Goal: Task Accomplishment & Management: Use online tool/utility

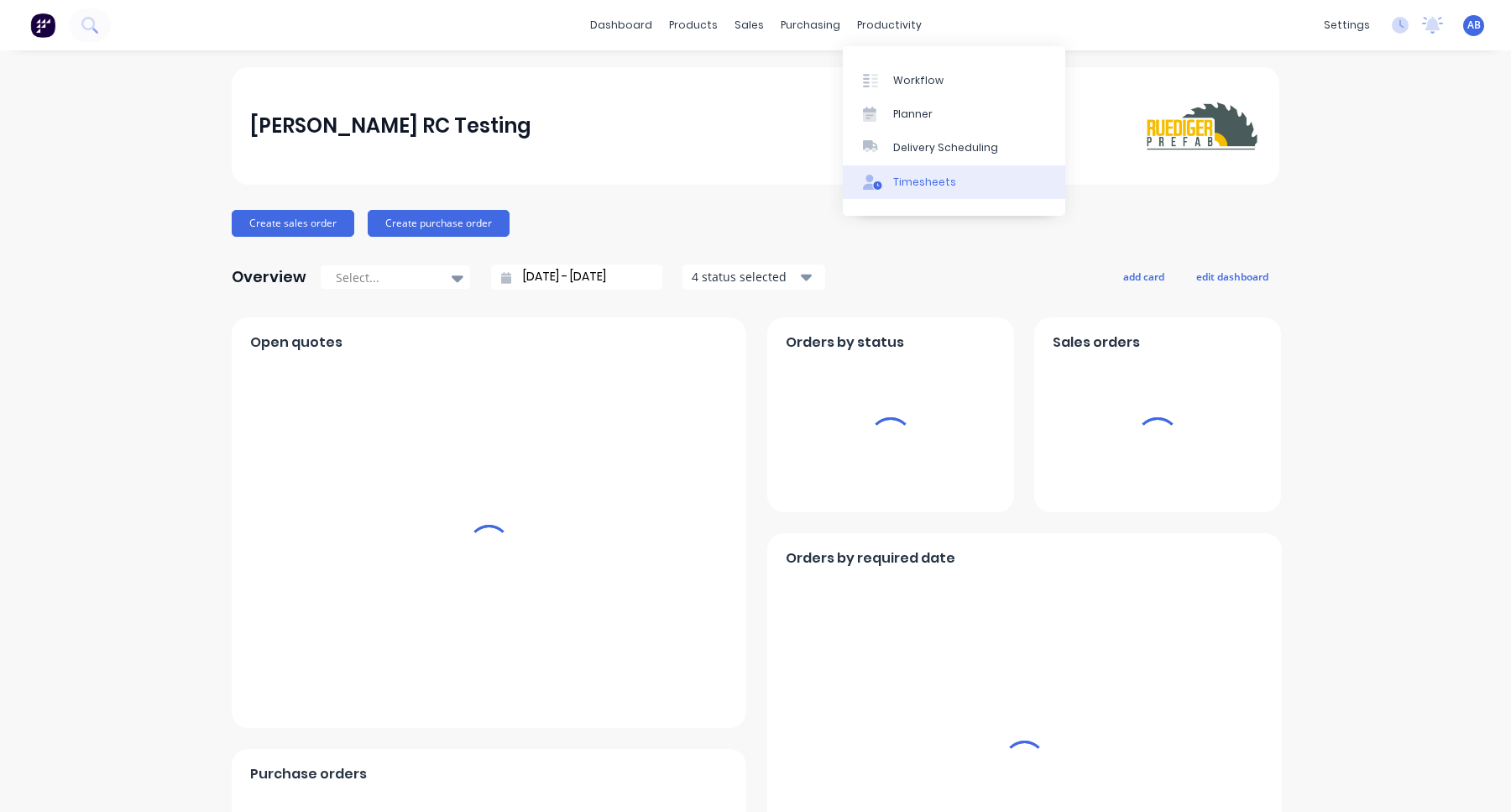
click at [900, 189] on div "Timesheets" at bounding box center [925, 182] width 63 height 15
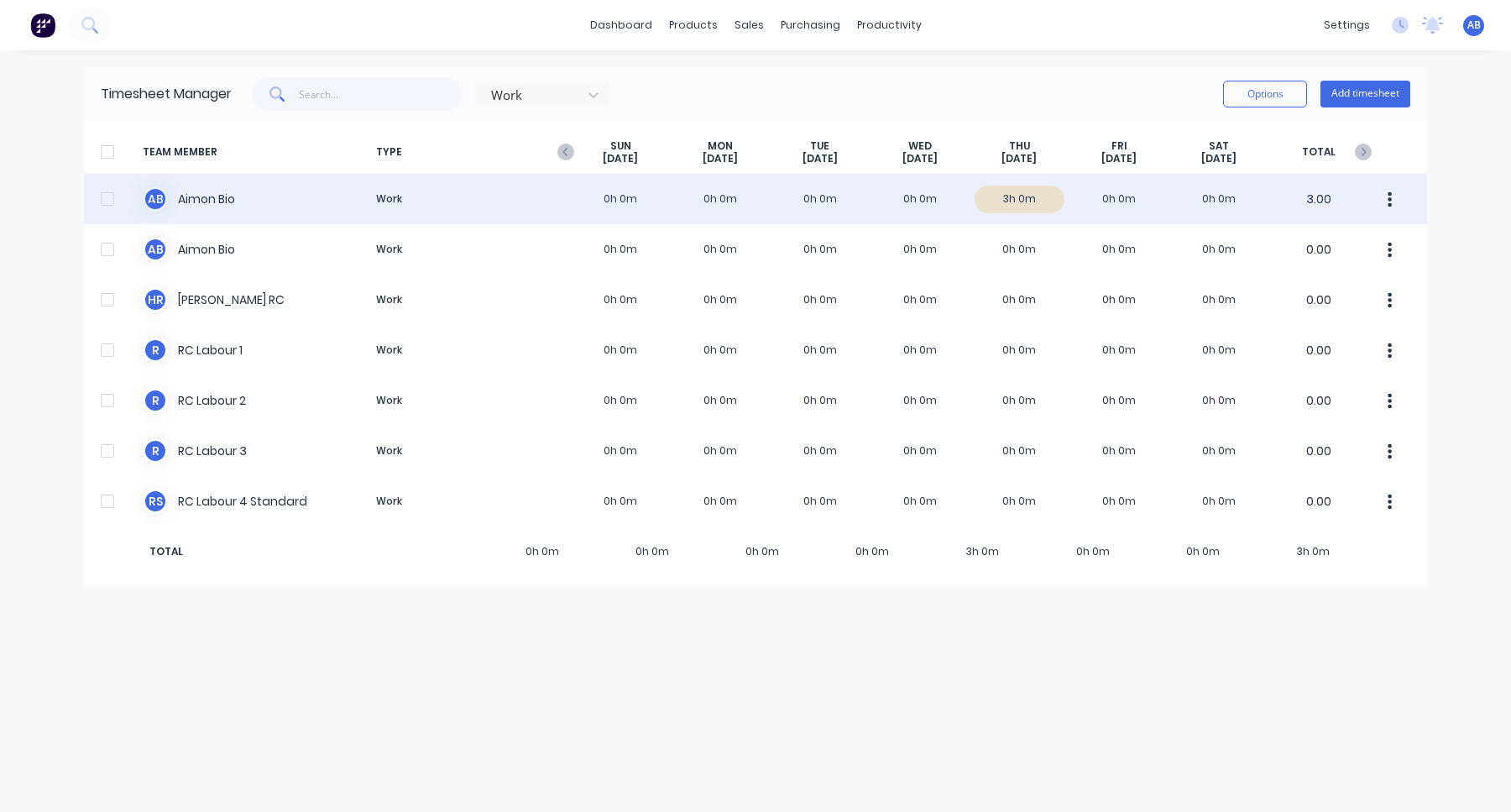
click at [97, 205] on div at bounding box center [107, 199] width 34 height 34
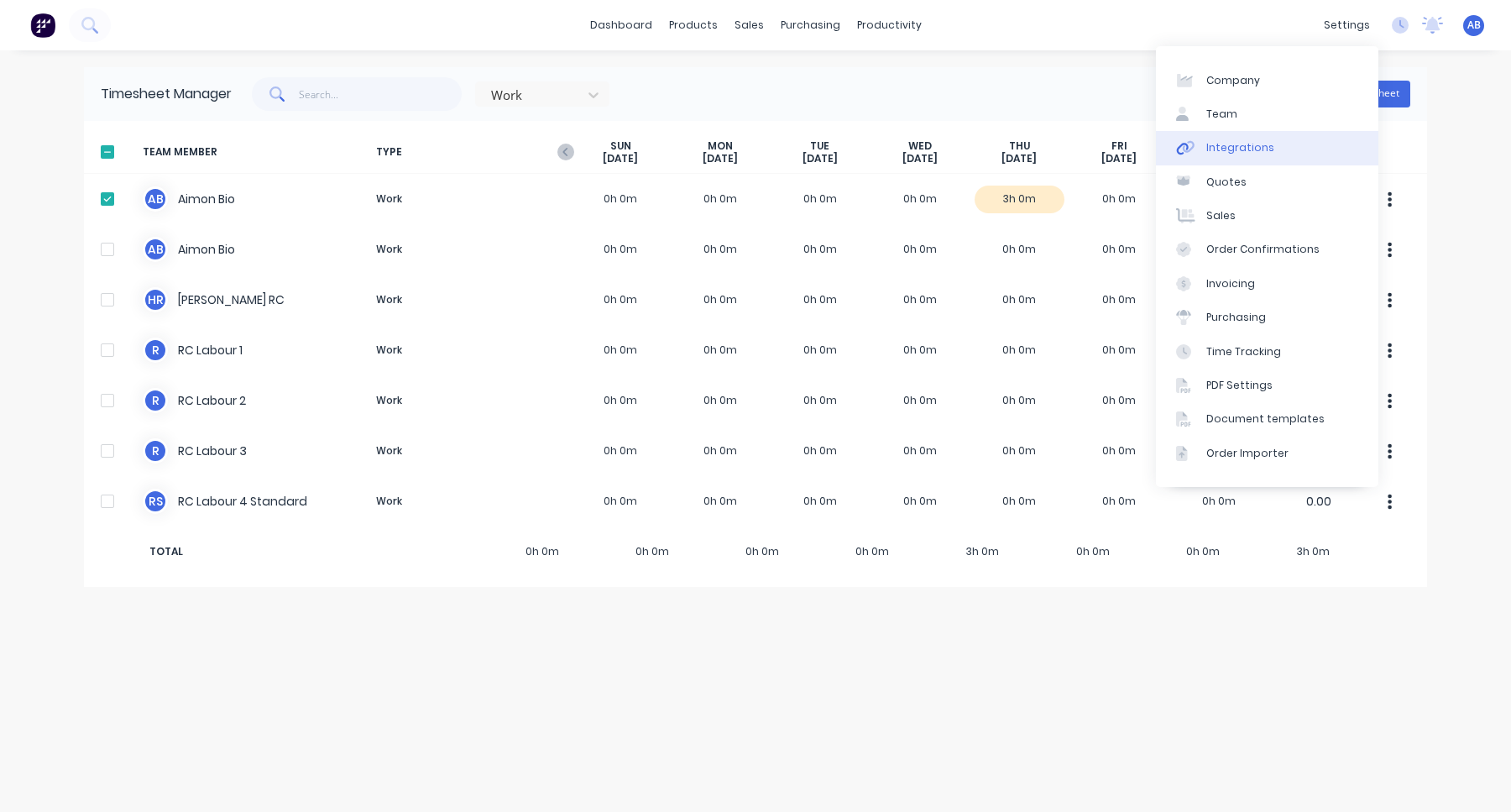
click at [1279, 142] on link "Integrations" at bounding box center [1267, 148] width 222 height 34
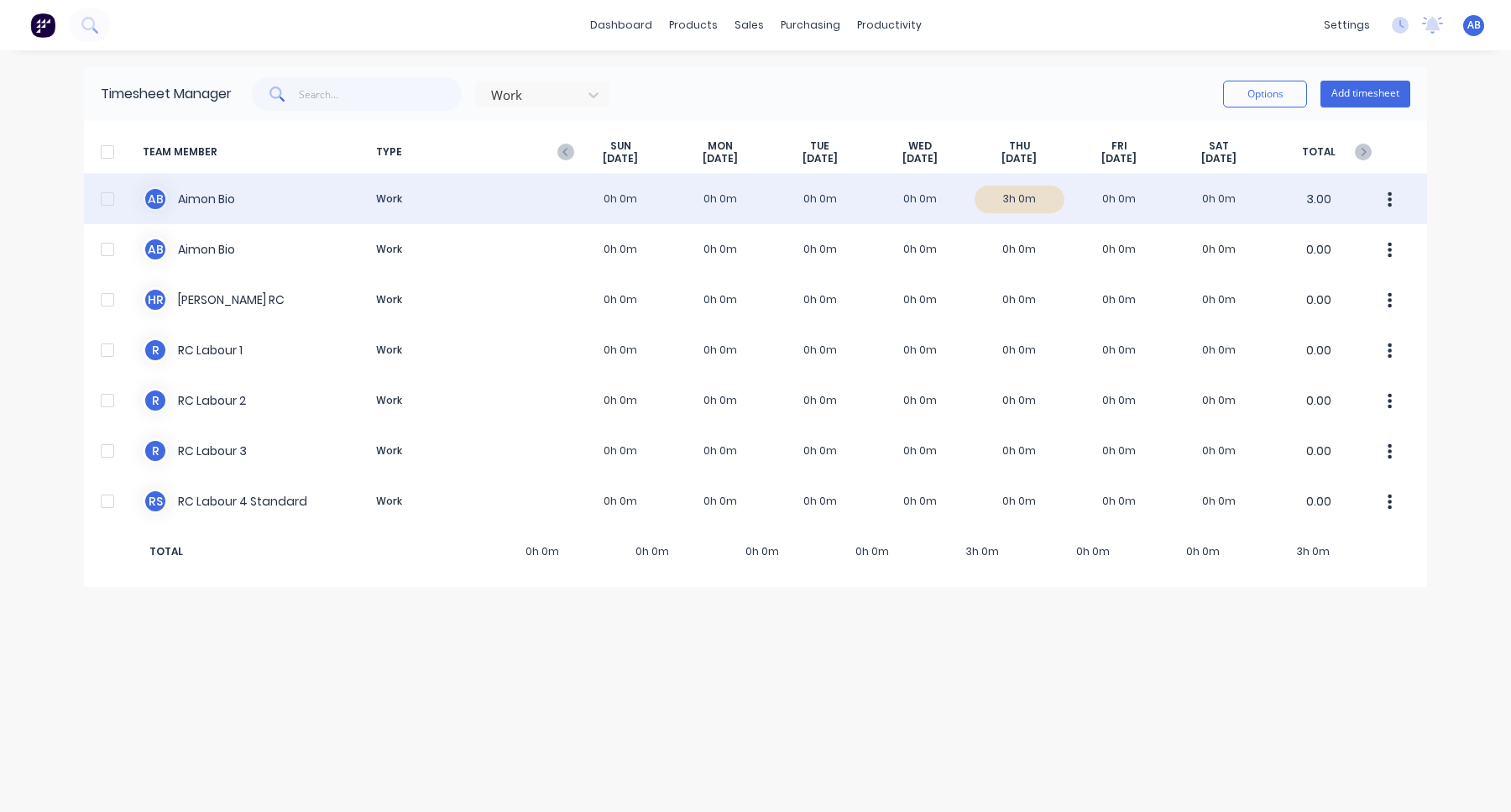
click at [104, 204] on div at bounding box center [107, 199] width 34 height 34
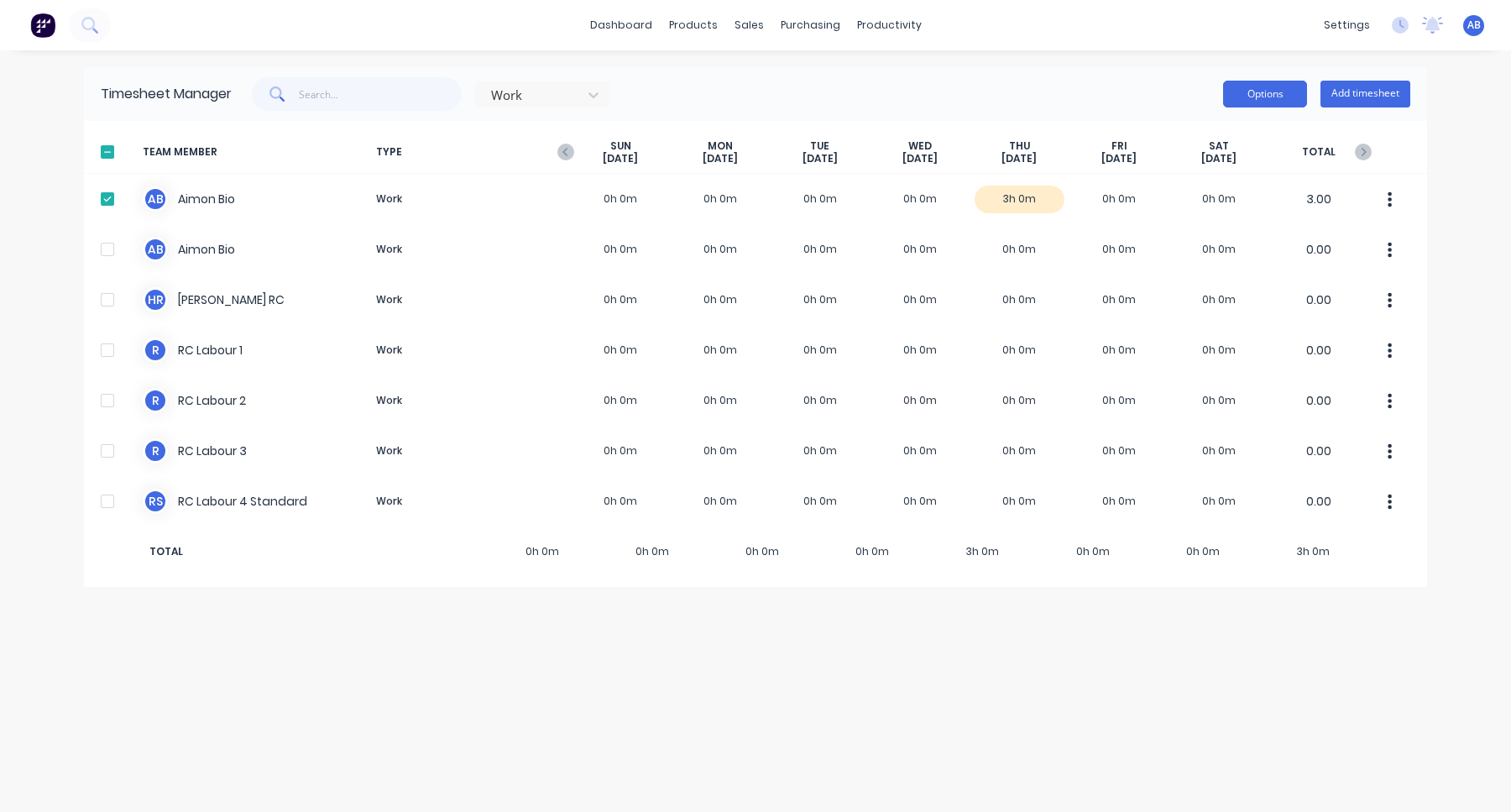
click at [1282, 93] on button "Options" at bounding box center [1265, 94] width 84 height 27
click at [1230, 138] on div "Approve" at bounding box center [1228, 136] width 129 height 24
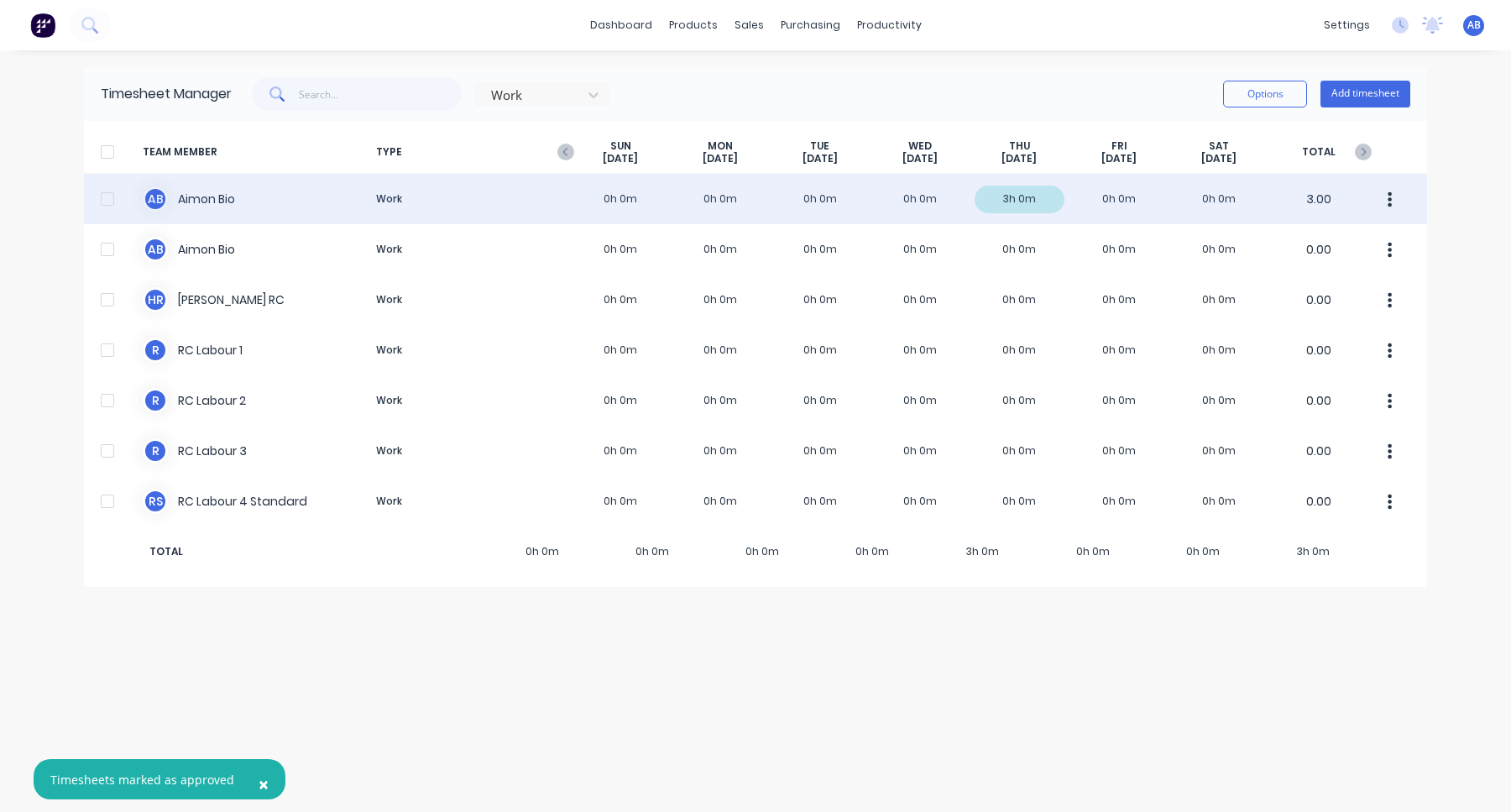
click at [105, 201] on div at bounding box center [107, 199] width 34 height 34
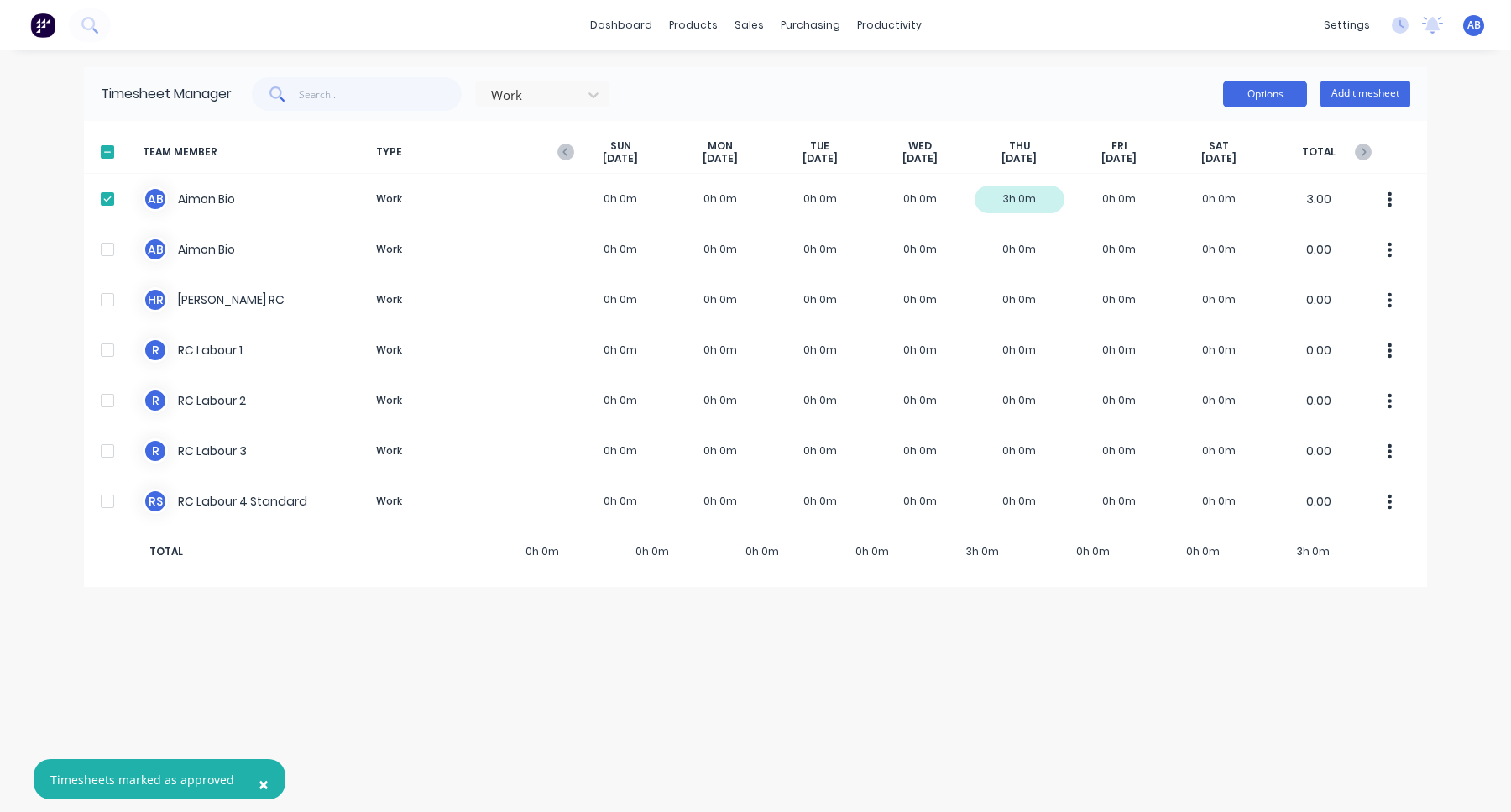
click at [1253, 101] on button "Options" at bounding box center [1265, 94] width 84 height 27
click at [1221, 231] on div "Export" at bounding box center [1228, 237] width 129 height 24
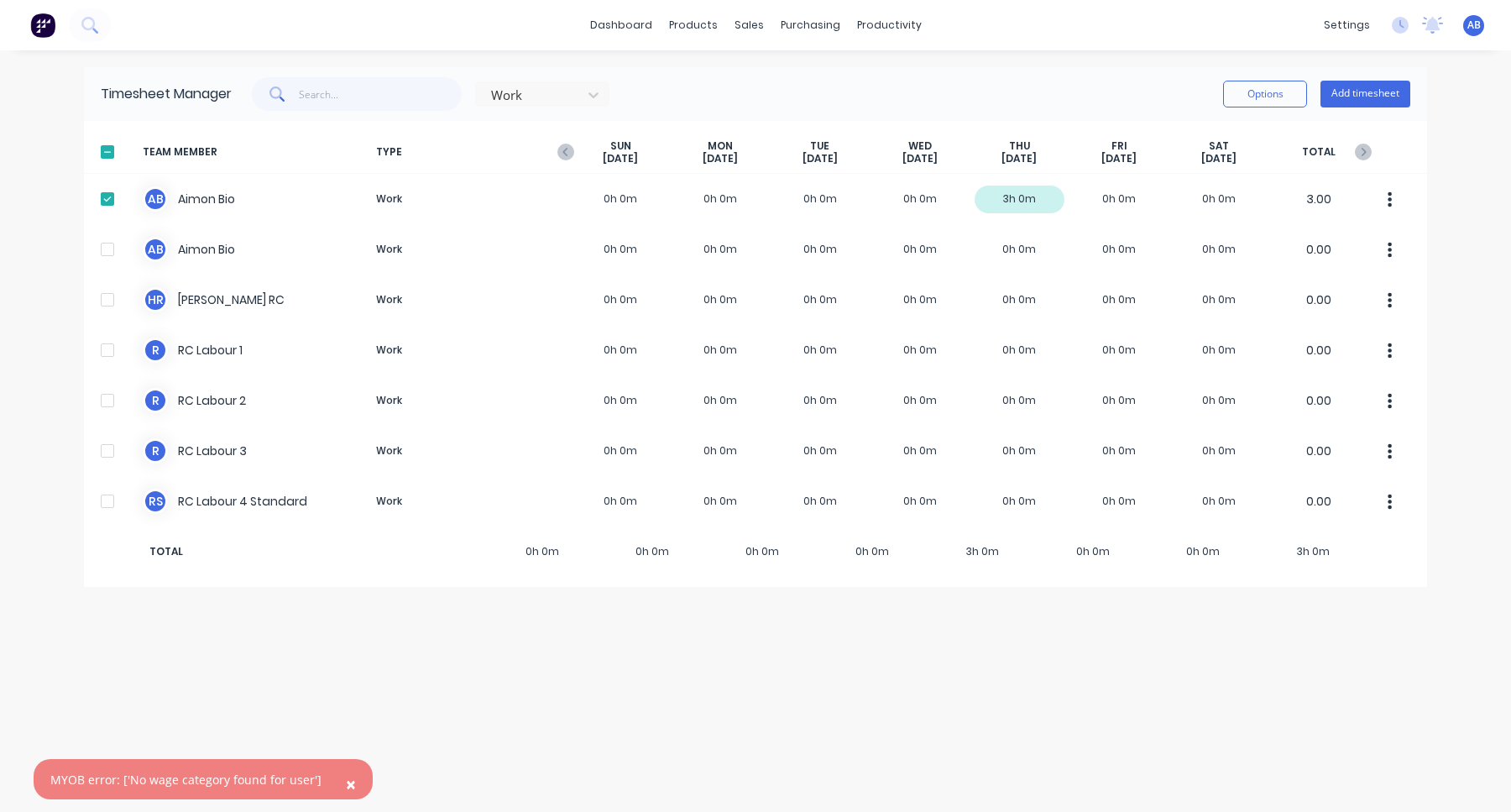
click at [346, 783] on span "×" at bounding box center [351, 784] width 10 height 24
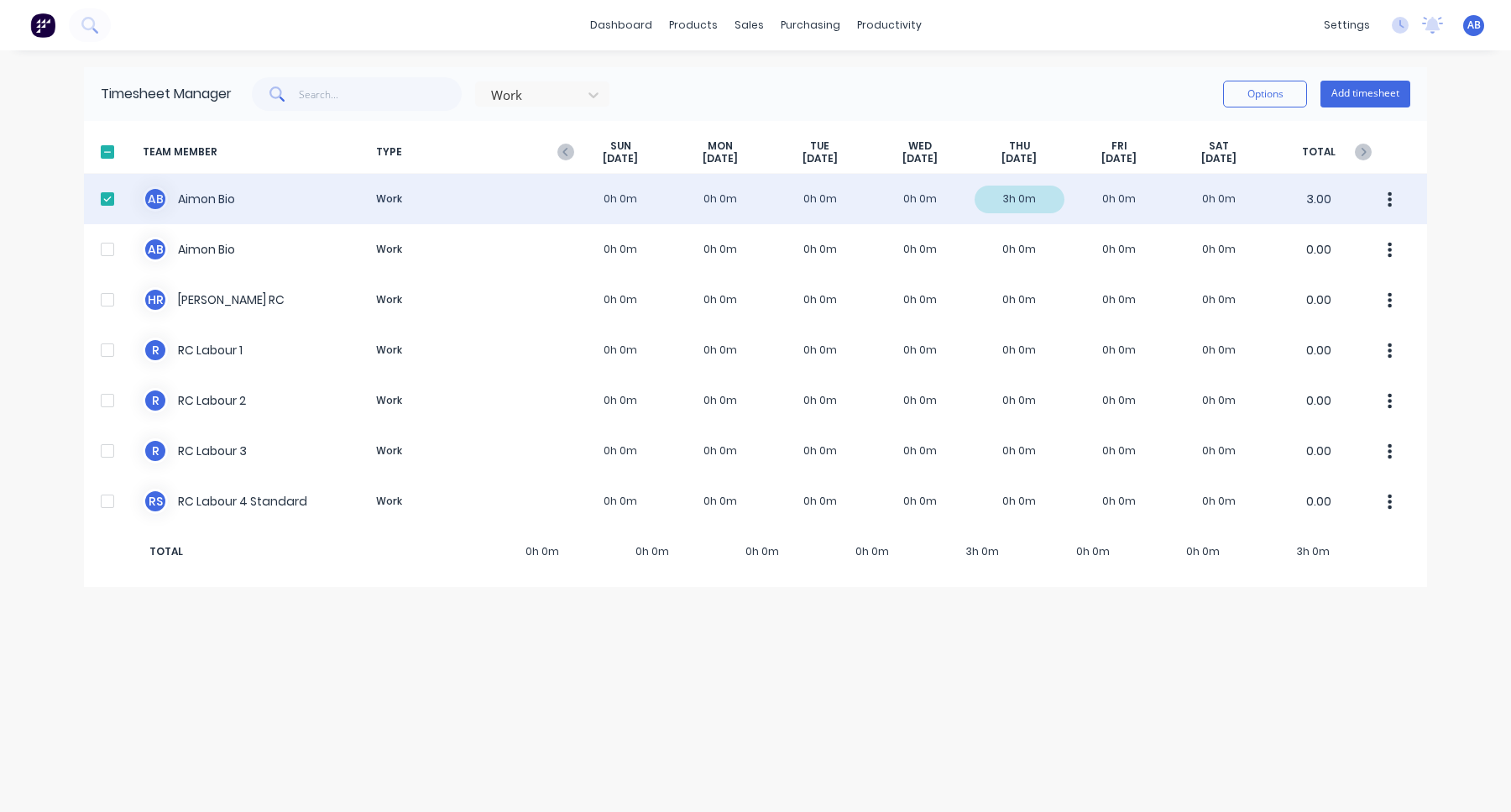
click at [1089, 199] on div "A B Aimon Bio Work 0h 0m 0h 0m 0h 0m 0h 0m 3h 0m 0h 0m 0h 0m 3.00" at bounding box center [756, 198] width 1344 height 50
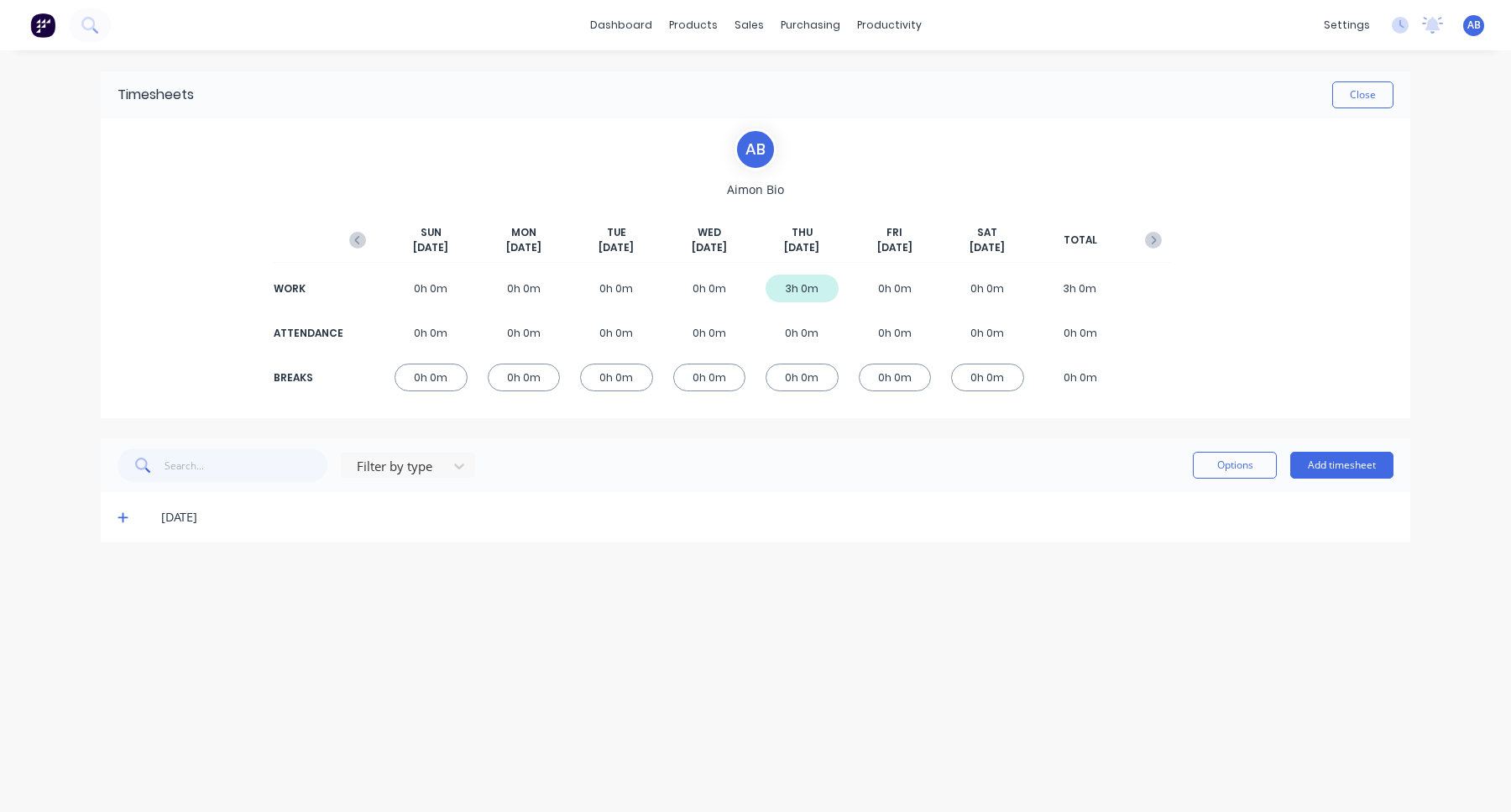
click at [120, 513] on icon at bounding box center [123, 516] width 11 height 12
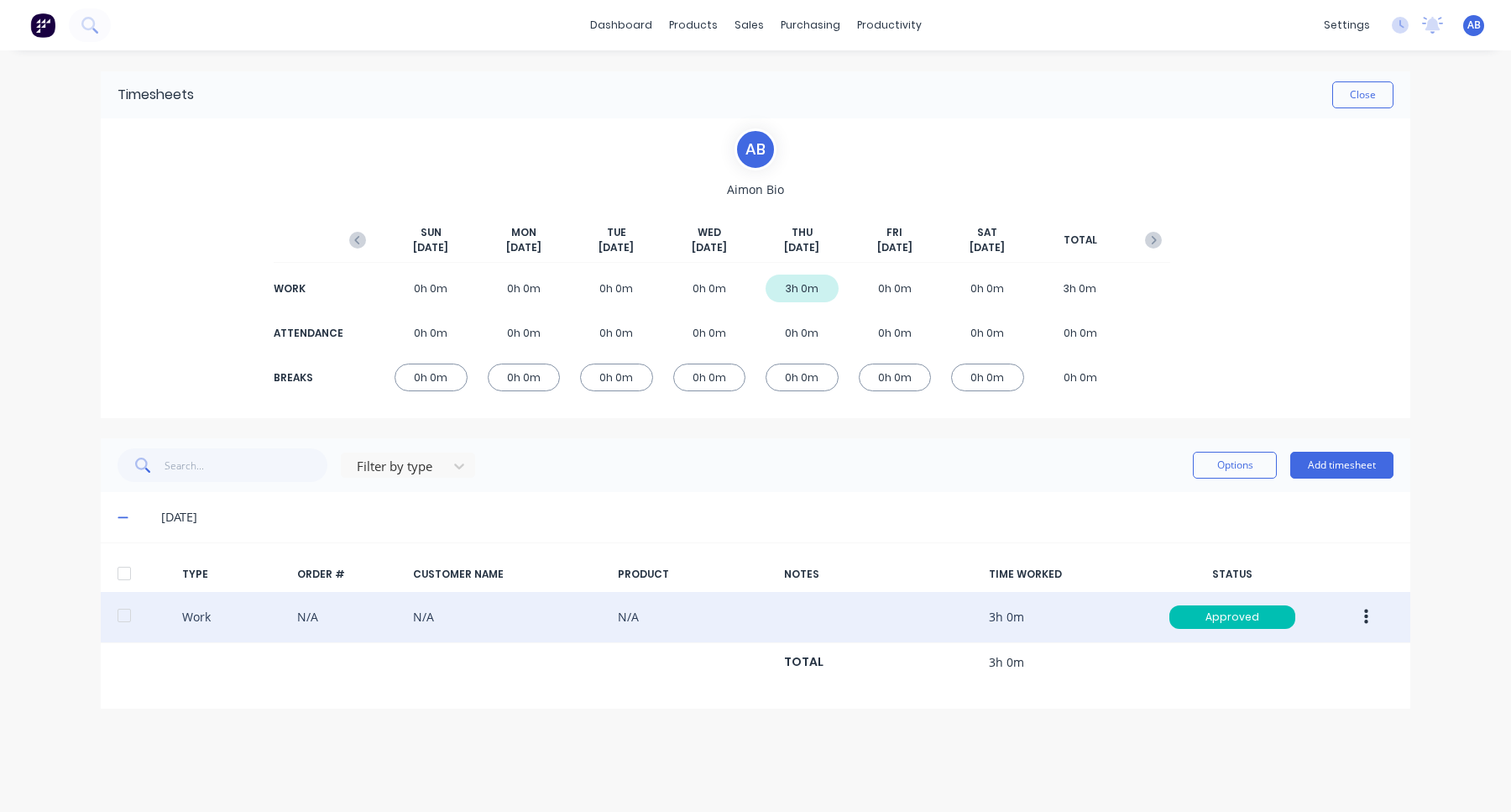
click at [1364, 610] on icon "button" at bounding box center [1366, 616] width 4 height 19
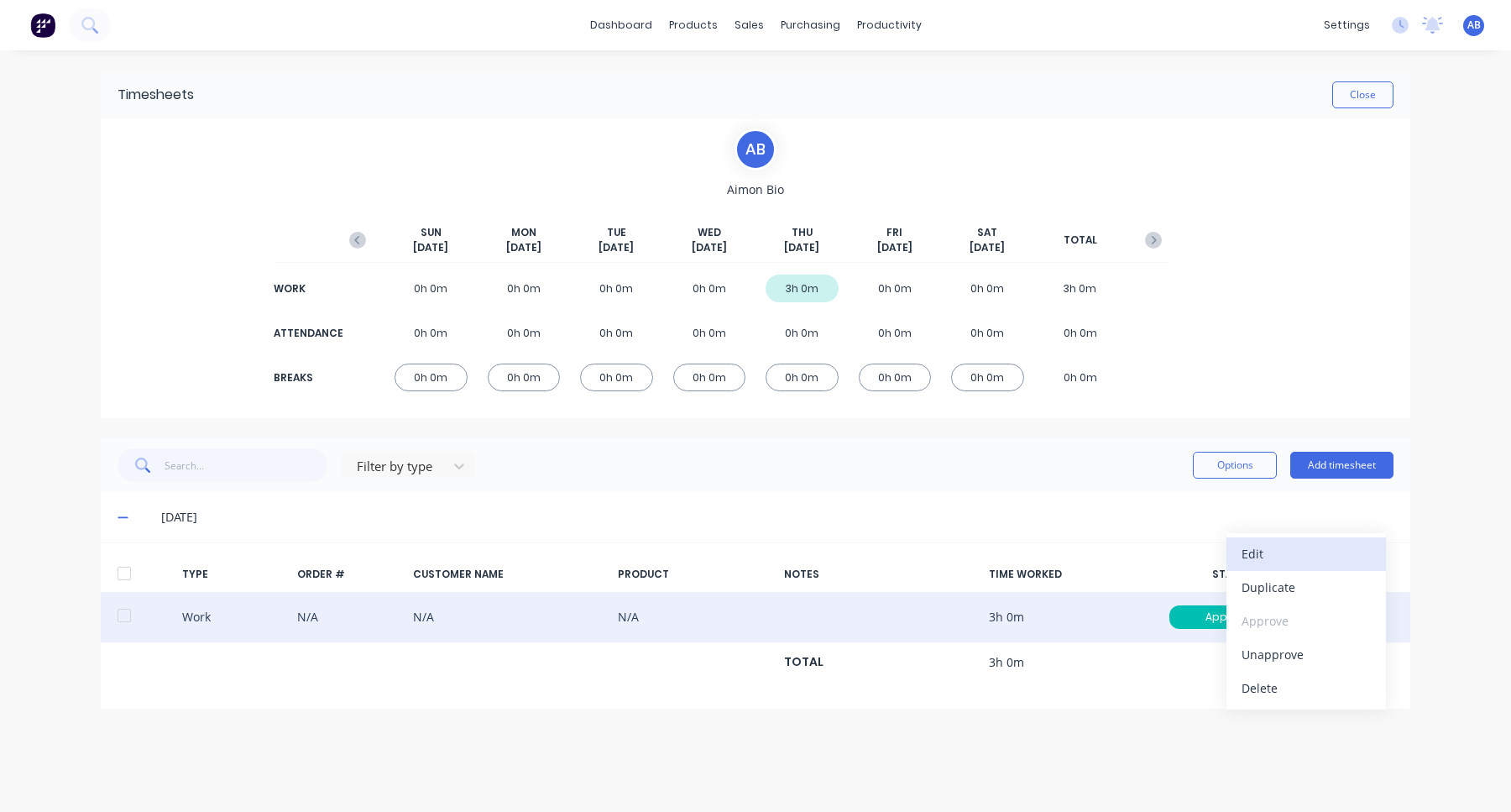
click at [1330, 562] on div "Edit" at bounding box center [1306, 553] width 129 height 24
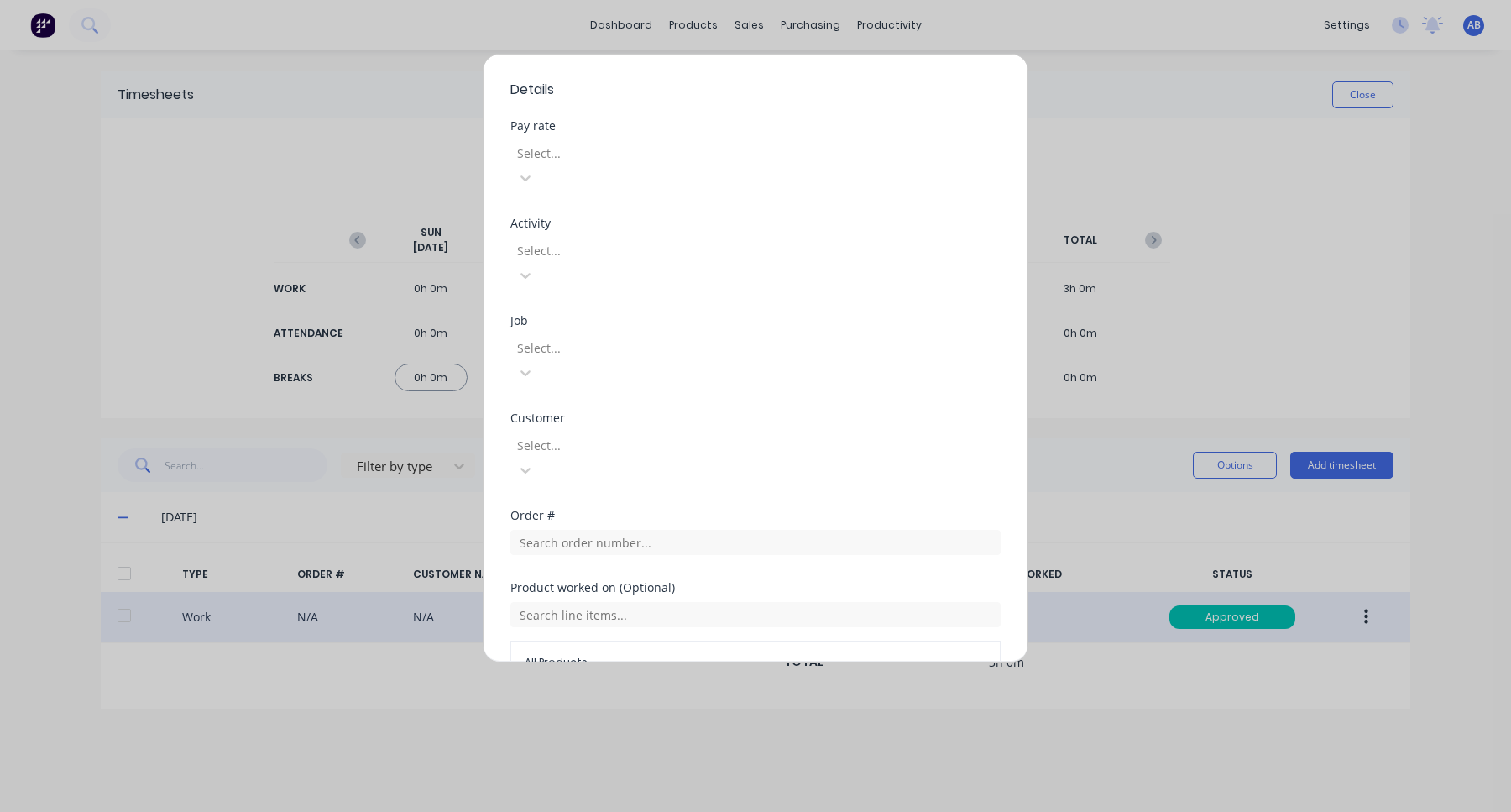
scroll to position [504, 0]
click at [712, 166] on div at bounding box center [636, 161] width 242 height 21
click at [713, 159] on div at bounding box center [636, 161] width 242 height 21
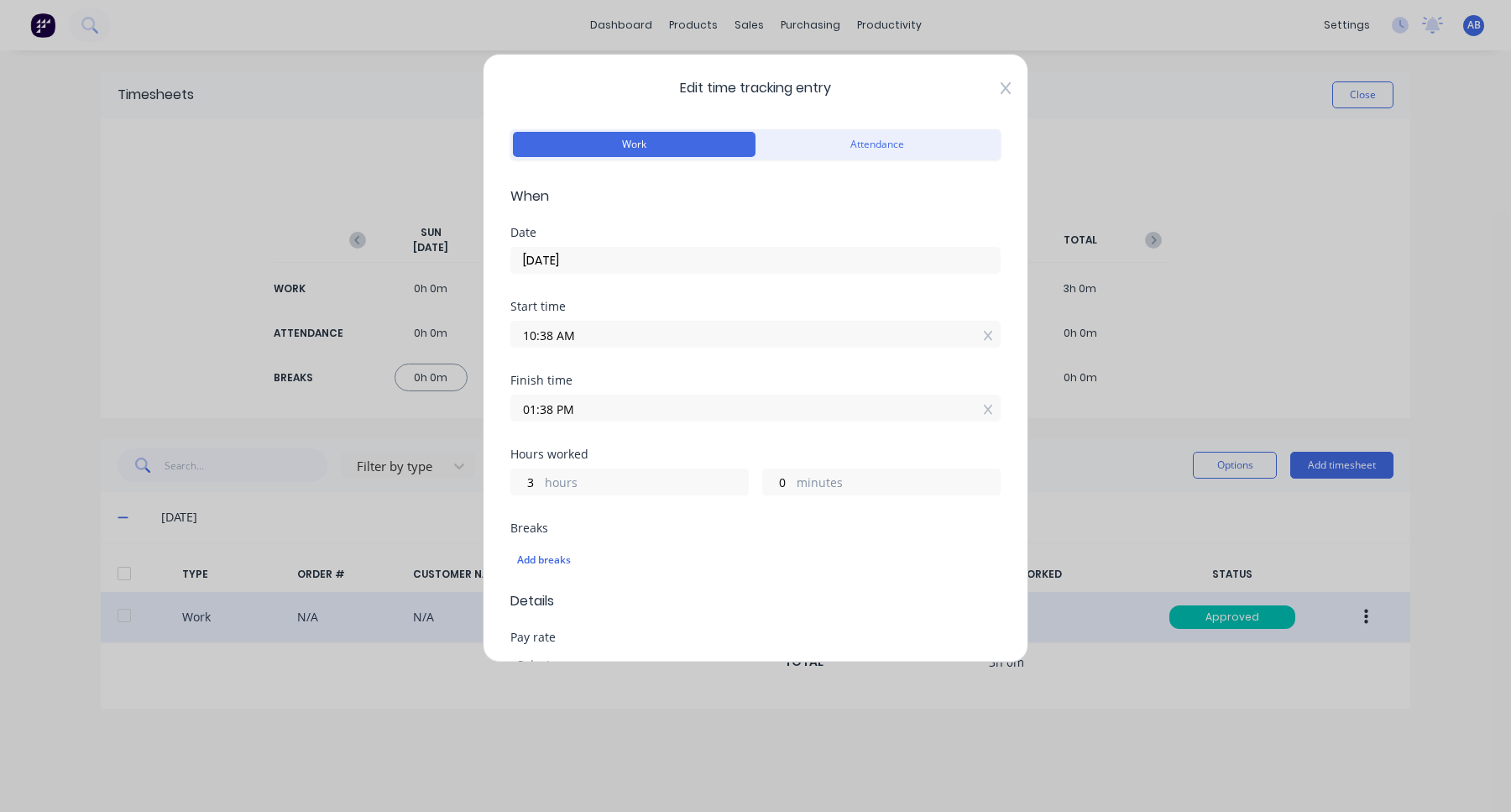
click at [1008, 91] on icon at bounding box center [1005, 88] width 10 height 12
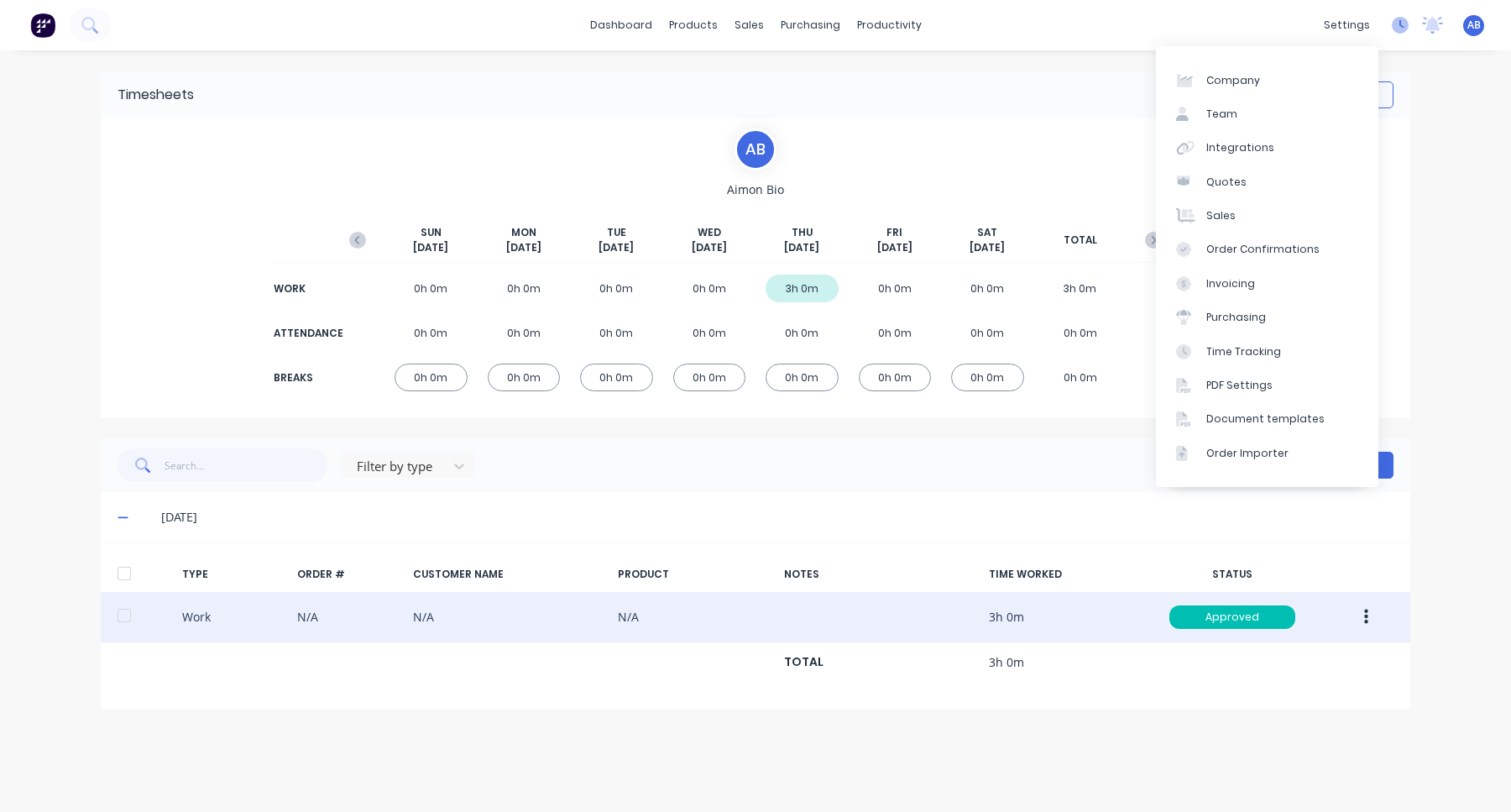
click at [1393, 26] on icon at bounding box center [1400, 25] width 17 height 17
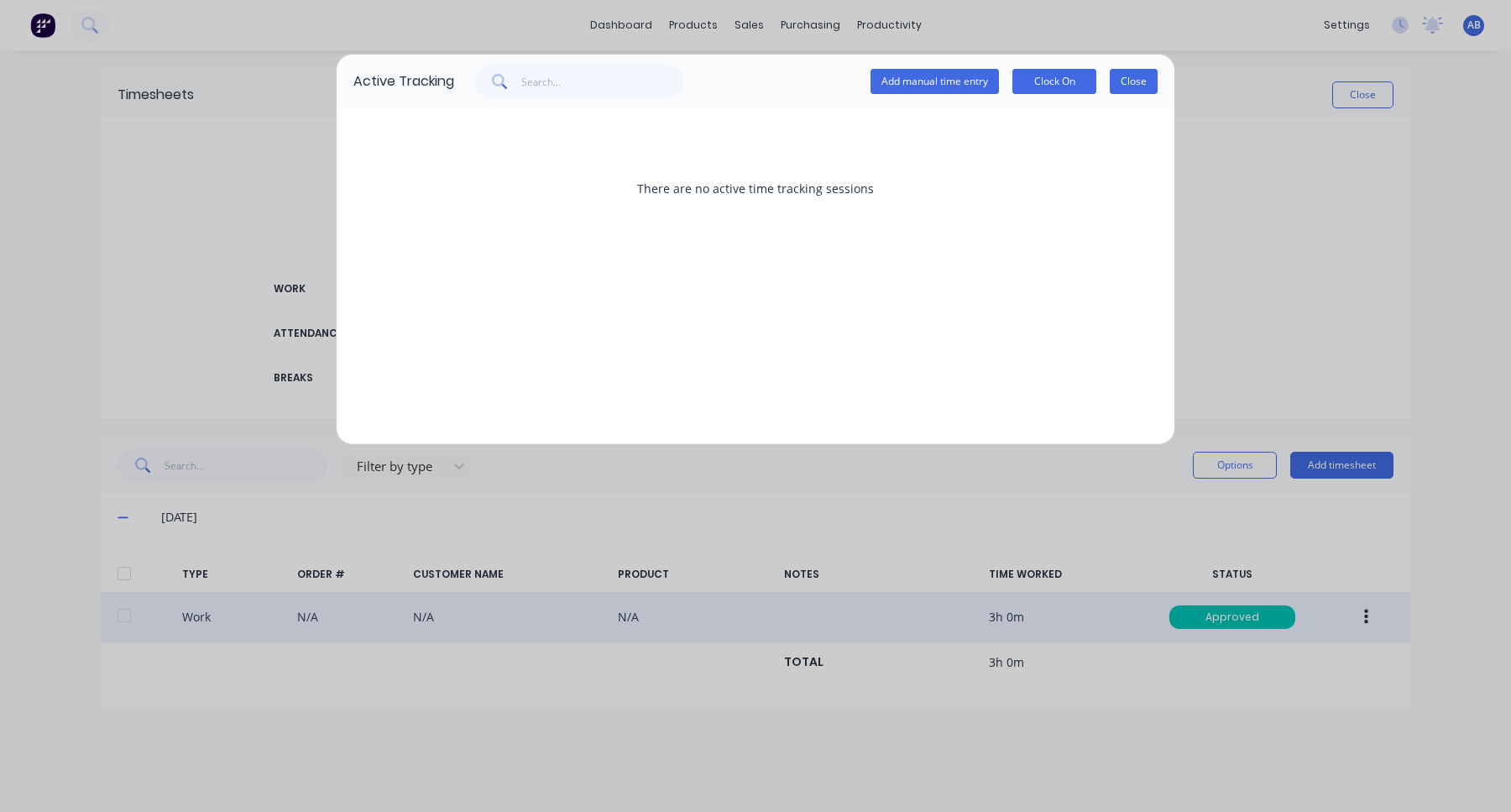
click at [1138, 72] on button "Close" at bounding box center [1134, 81] width 48 height 25
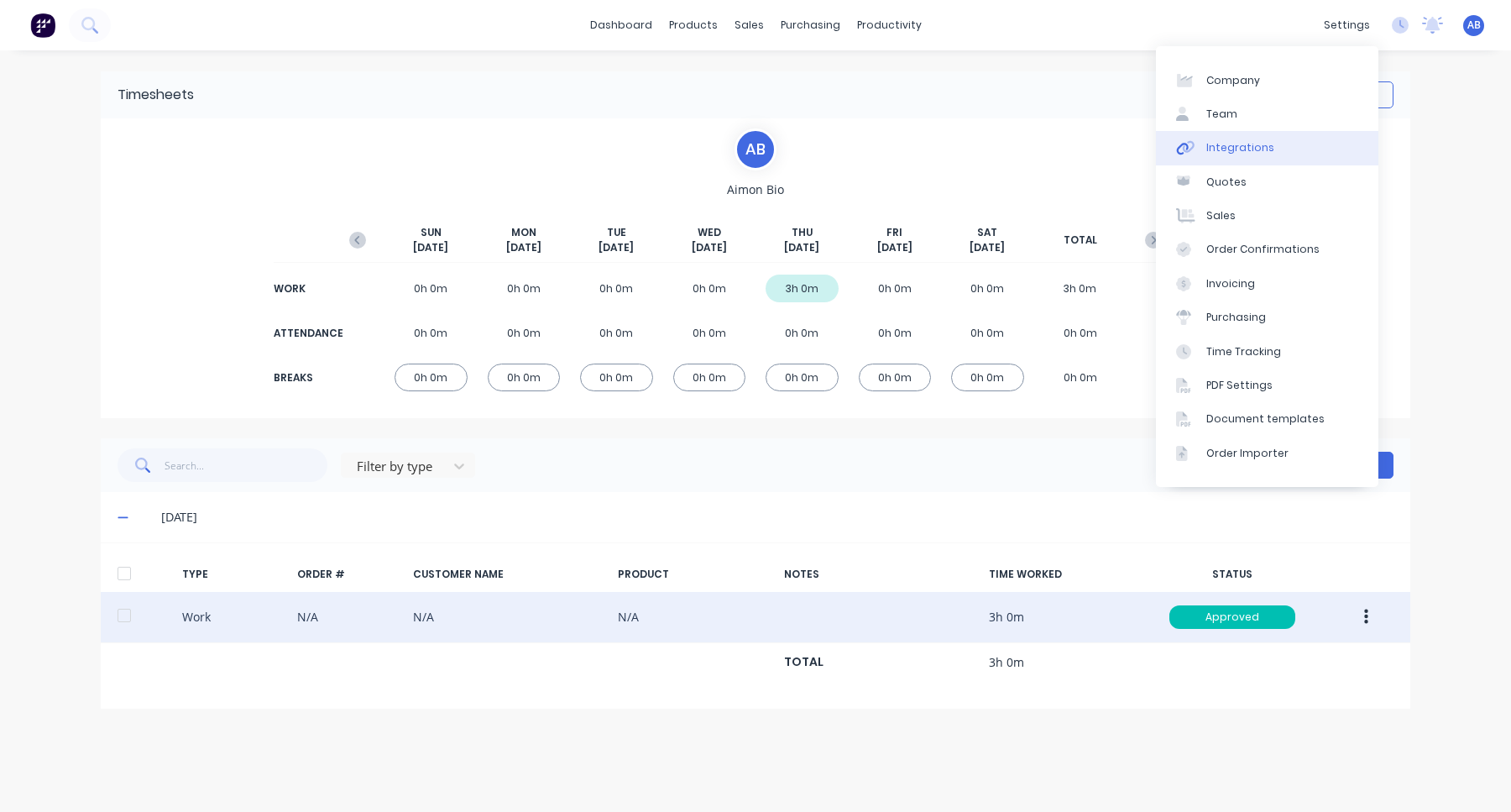
click at [1306, 144] on link "Integrations" at bounding box center [1267, 148] width 222 height 34
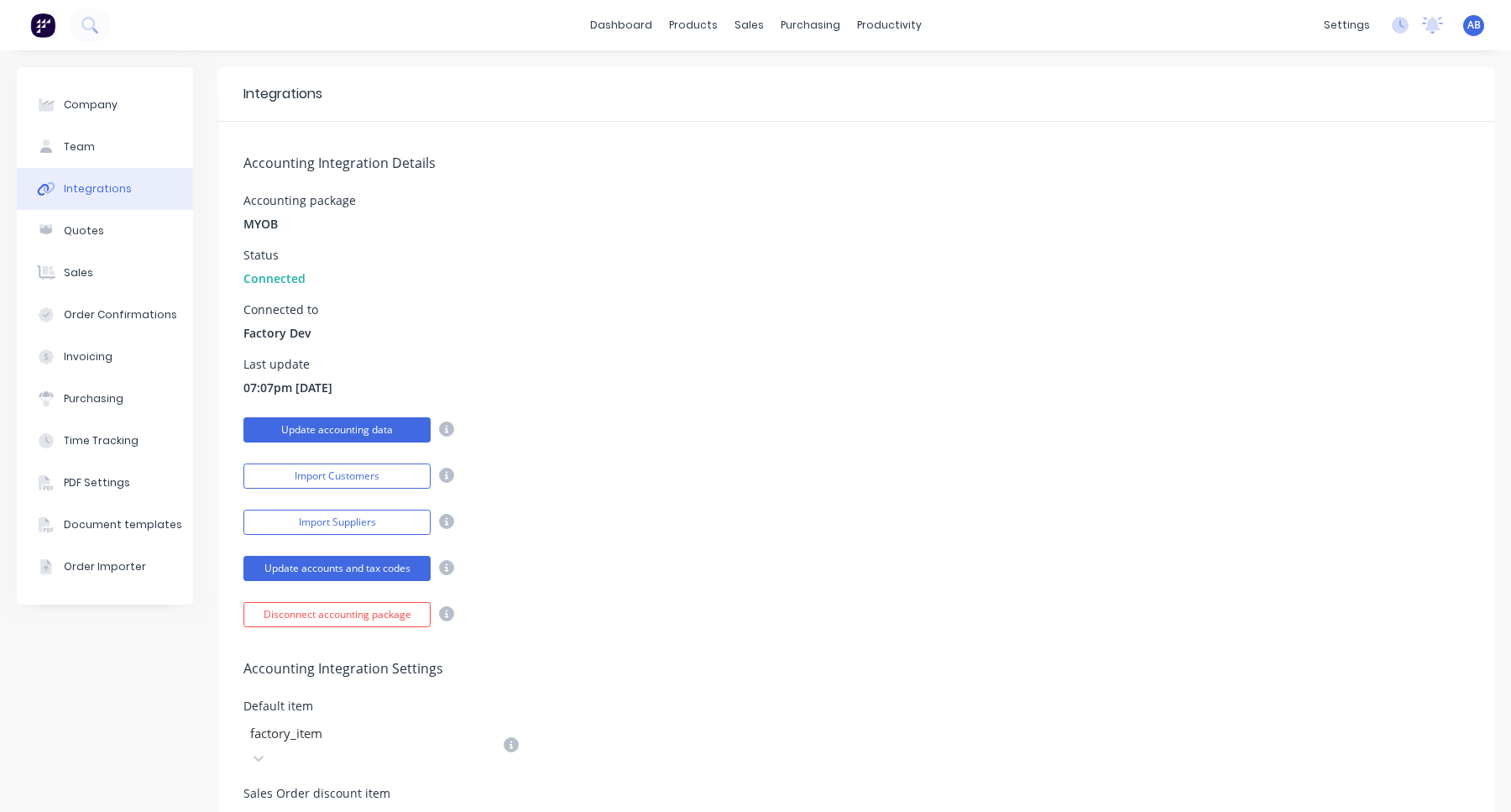
click at [360, 434] on button "Update accounting data" at bounding box center [337, 429] width 187 height 25
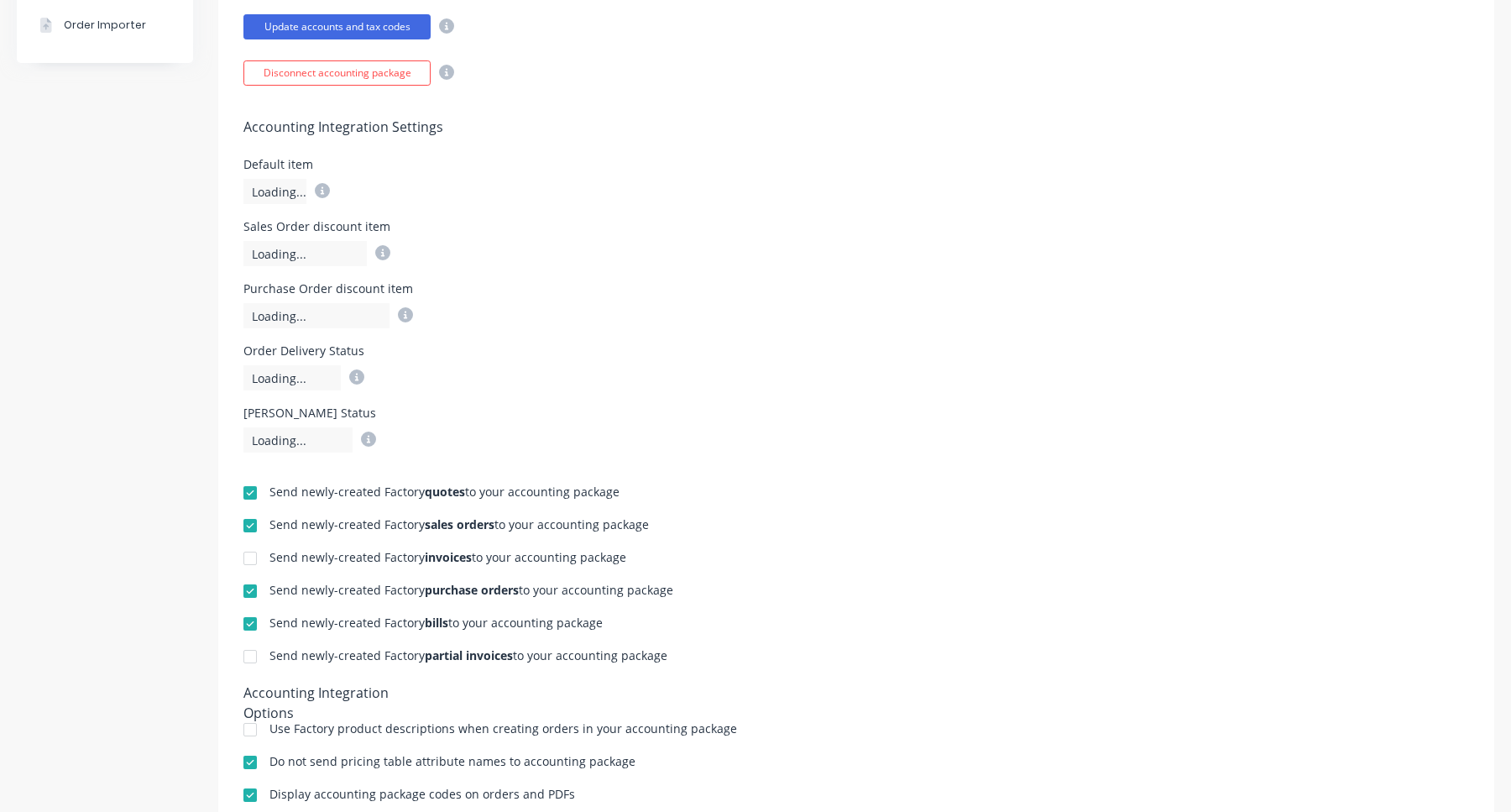
scroll to position [542, 0]
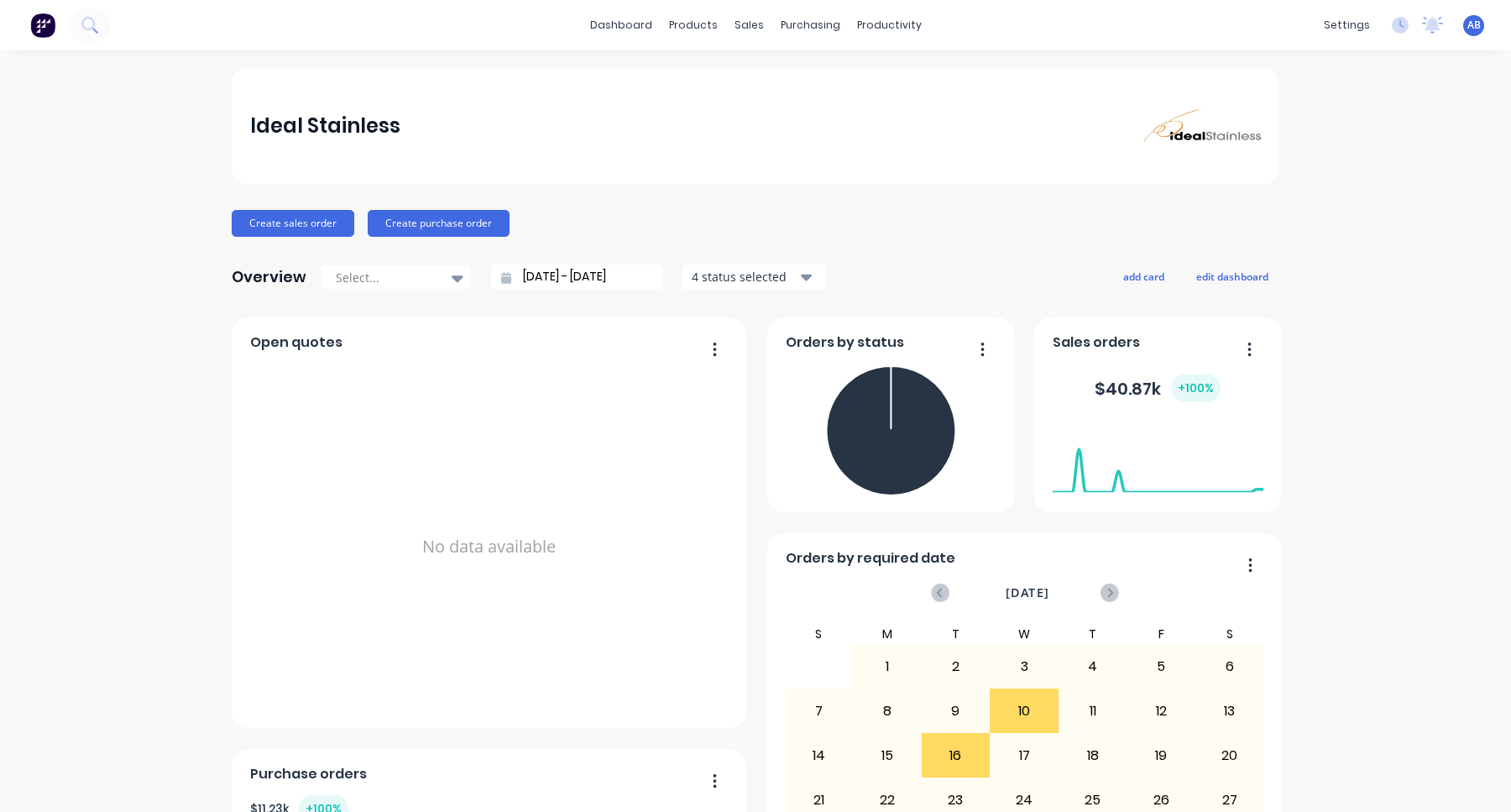
click at [1466, 23] on div "AB Ideal Stainless Aimon Bio Administrator Profile Sign out" at bounding box center [1474, 26] width 21 height 21
click at [1479, 25] on span "AB" at bounding box center [1474, 25] width 13 height 15
click at [1364, 207] on button "Sign out" at bounding box center [1368, 211] width 222 height 34
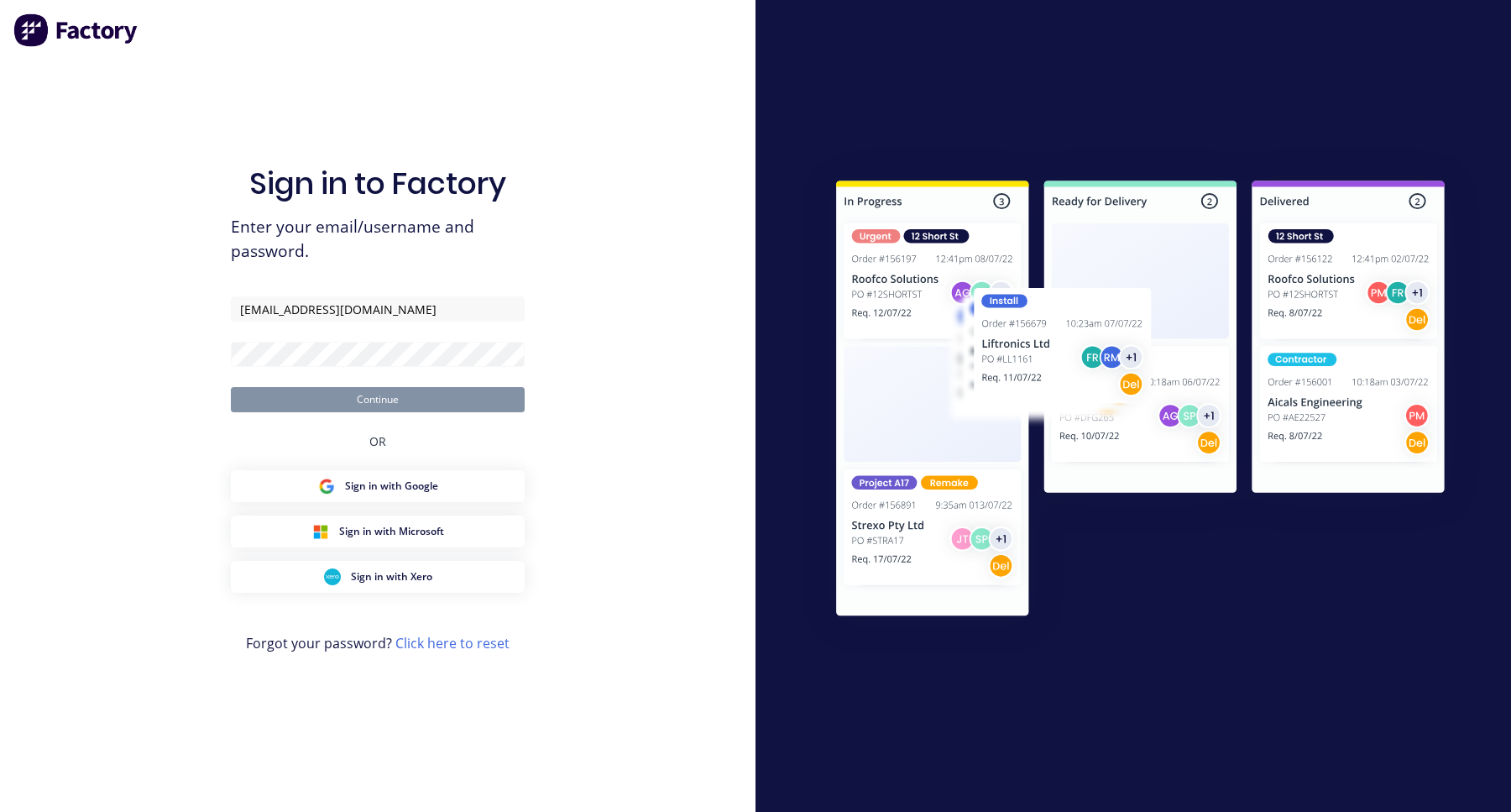
drag, startPoint x: 267, startPoint y: 306, endPoint x: 166, endPoint y: 304, distance: 101.0
click at [166, 304] on div "Sign in to Factory Enter your email/username and password. aimon+1@xero.factory…" at bounding box center [377, 406] width 756 height 812
type input "aimon+1@xero.factory.app"
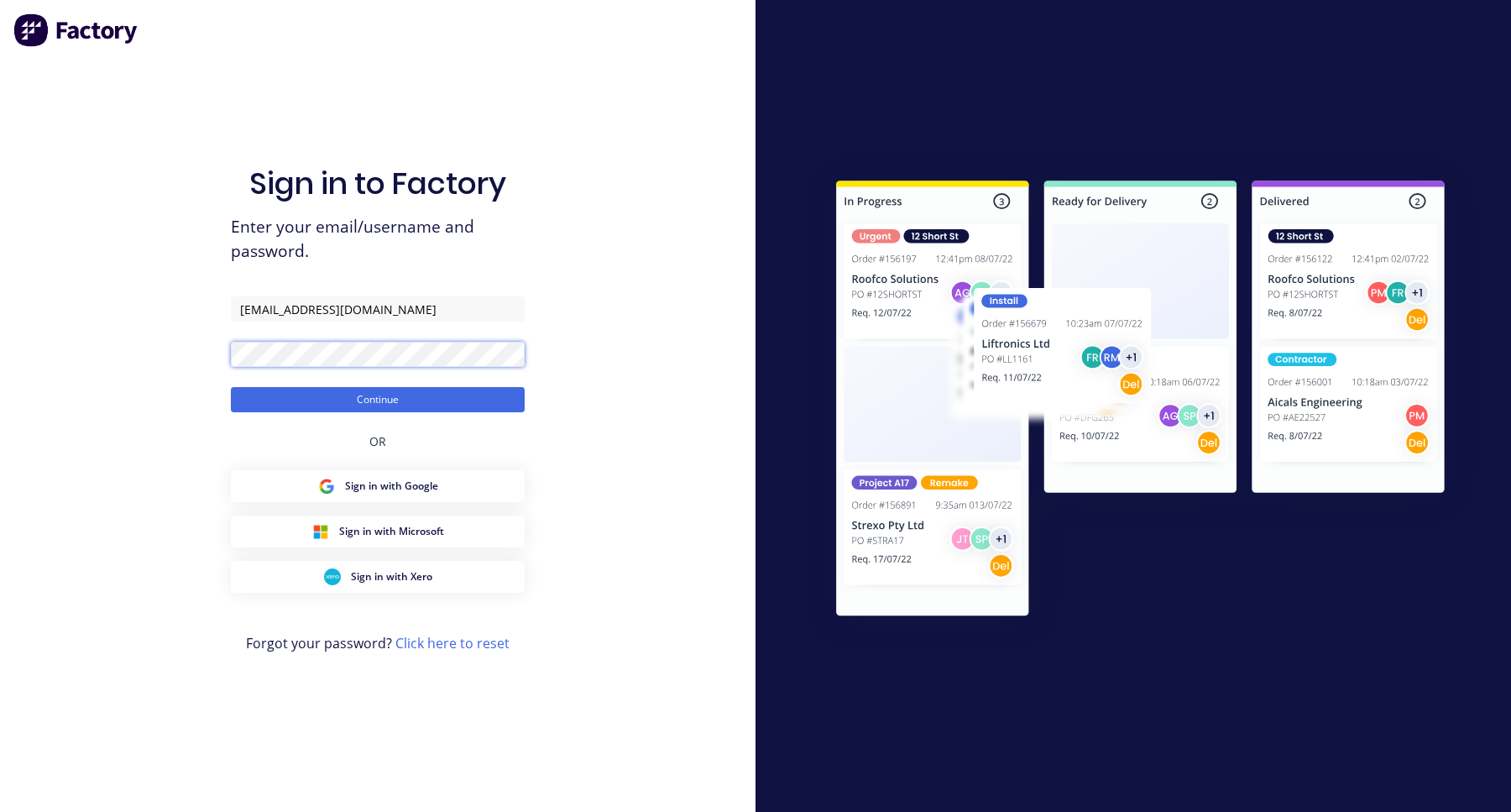
click at [231, 387] on button "Continue" at bounding box center [378, 399] width 294 height 25
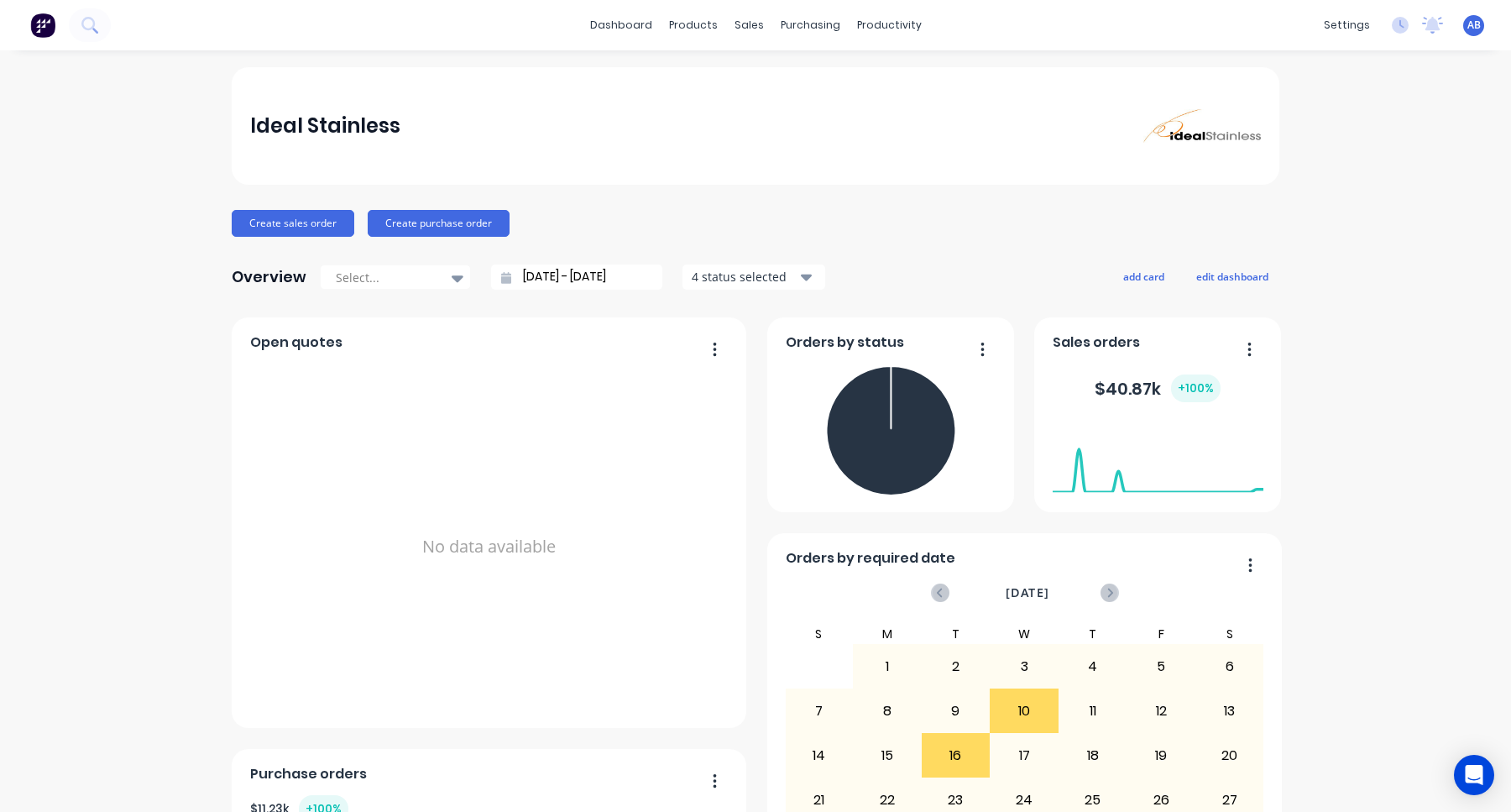
click at [577, 274] on input "10/08/25 - 10/09/25" at bounding box center [583, 277] width 144 height 25
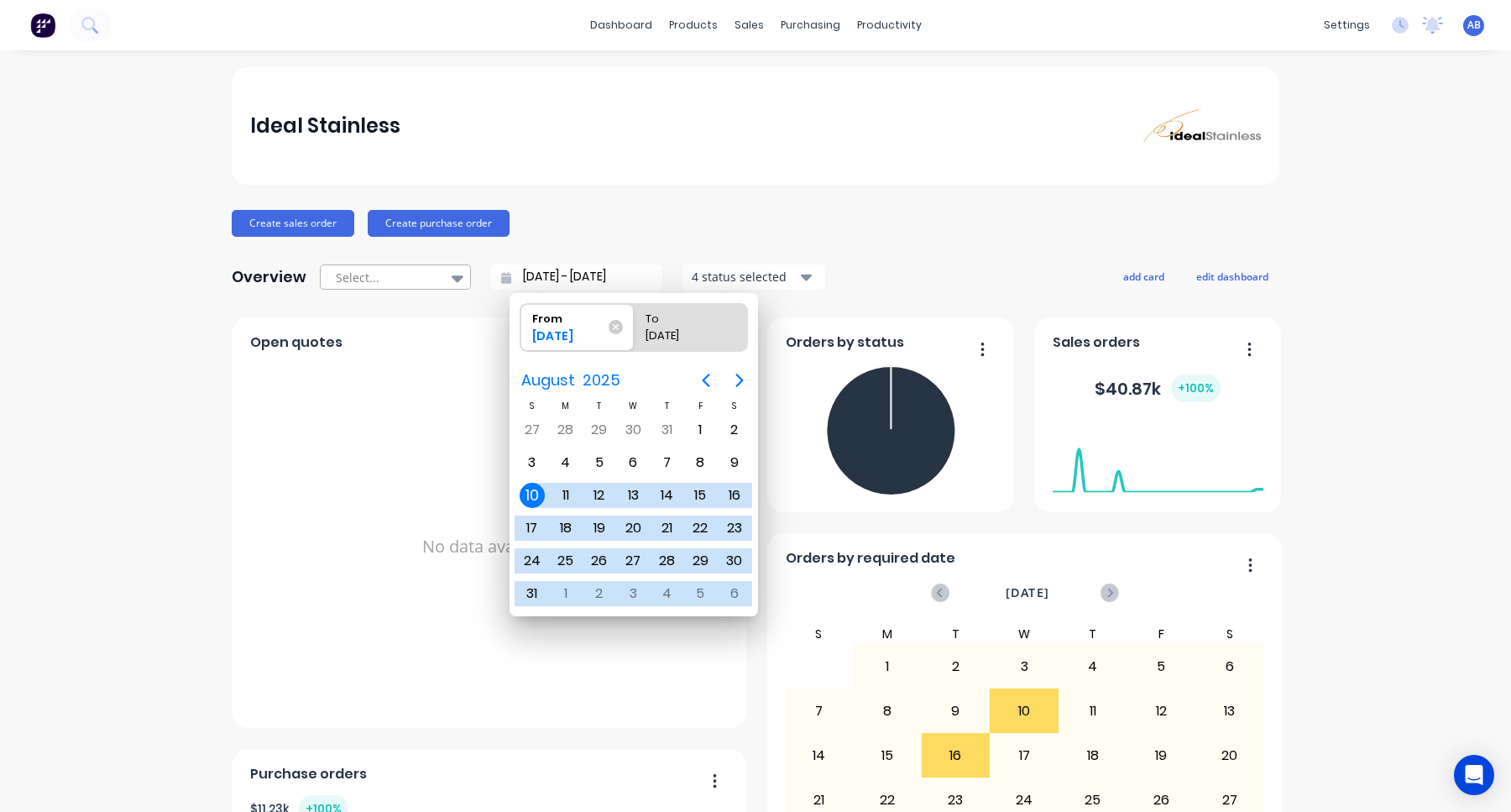
click at [416, 282] on div at bounding box center [386, 277] width 105 height 21
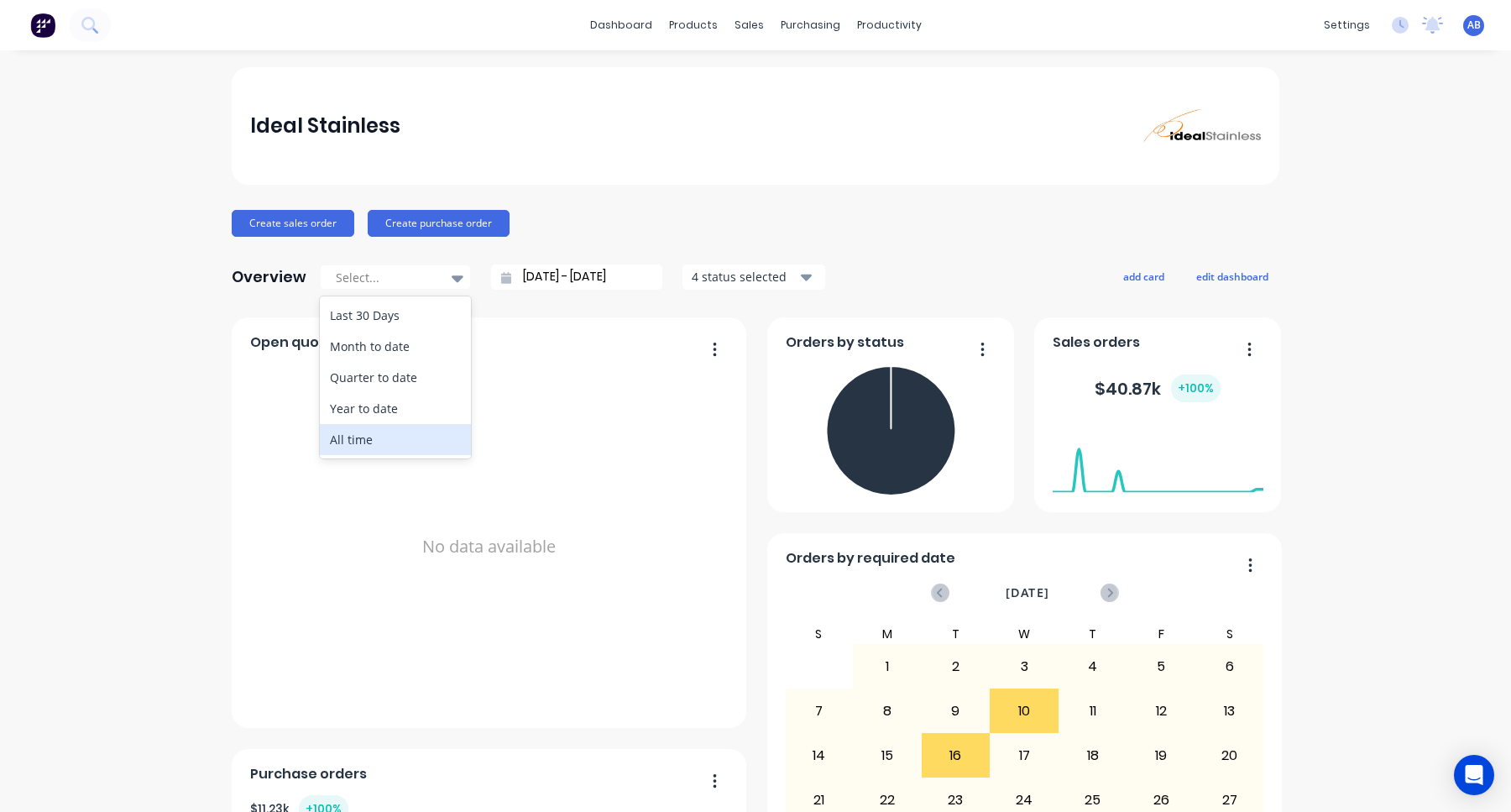
click at [372, 444] on div "All time" at bounding box center [395, 439] width 151 height 31
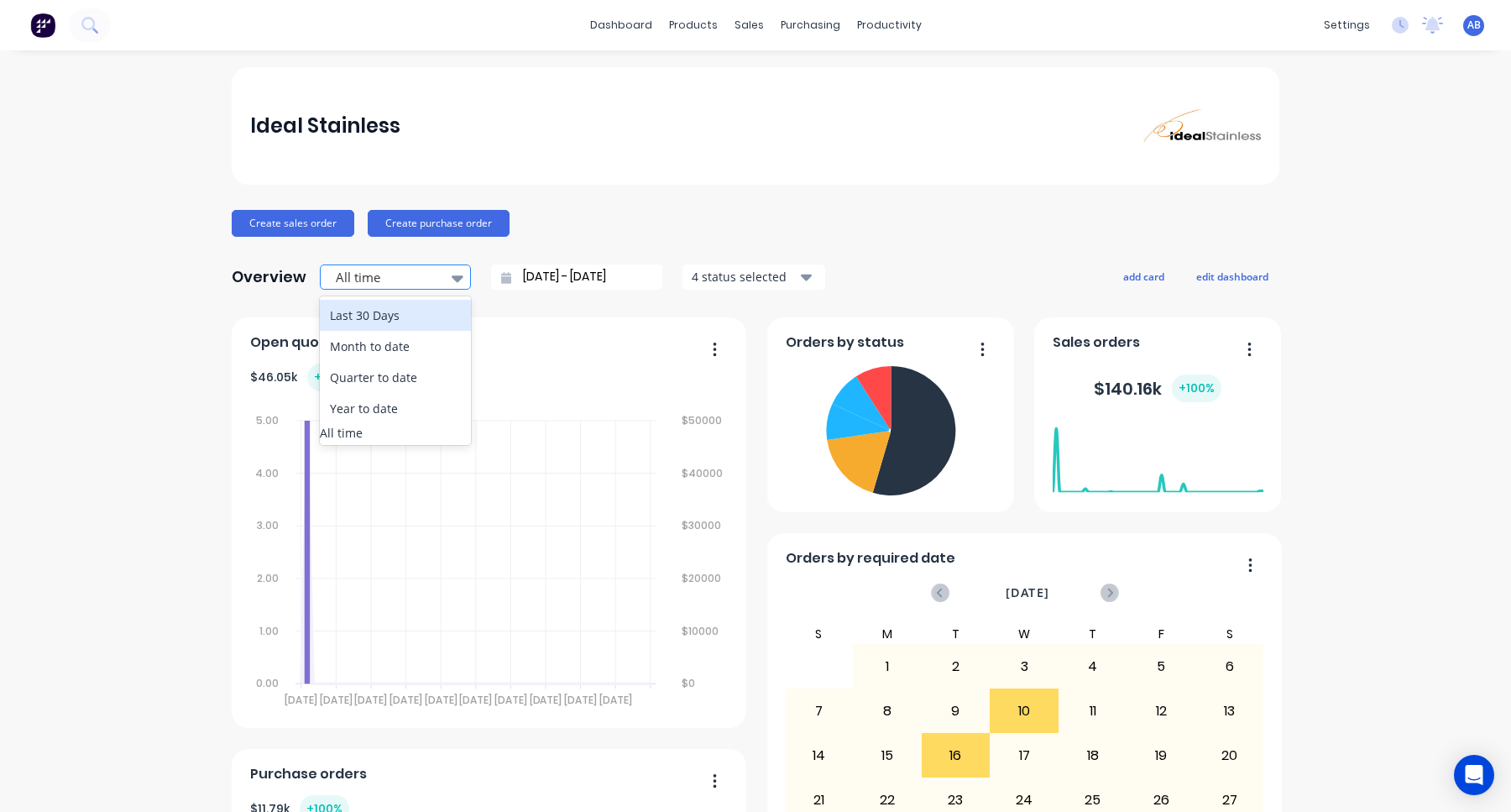
click at [434, 282] on div at bounding box center [386, 277] width 105 height 21
click at [395, 407] on div "Year to date" at bounding box center [395, 408] width 151 height 31
type input "01/01/25 - 10/09/25"
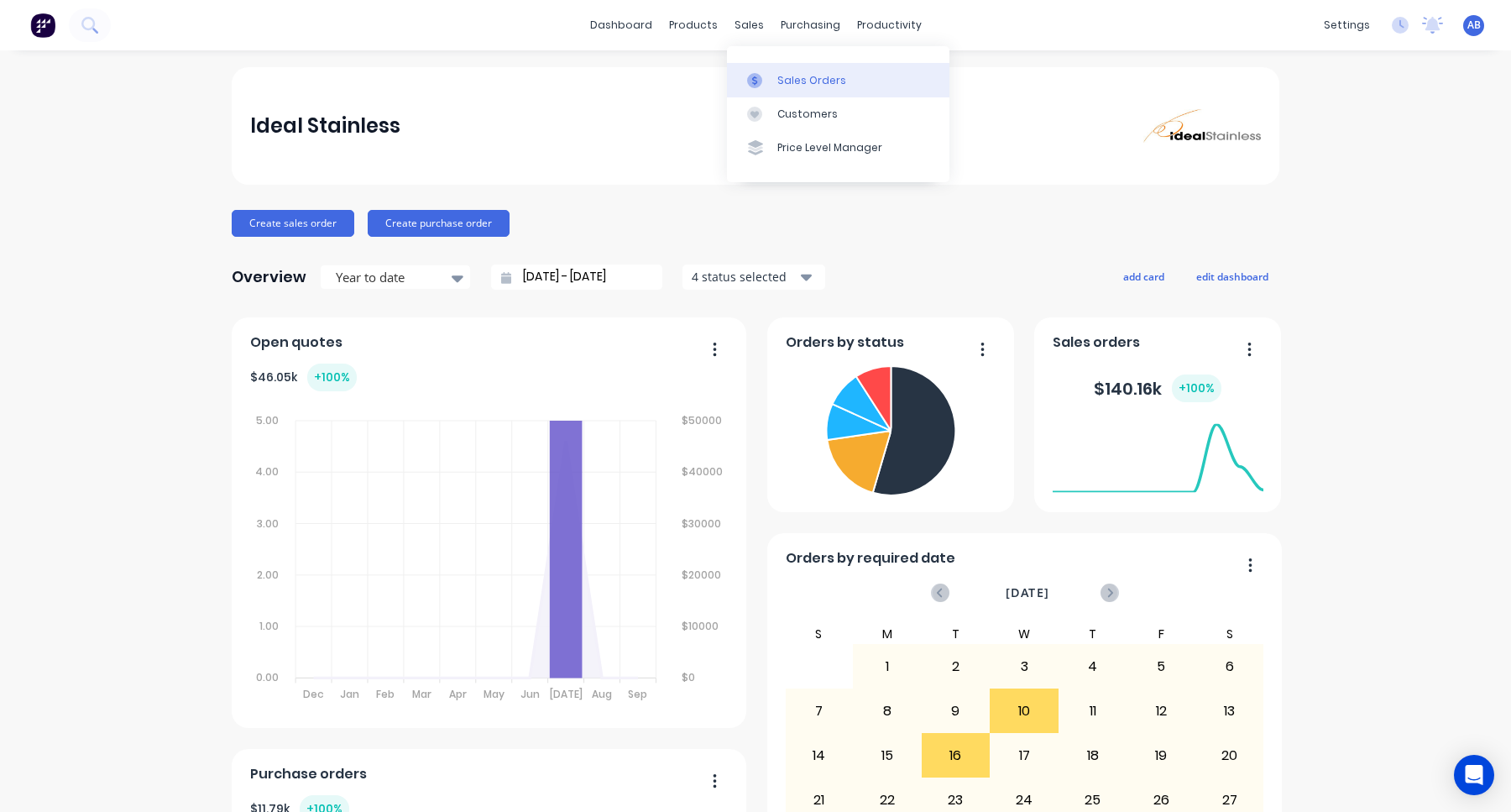
click at [780, 76] on div "Sales Orders" at bounding box center [812, 80] width 69 height 15
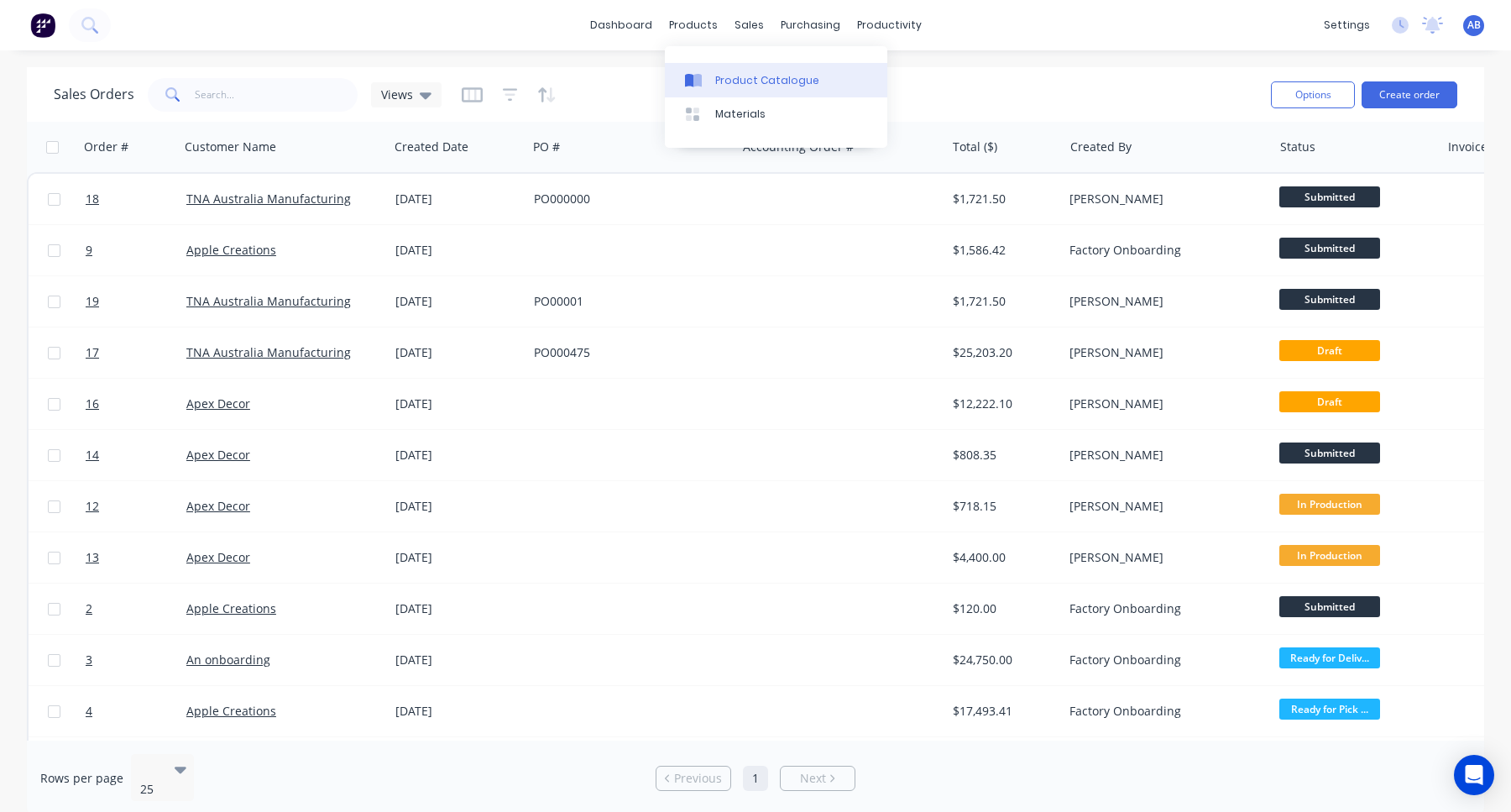
click at [725, 82] on div "Product Catalogue" at bounding box center [768, 80] width 105 height 15
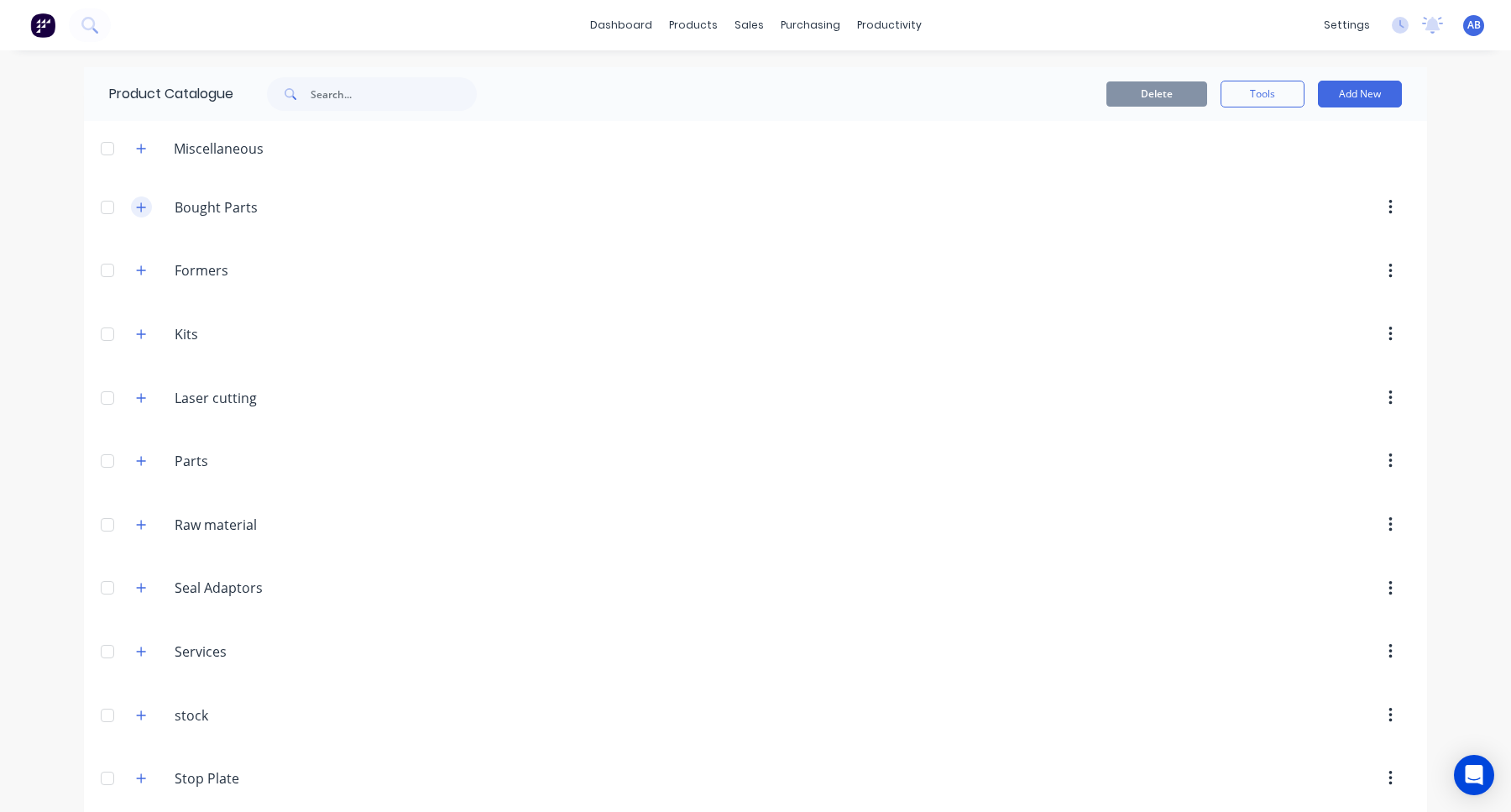
click at [138, 211] on icon "button" at bounding box center [141, 207] width 10 height 12
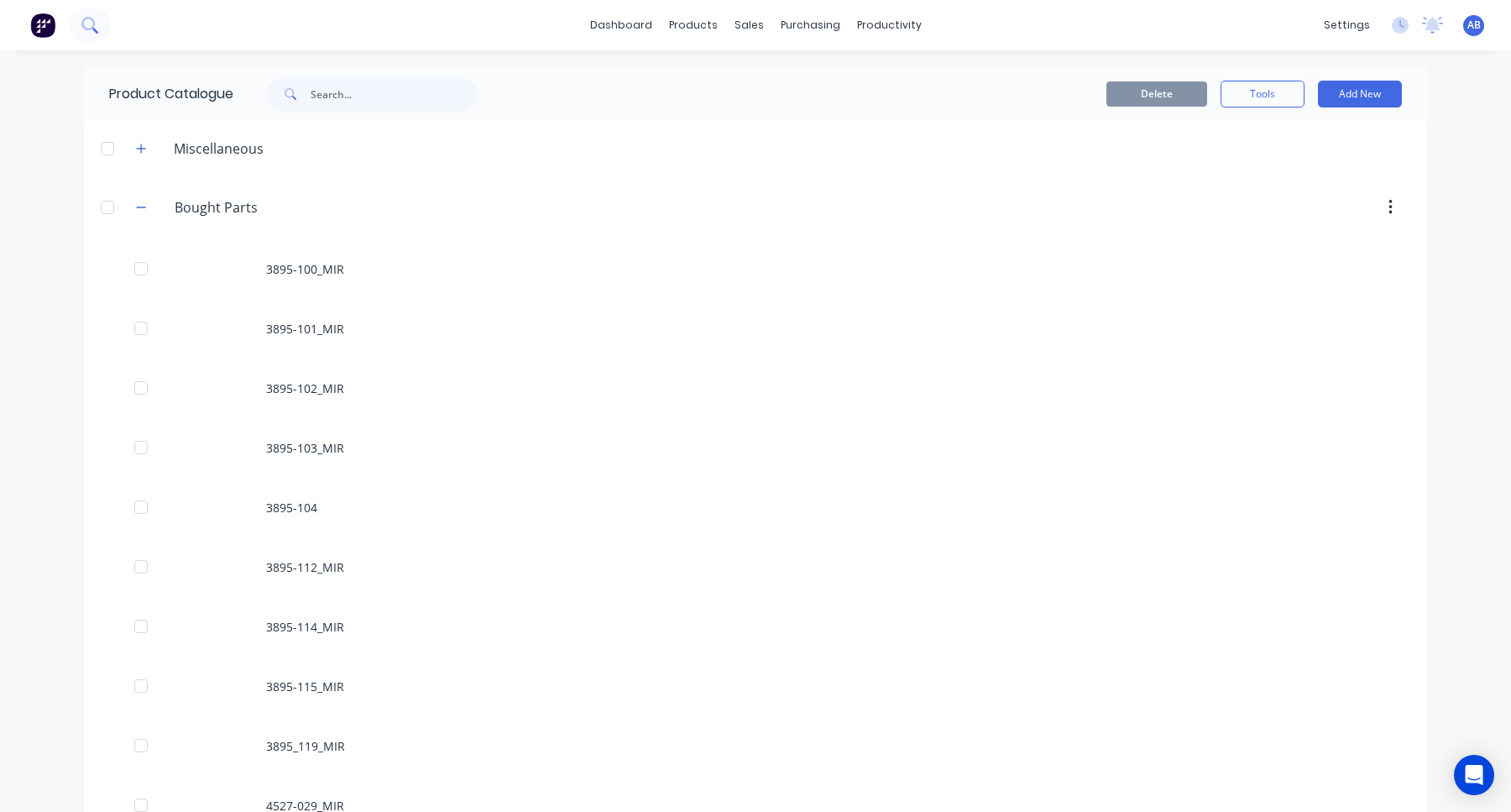
click at [94, 19] on icon at bounding box center [89, 25] width 16 height 16
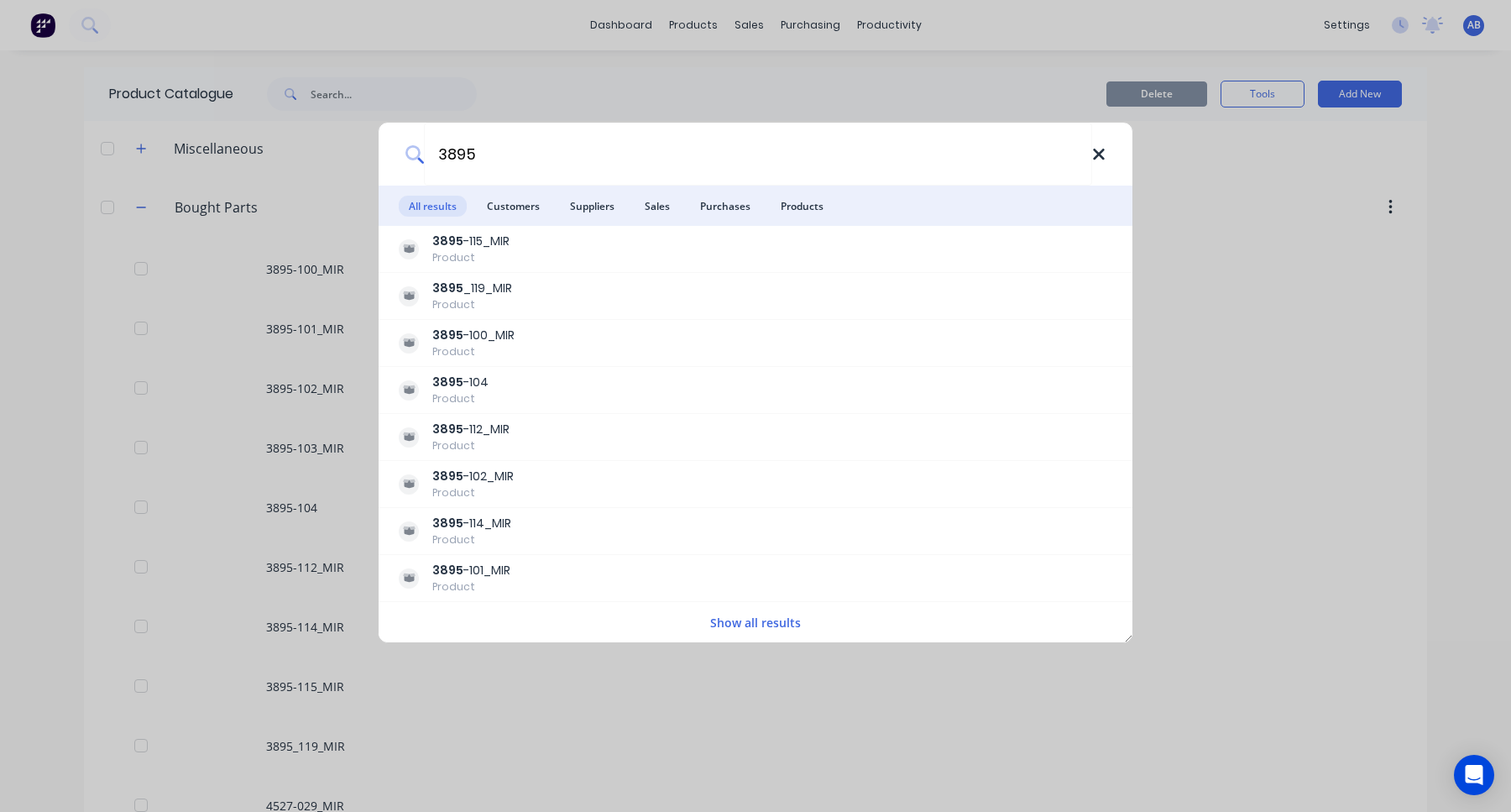
type input "3895"
click at [1104, 153] on icon at bounding box center [1098, 154] width 13 height 19
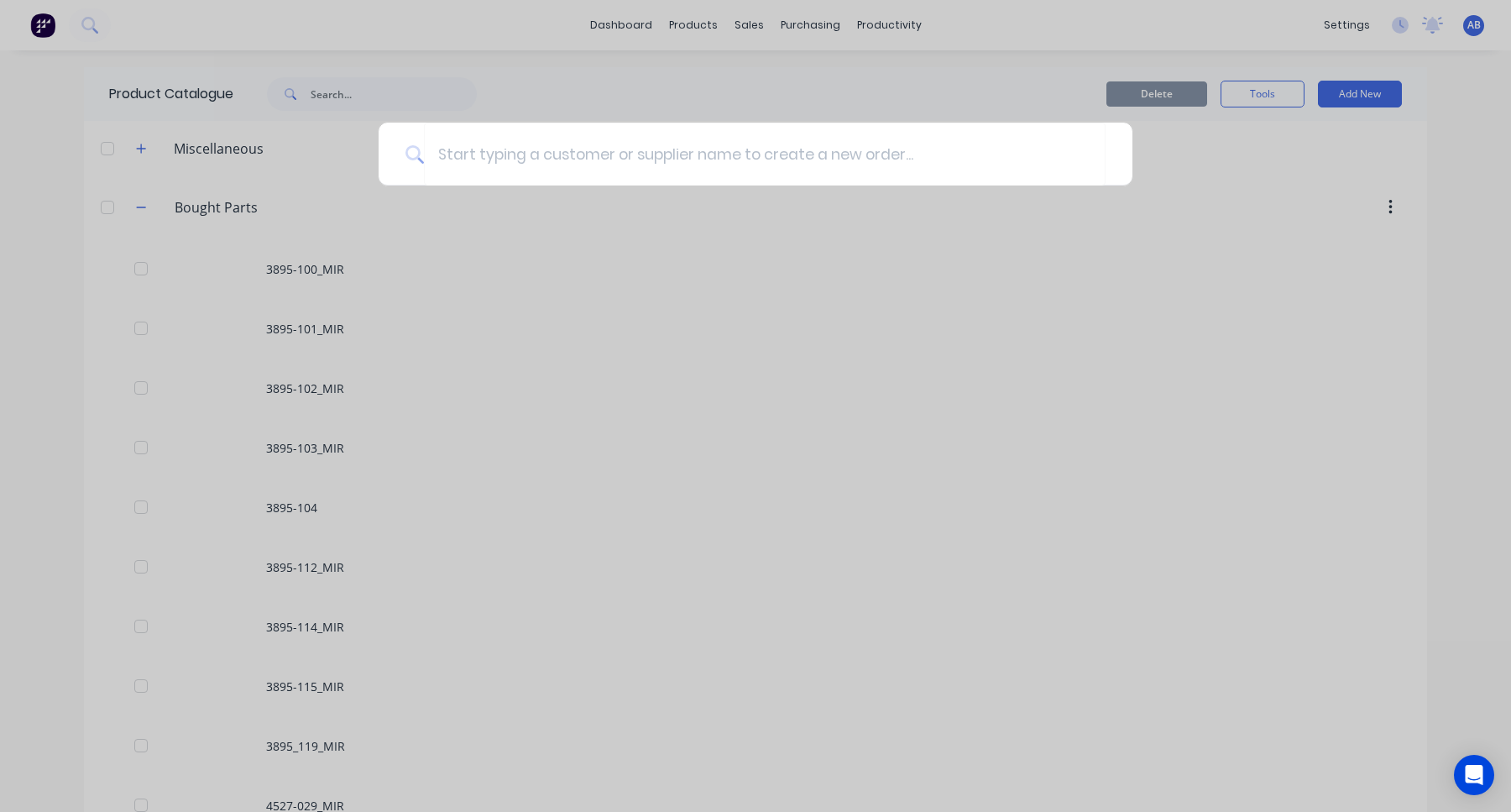
click at [872, 83] on div at bounding box center [756, 406] width 1511 height 812
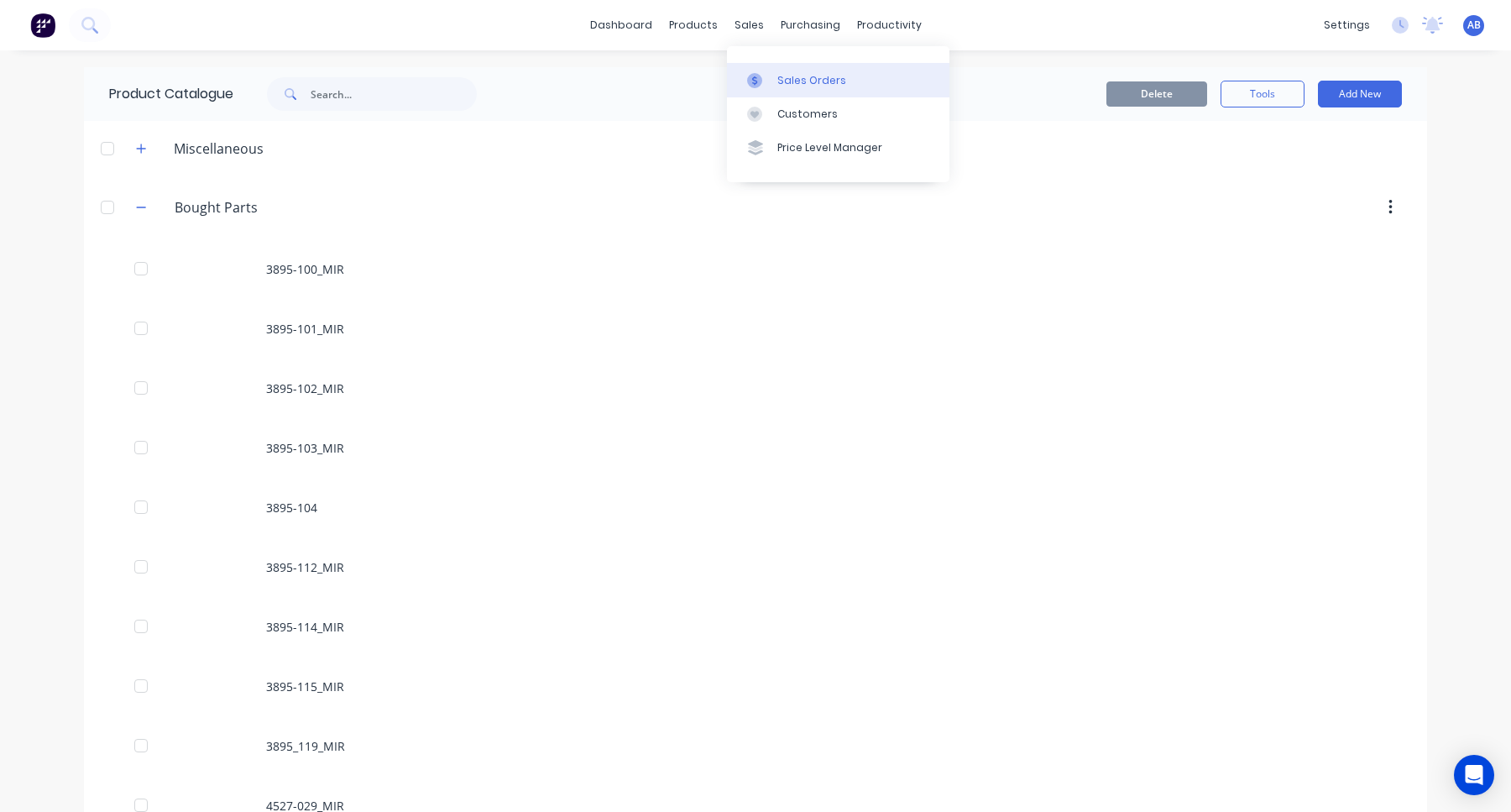
click at [802, 65] on link "Sales Orders" at bounding box center [838, 80] width 222 height 34
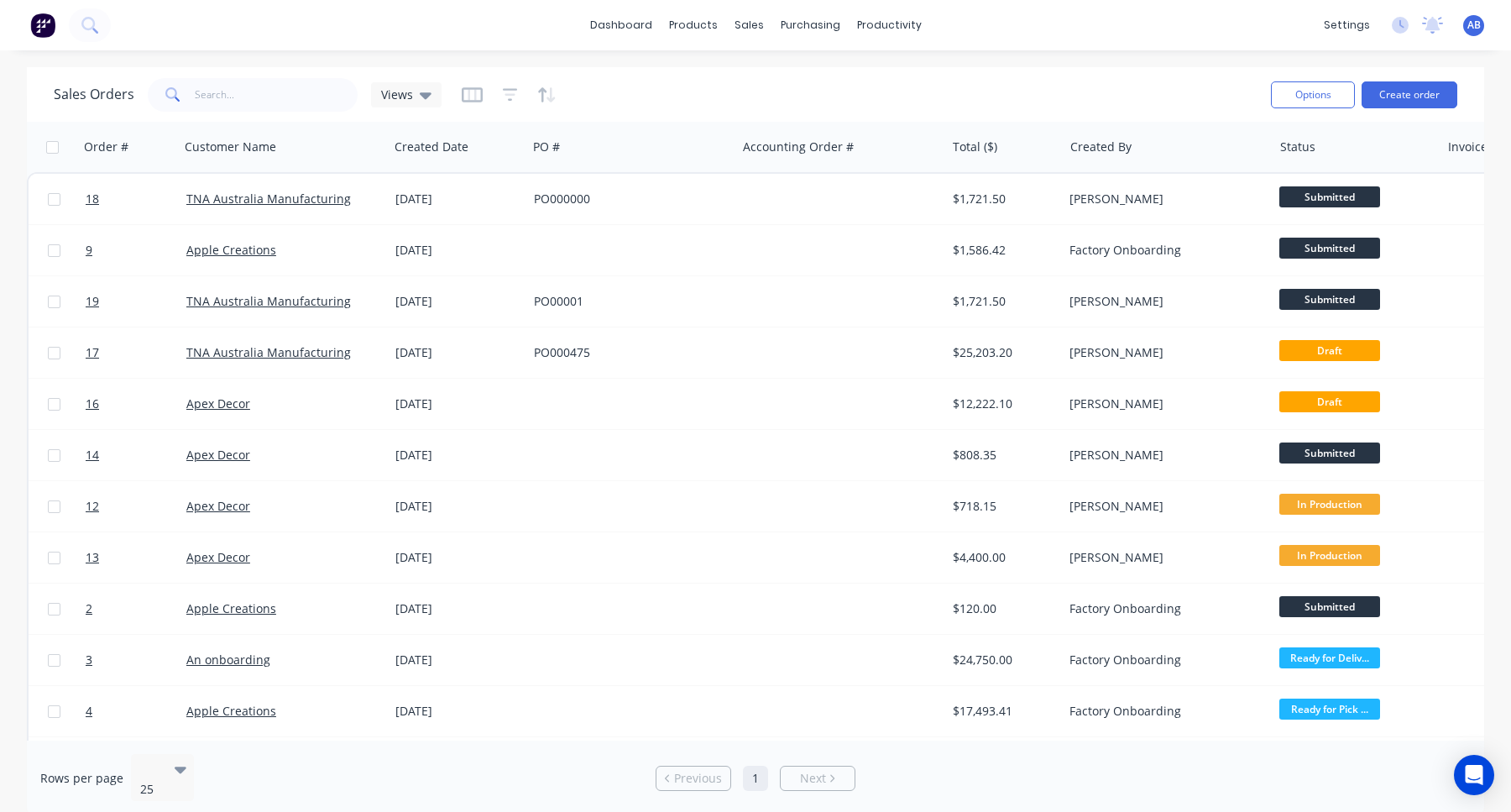
click at [47, 29] on img at bounding box center [43, 25] width 25 height 25
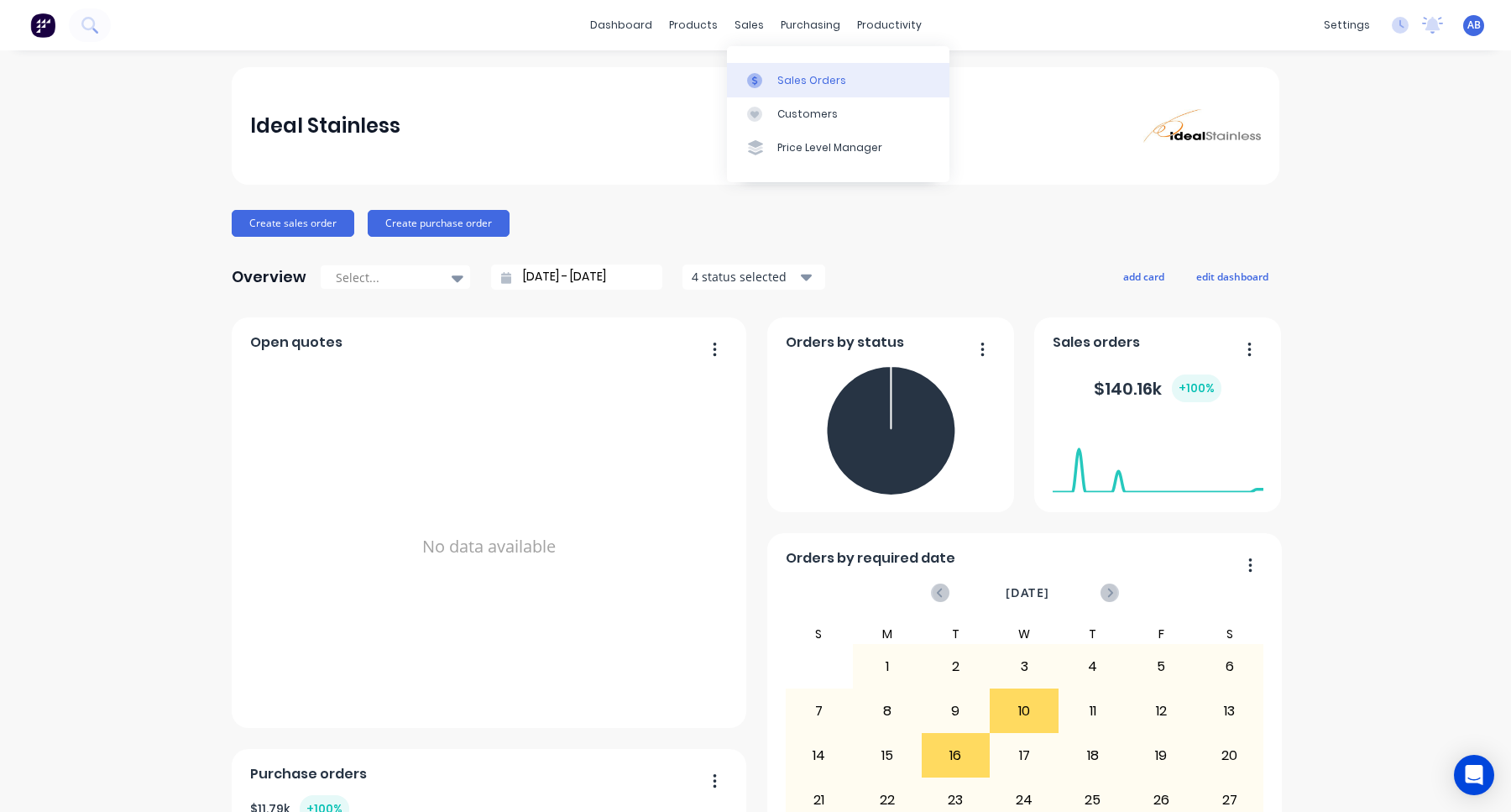
click at [775, 83] on link "Sales Orders" at bounding box center [838, 80] width 222 height 34
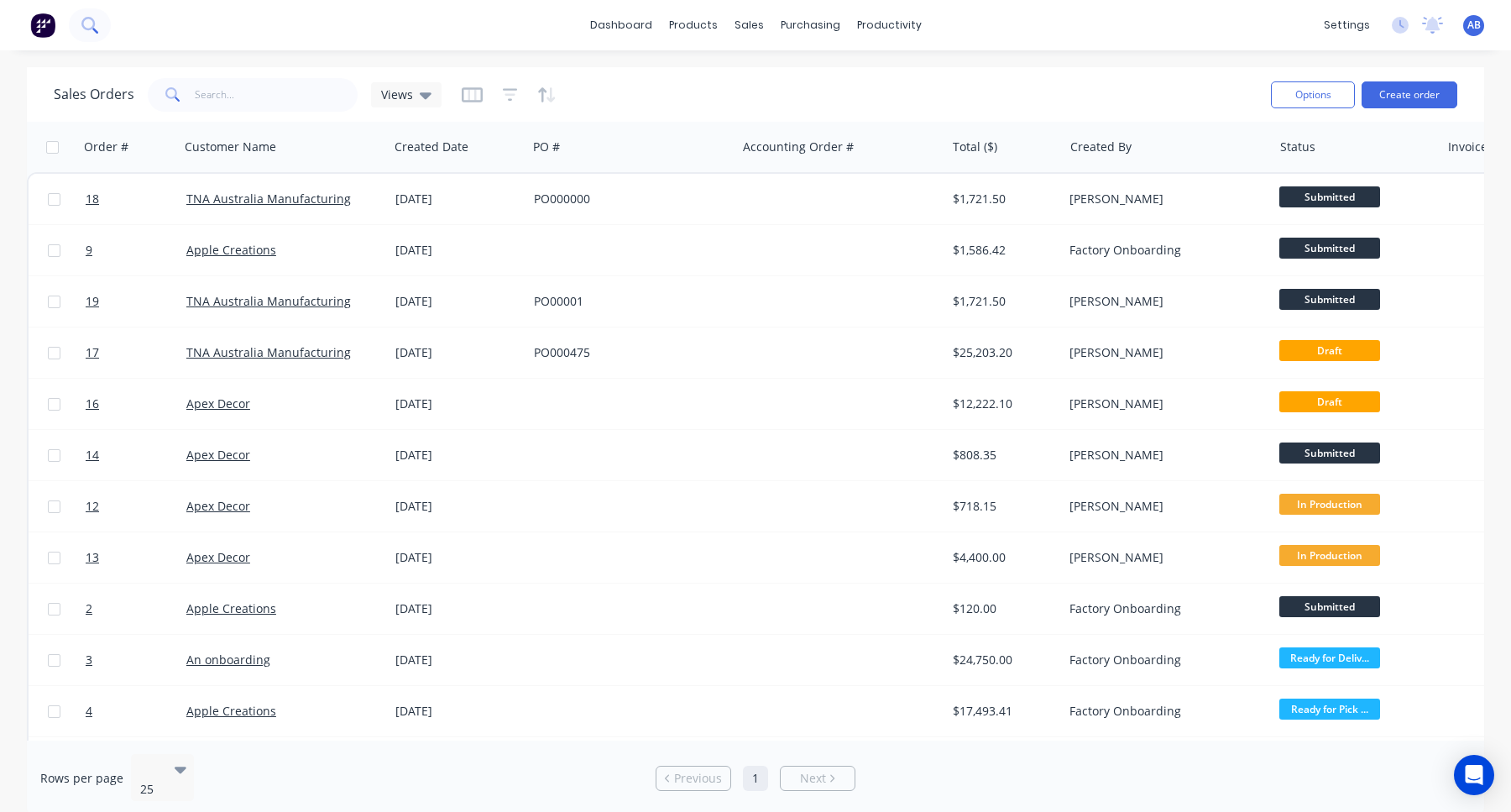
click at [91, 32] on icon at bounding box center [89, 25] width 16 height 16
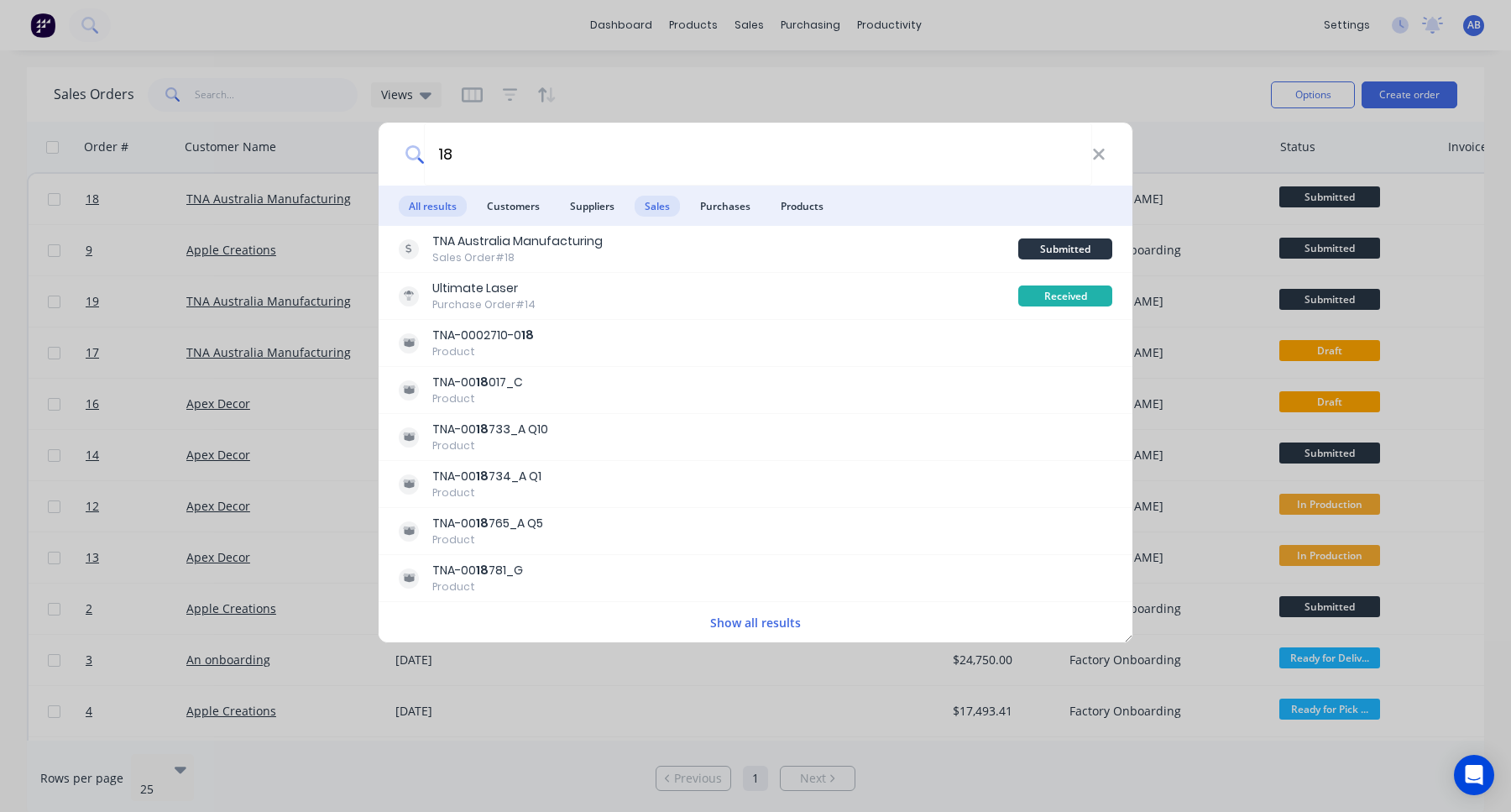
click at [672, 208] on span "Sales" at bounding box center [657, 206] width 45 height 21
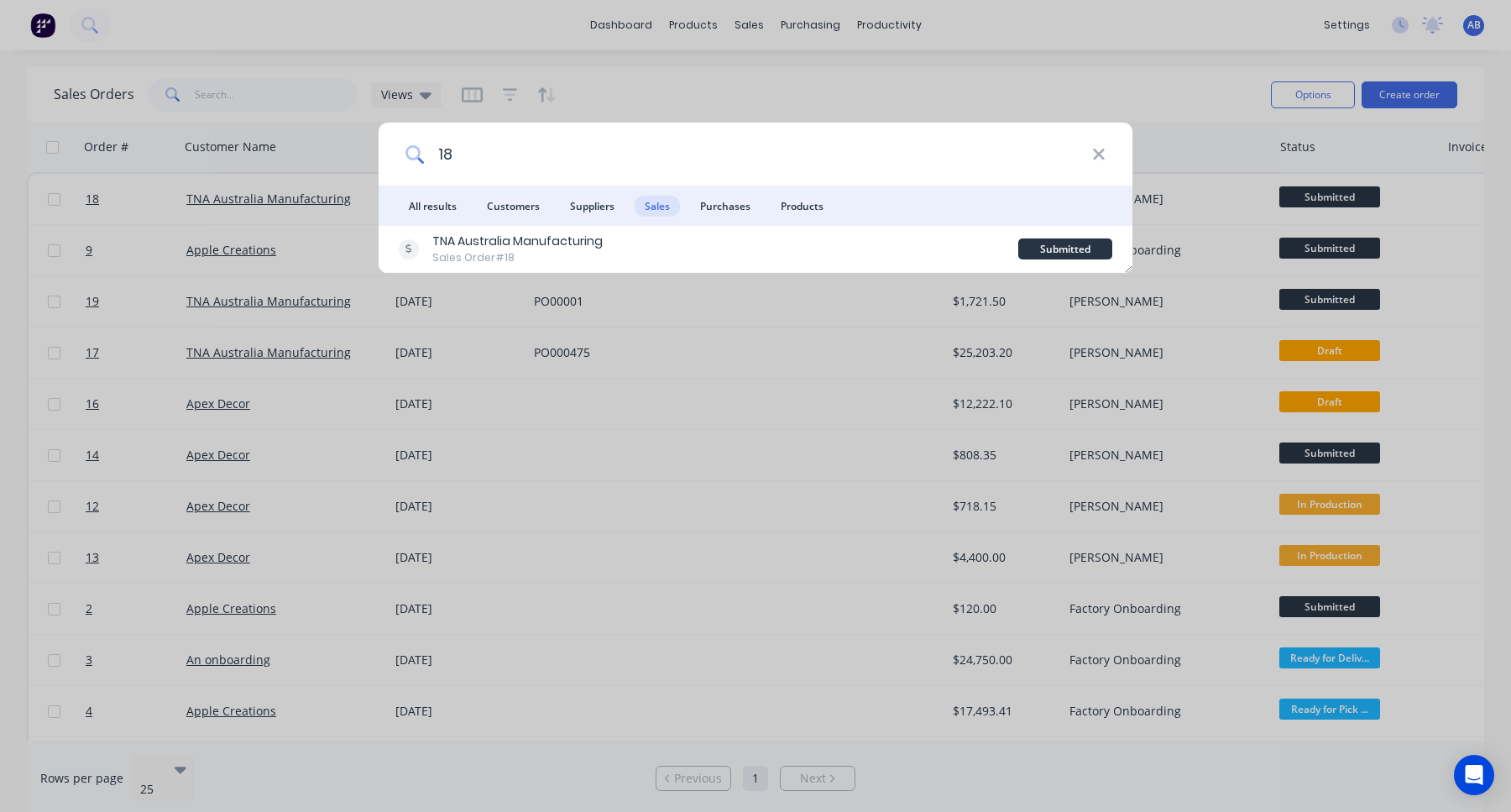
click at [514, 159] on input "18" at bounding box center [758, 153] width 669 height 63
type input "1"
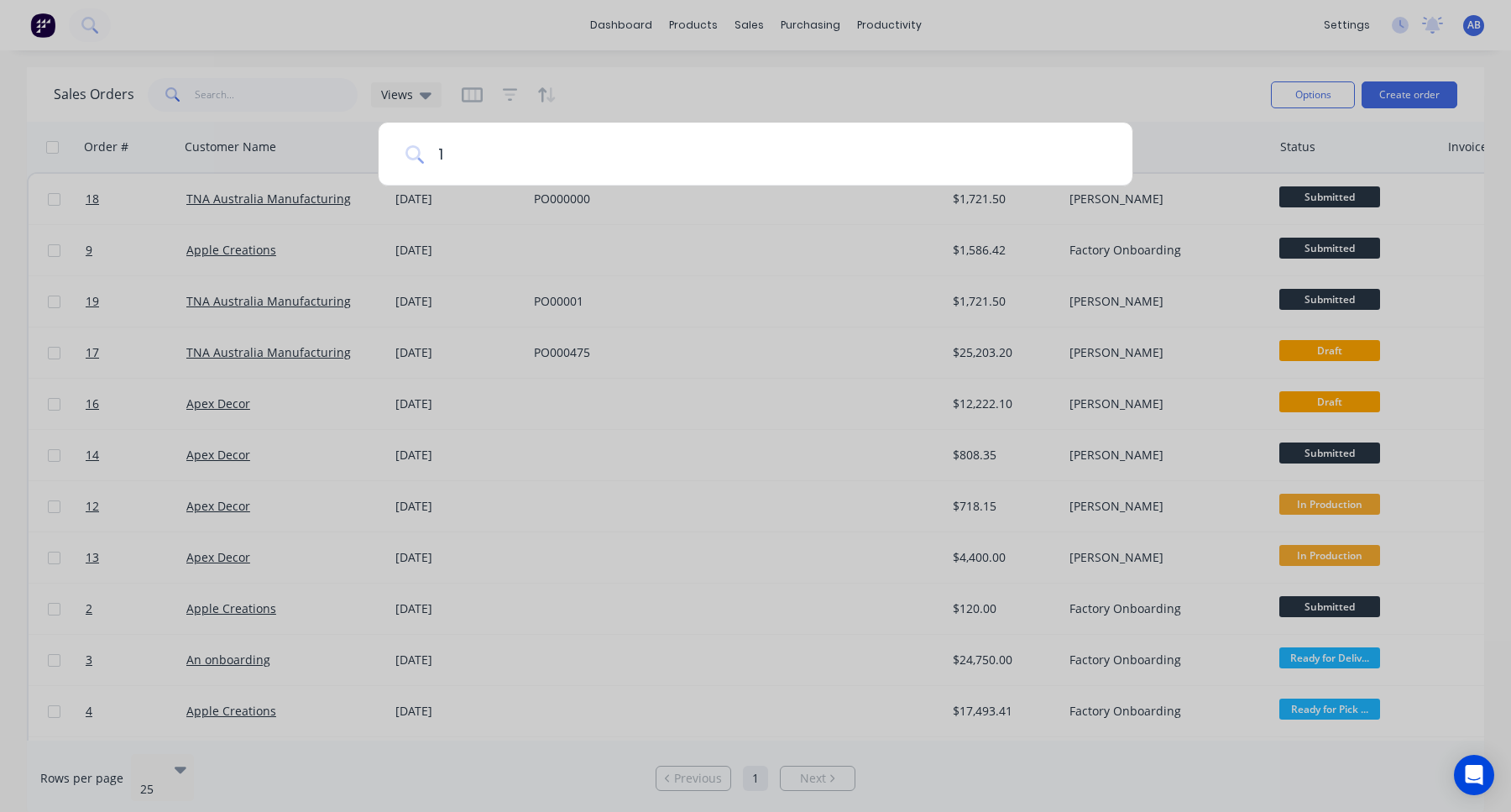
type input "19"
paste input "TNA"
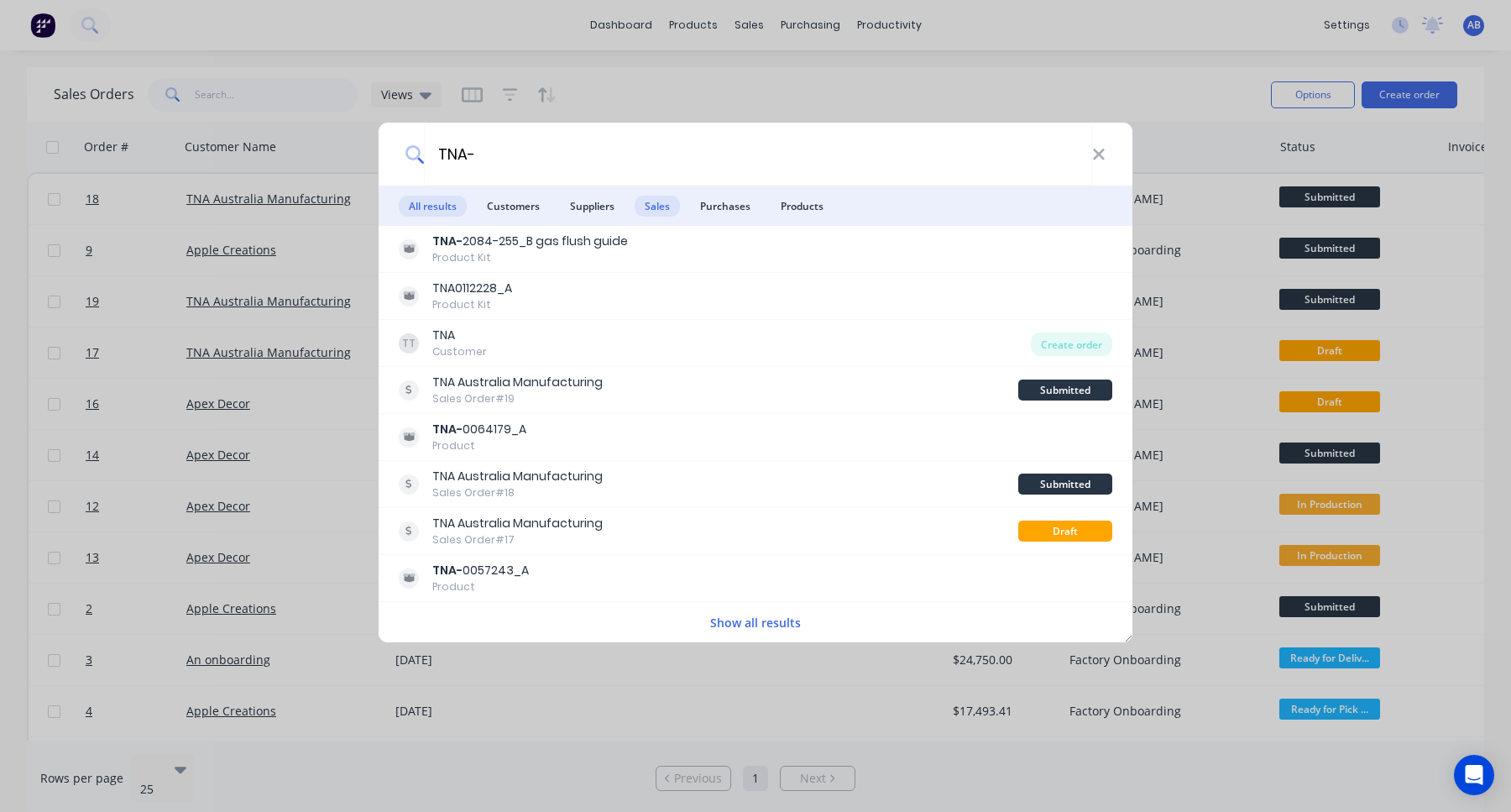
click at [664, 206] on span "Sales" at bounding box center [657, 206] width 45 height 21
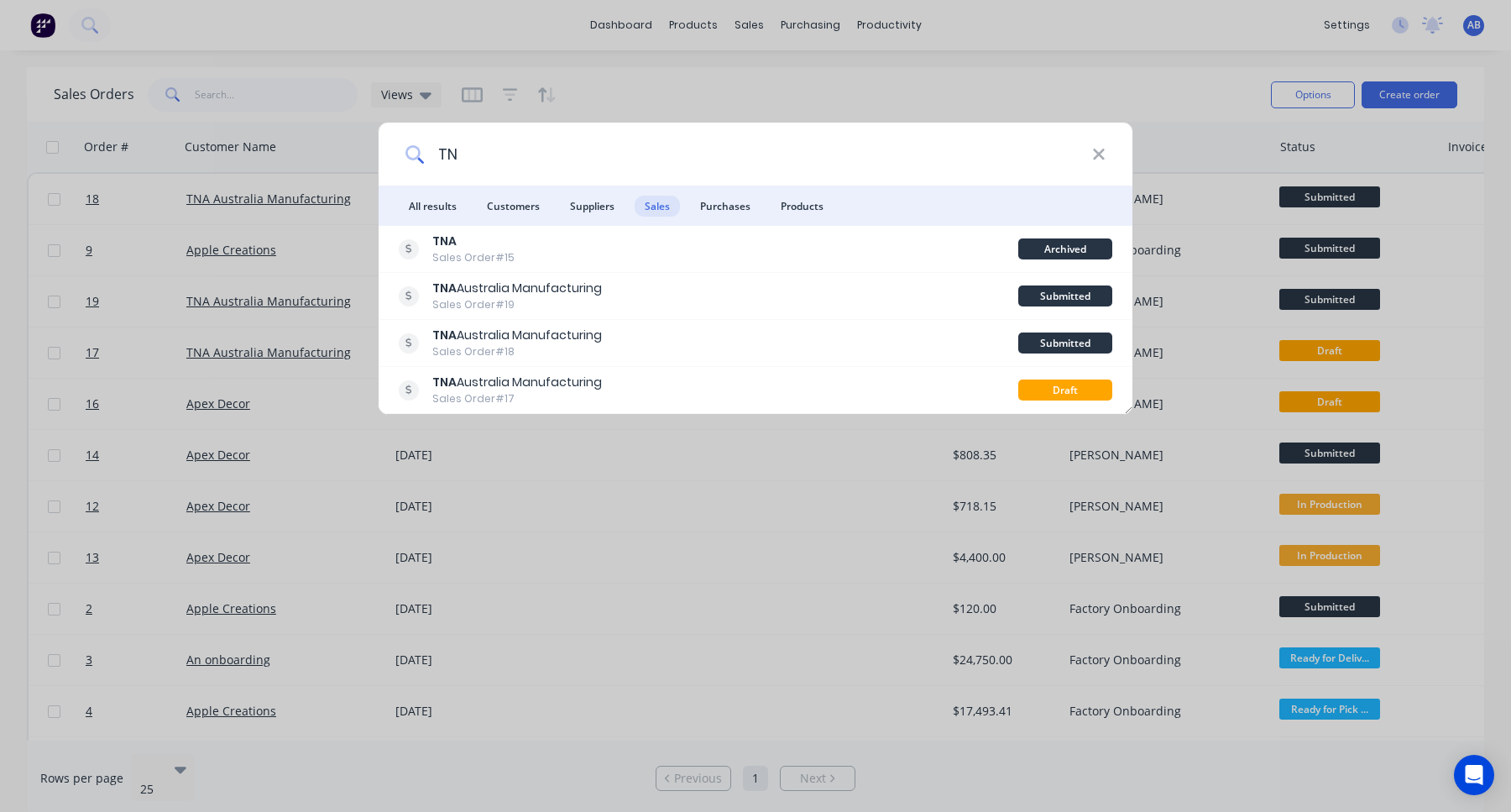
type input "T"
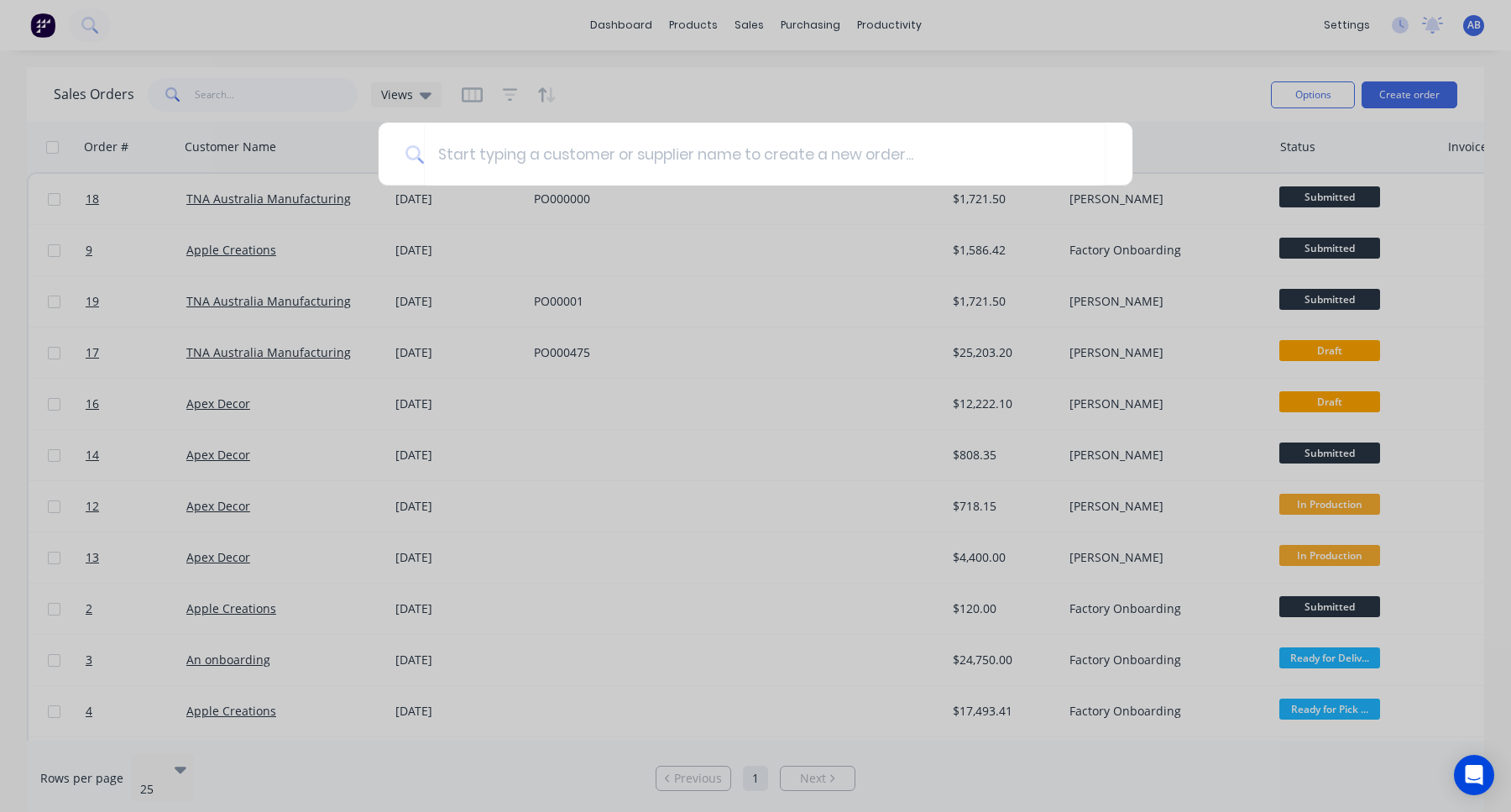
click at [468, 68] on div at bounding box center [756, 406] width 1511 height 812
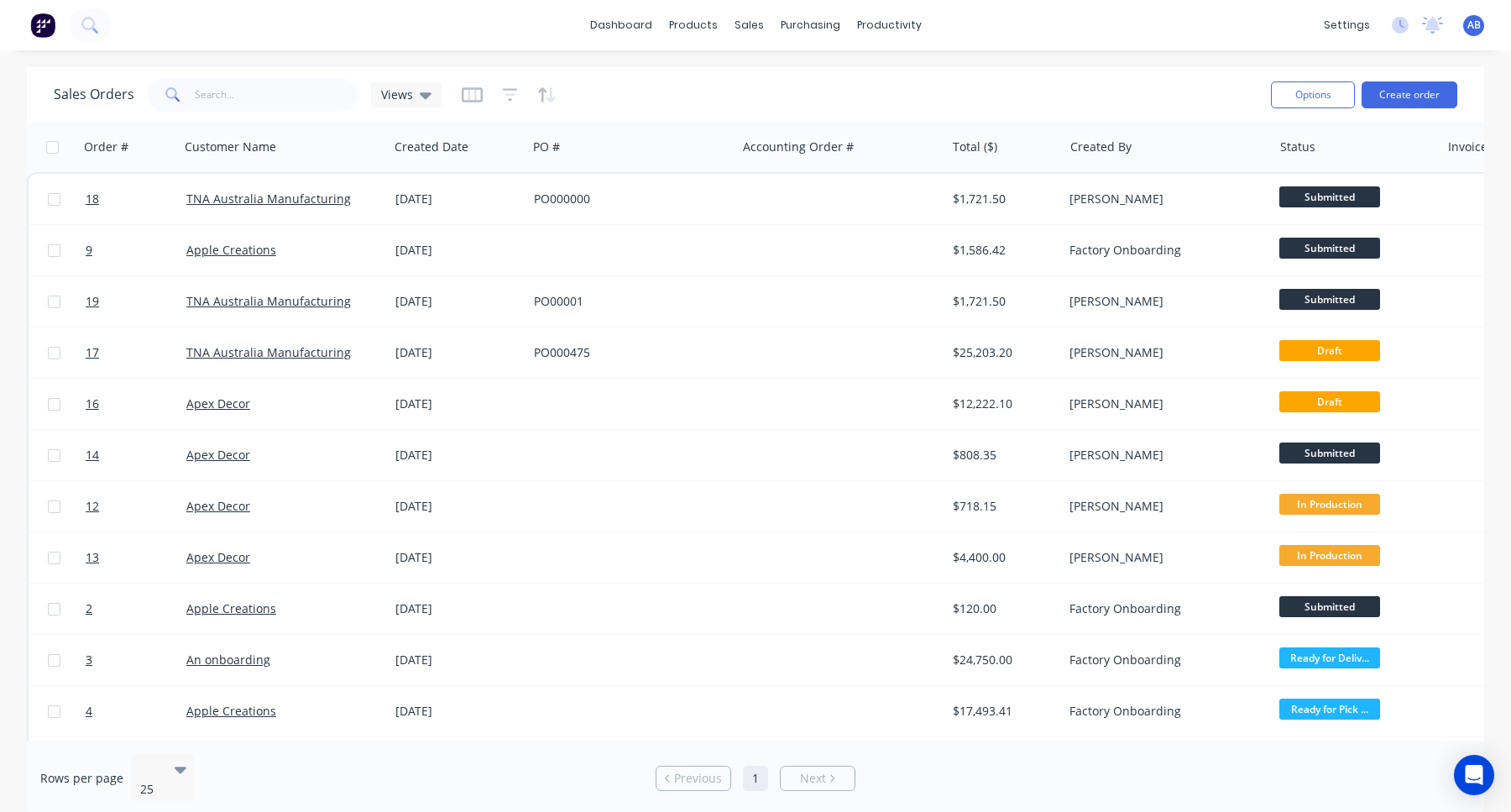
click at [48, 31] on img at bounding box center [43, 25] width 25 height 25
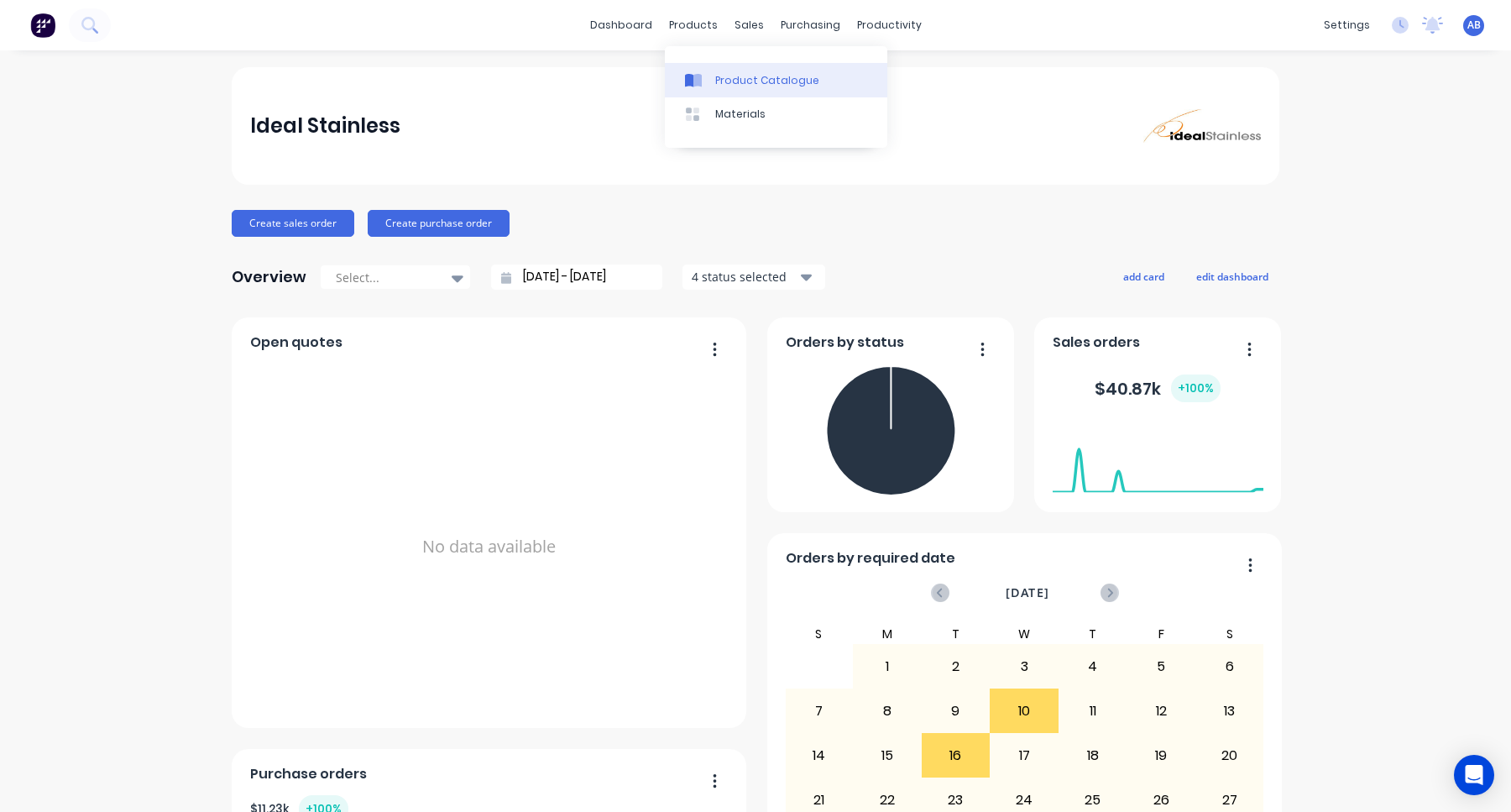
click at [749, 80] on div "Product Catalogue" at bounding box center [768, 80] width 105 height 15
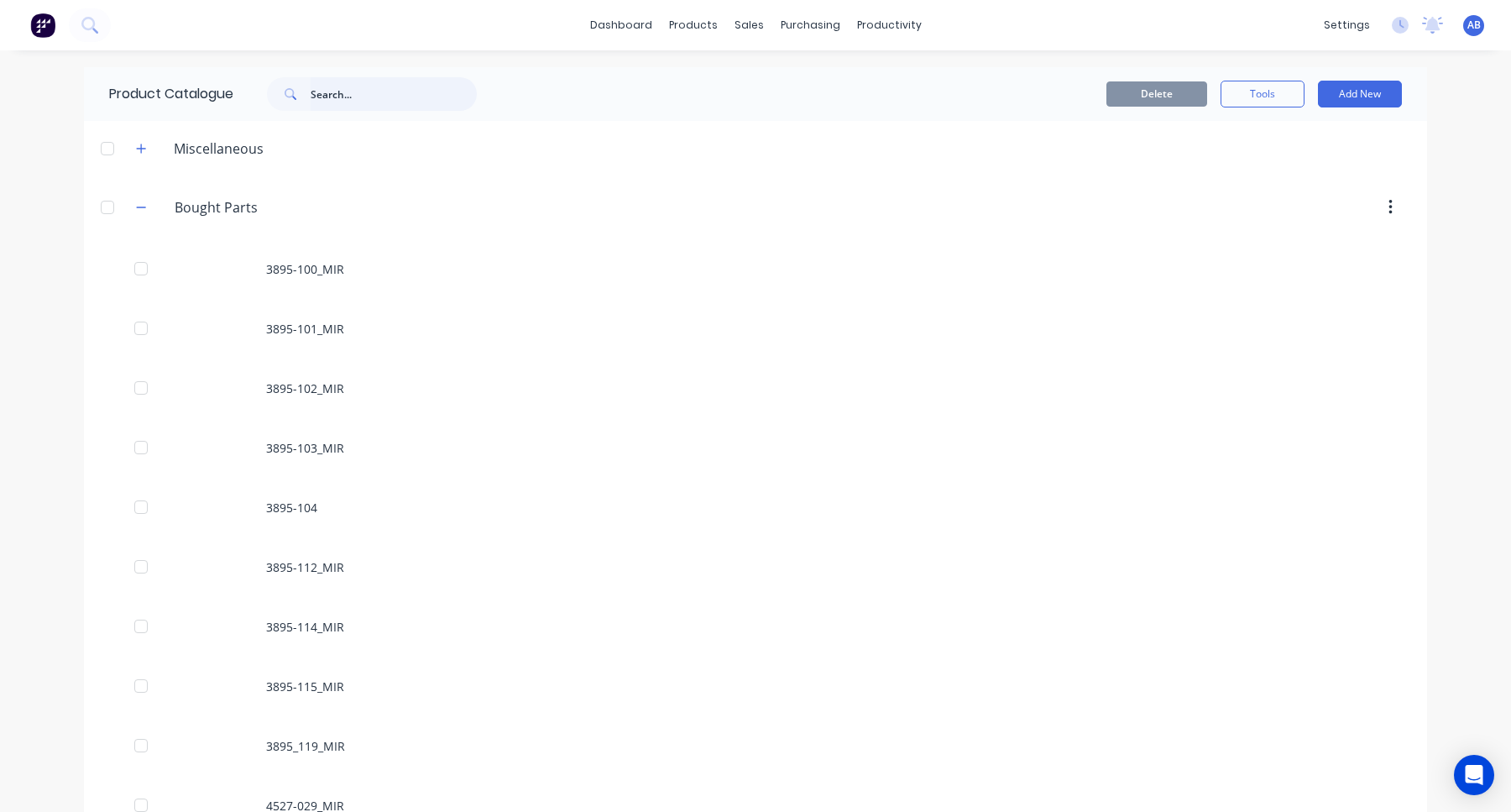
click at [364, 99] on input "text" at bounding box center [394, 94] width 167 height 34
paste input "TNA-0100045_A"
type input "TNA-0100045_A"
click at [86, 29] on icon at bounding box center [88, 23] width 13 height 13
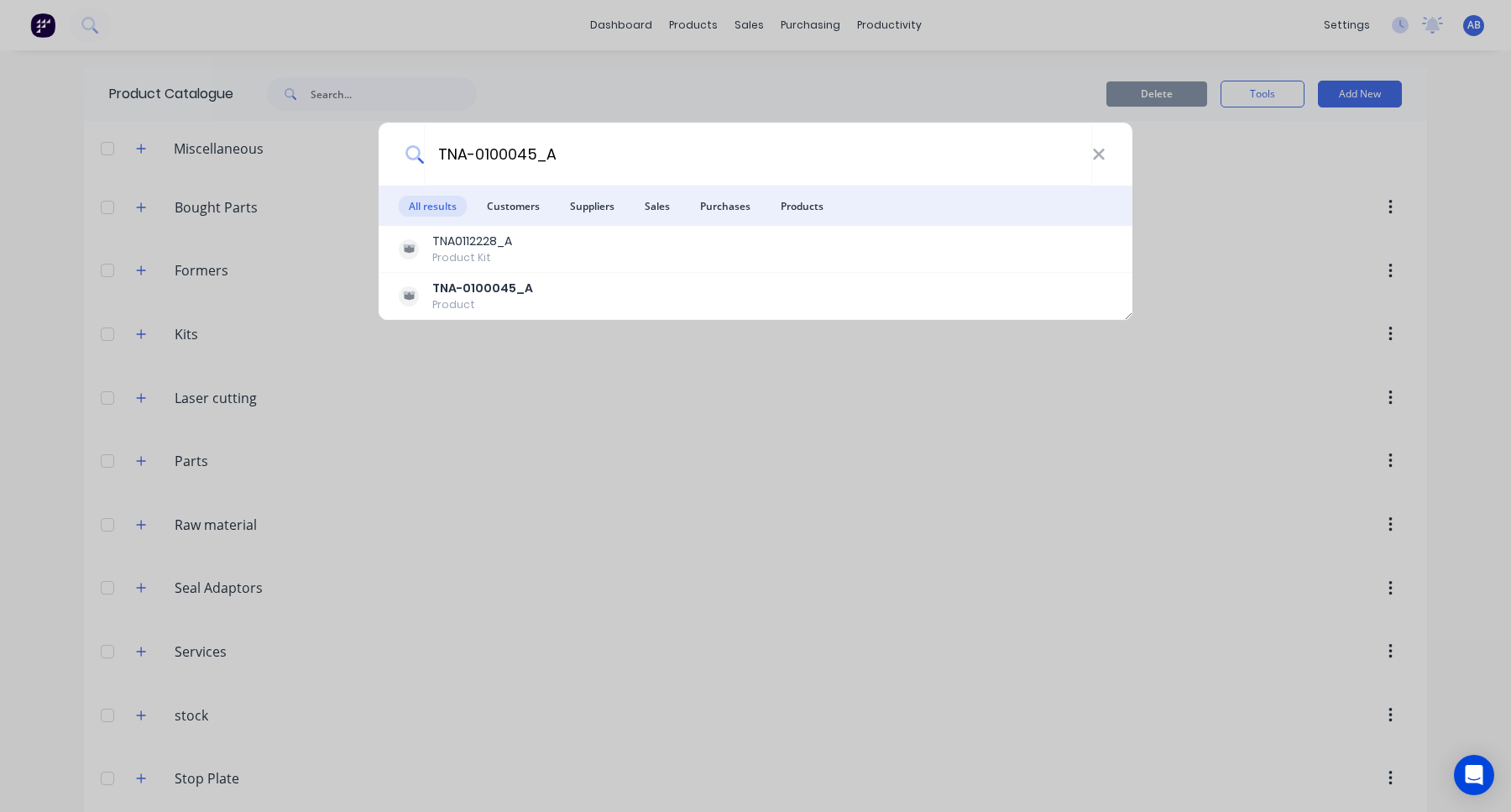
type input "TNA-0100045_A"
click at [645, 205] on span "Sales" at bounding box center [657, 206] width 45 height 21
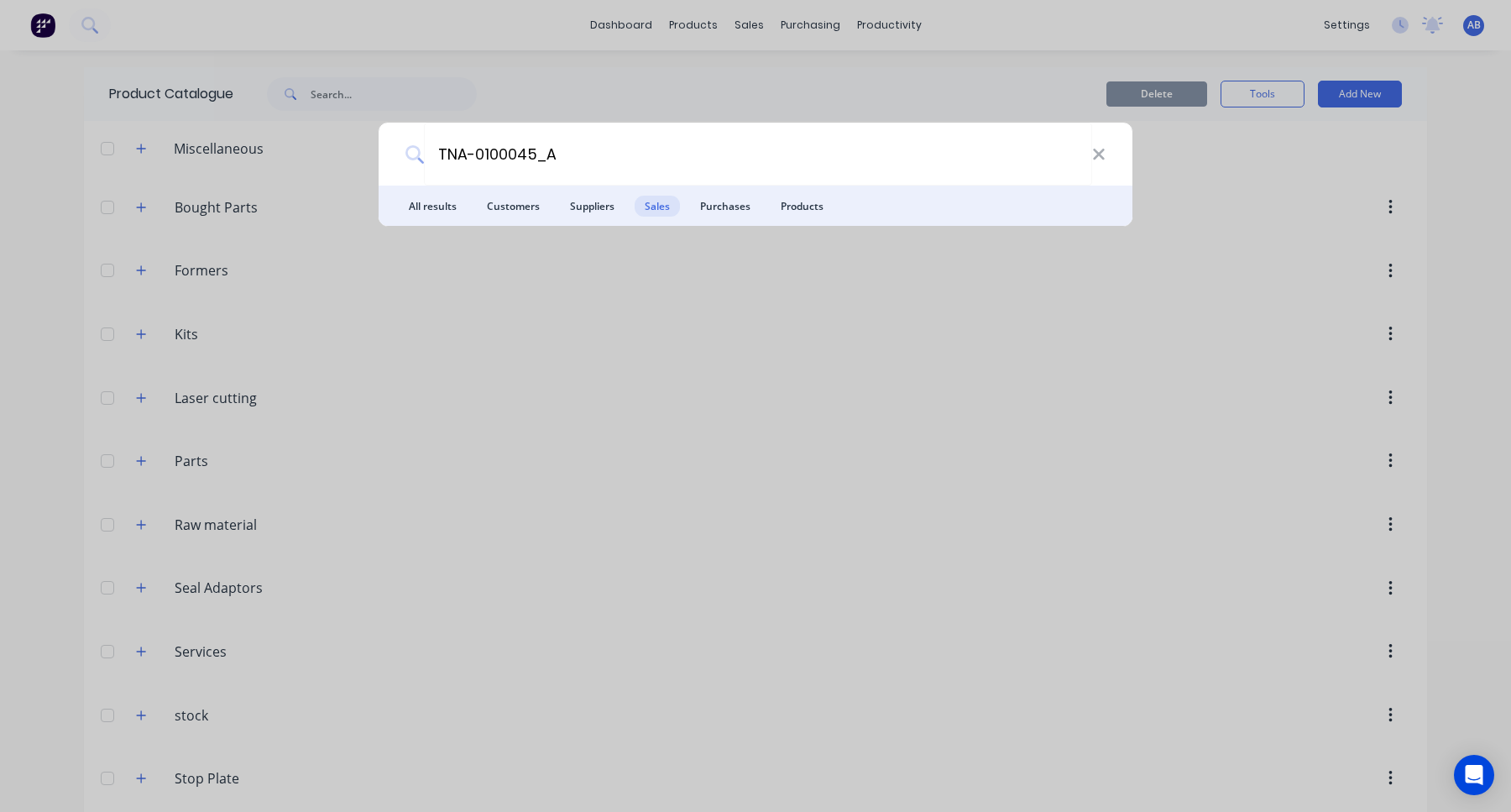
click at [598, 205] on span "Suppliers" at bounding box center [592, 206] width 65 height 21
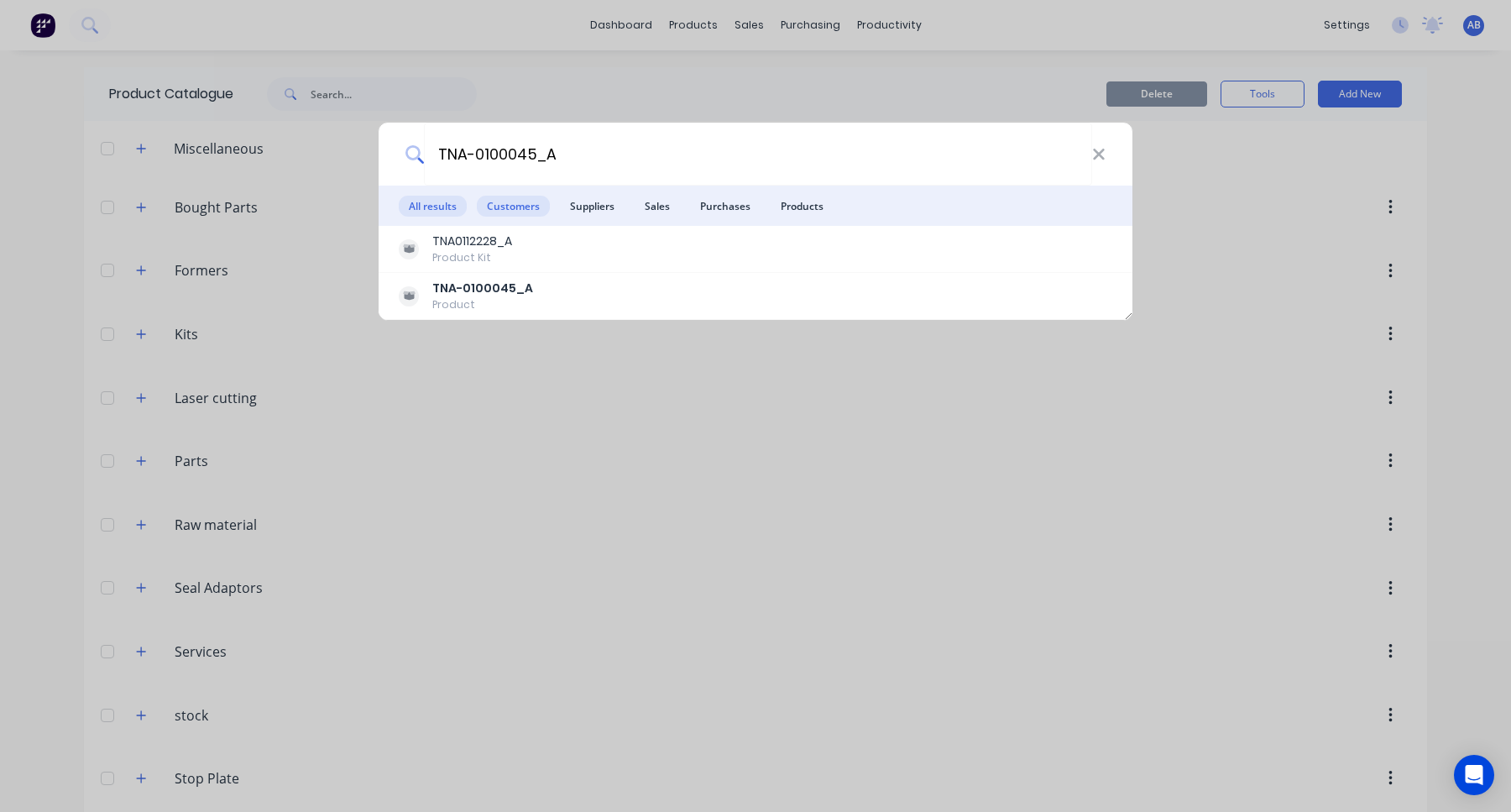
click at [522, 205] on span "Customers" at bounding box center [513, 206] width 73 height 21
click at [810, 205] on span "Products" at bounding box center [802, 206] width 63 height 21
click at [725, 212] on span "Purchases" at bounding box center [725, 206] width 71 height 21
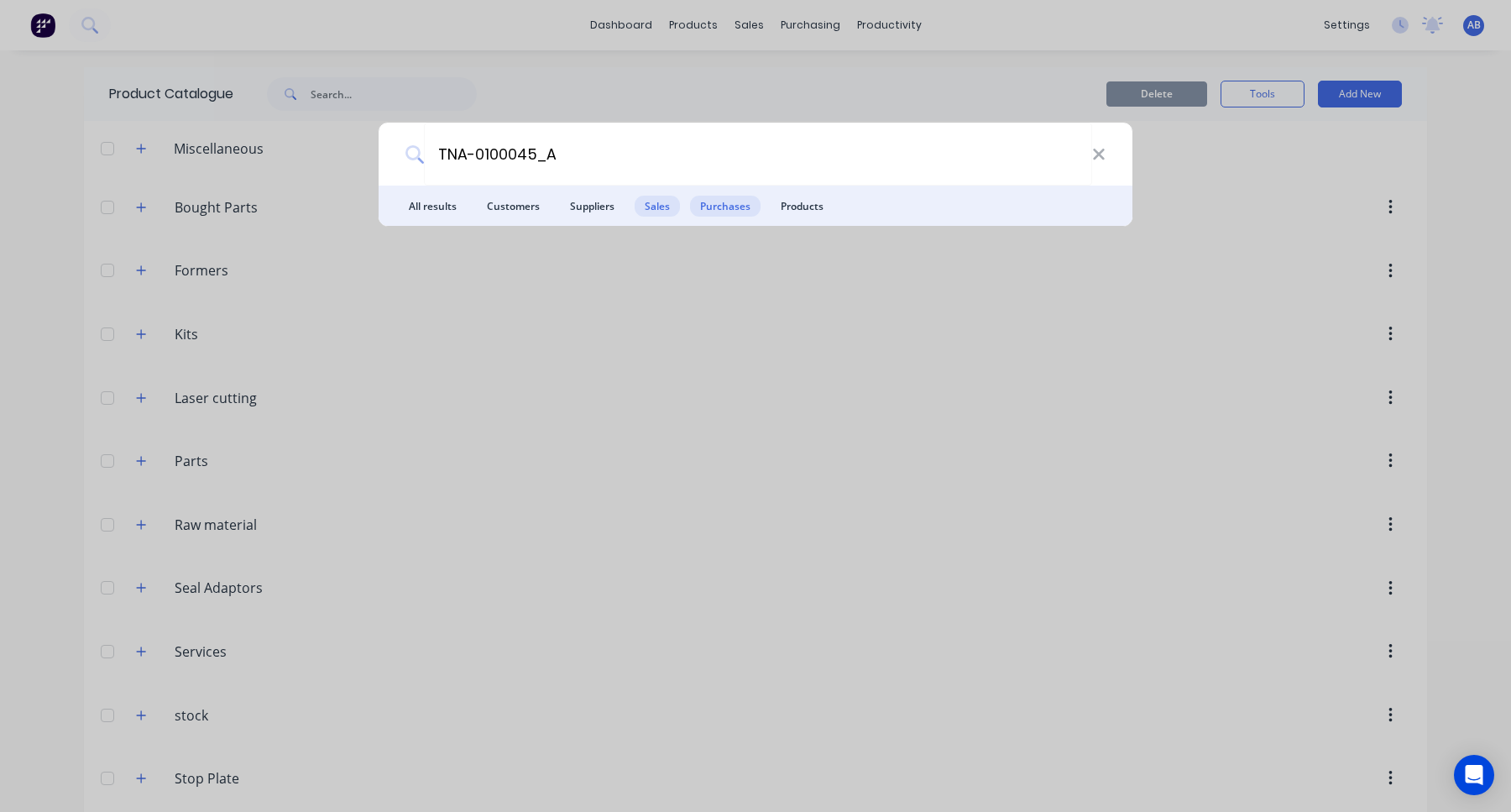
click at [649, 205] on span "Sales" at bounding box center [657, 206] width 45 height 21
click at [414, 198] on span "All results" at bounding box center [432, 206] width 68 height 21
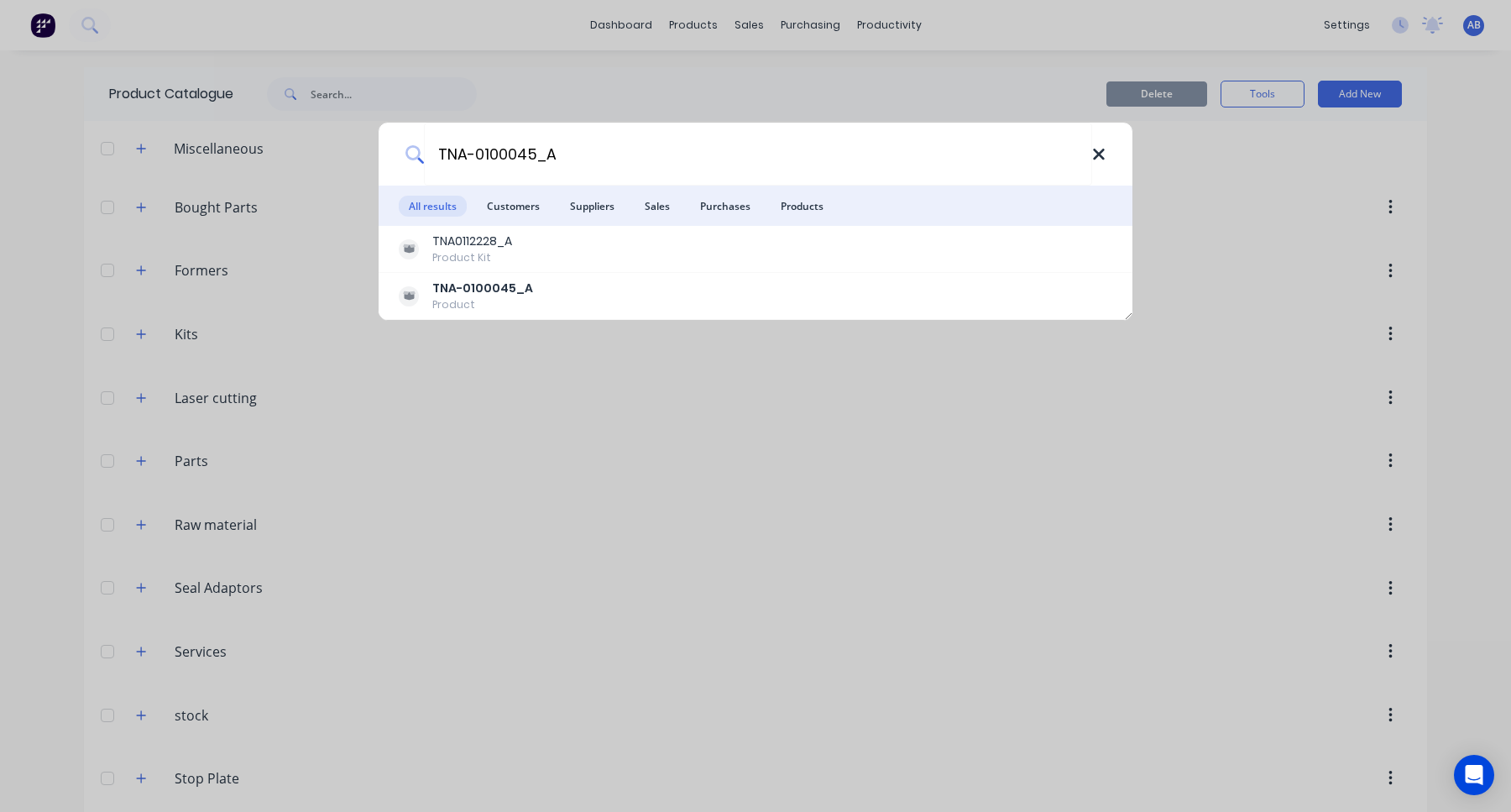
click at [1100, 151] on icon at bounding box center [1098, 154] width 13 height 19
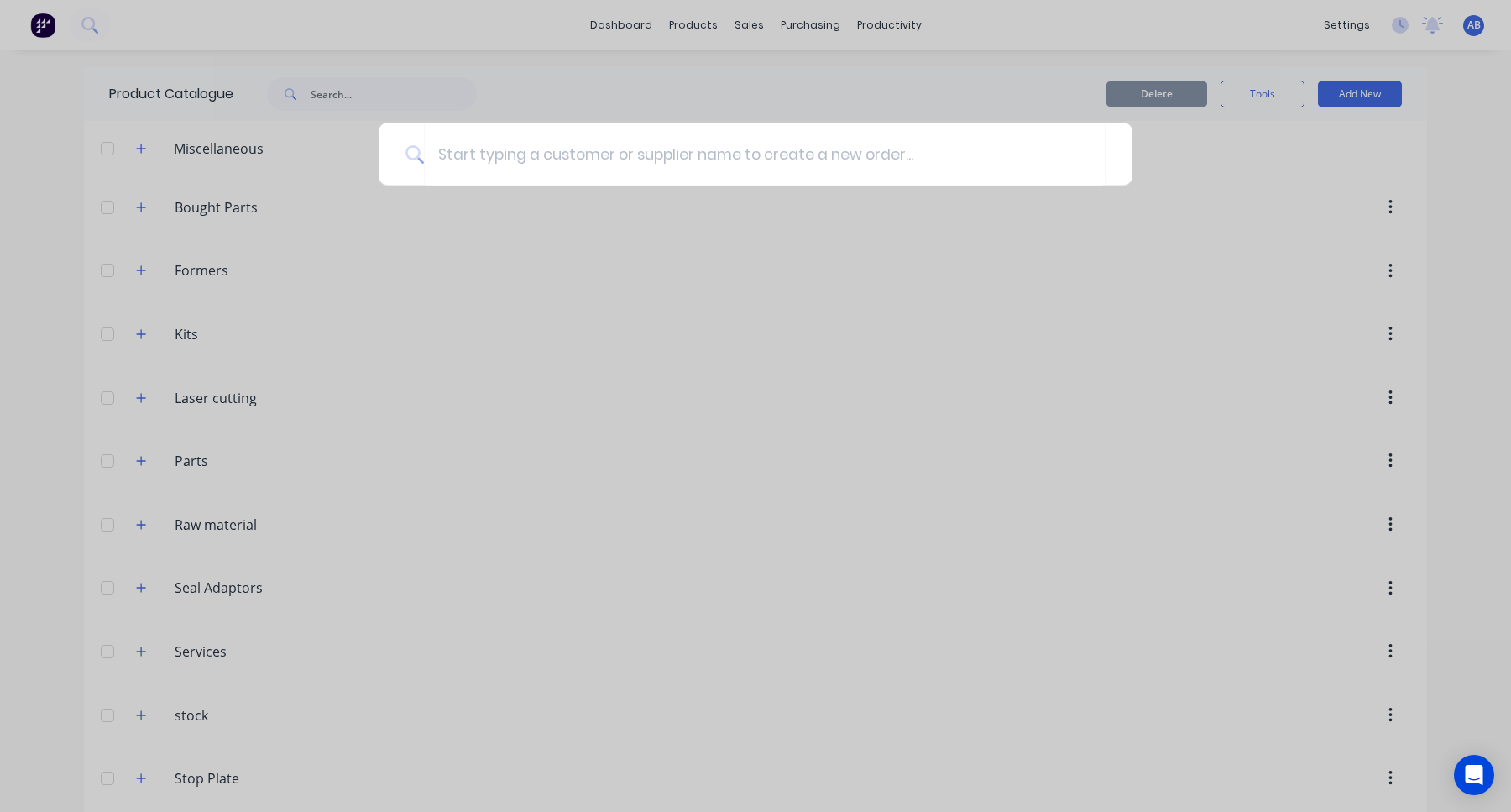
click at [761, 58] on div at bounding box center [756, 406] width 1511 height 812
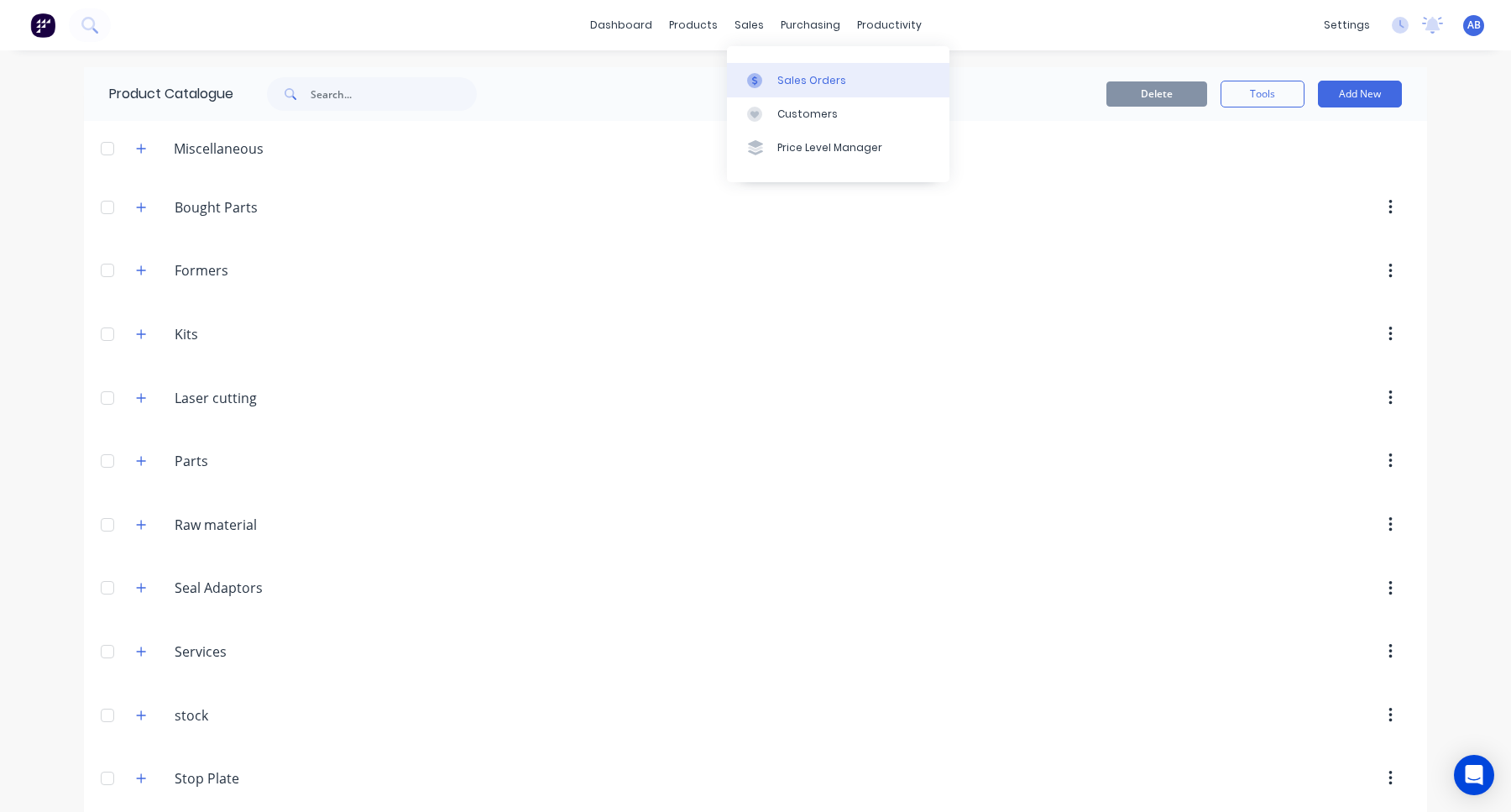
click at [775, 71] on link "Sales Orders" at bounding box center [838, 80] width 222 height 34
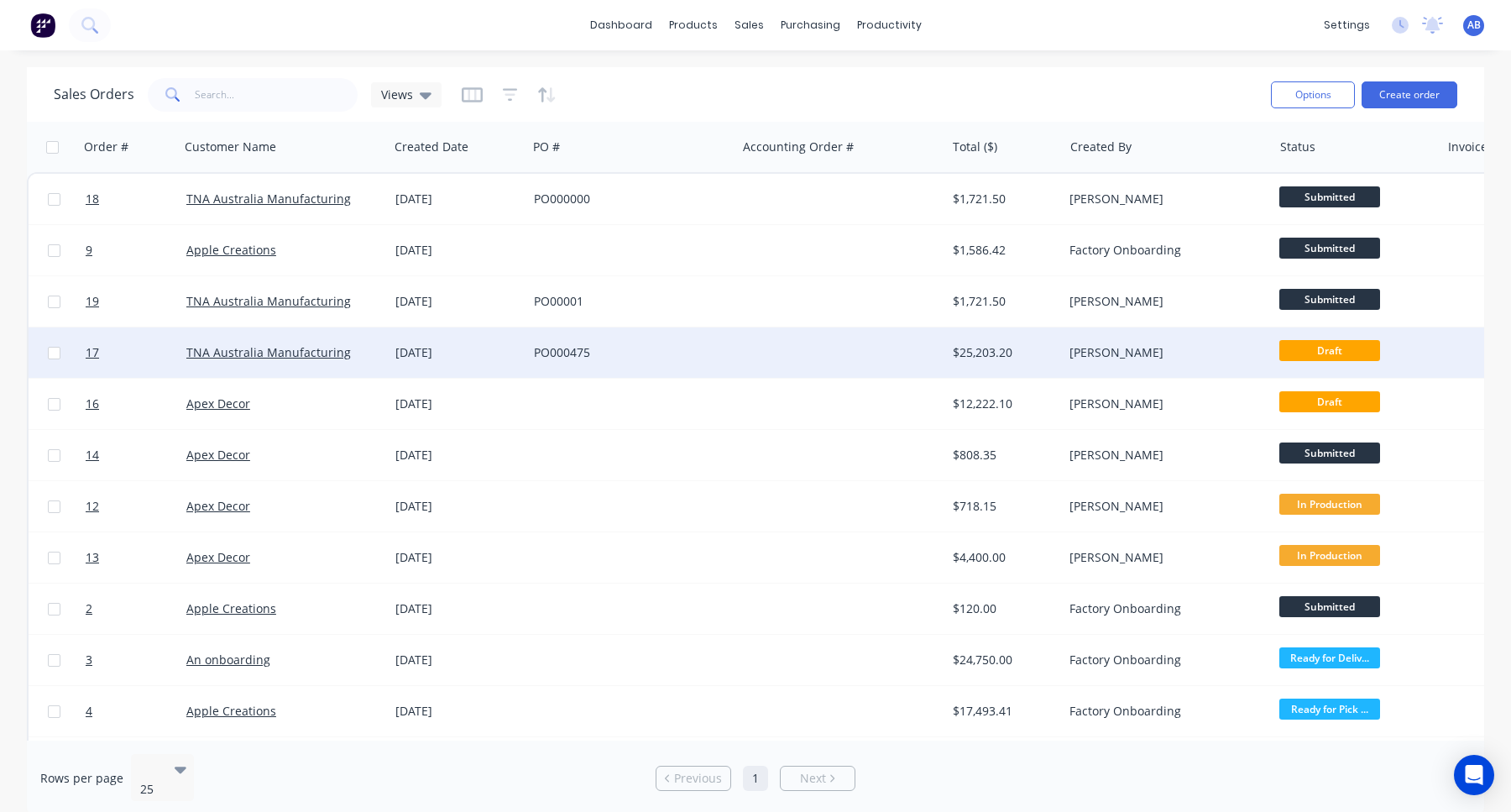
click at [530, 353] on div "PO000475" at bounding box center [632, 352] width 209 height 50
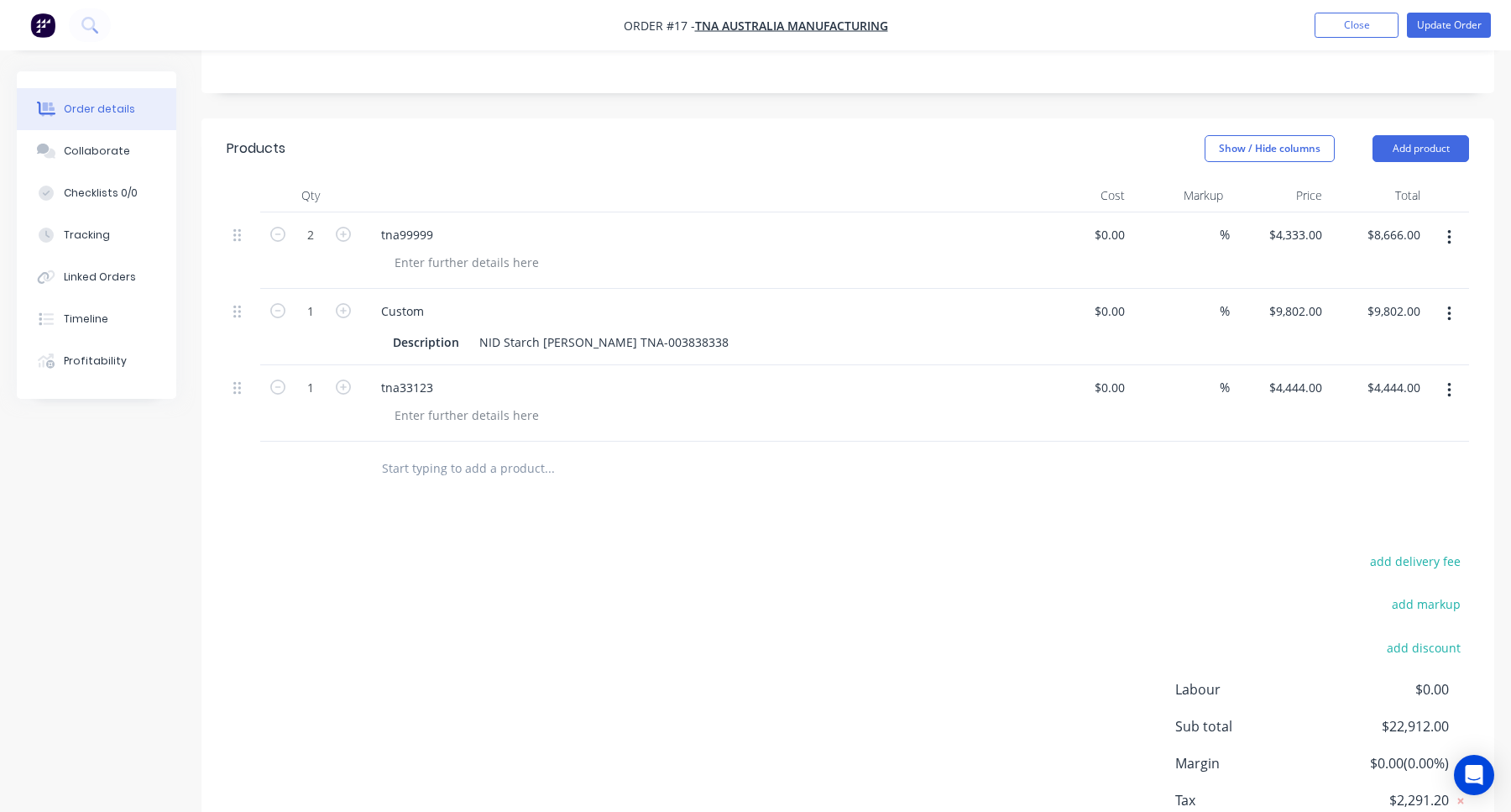
scroll to position [483, 0]
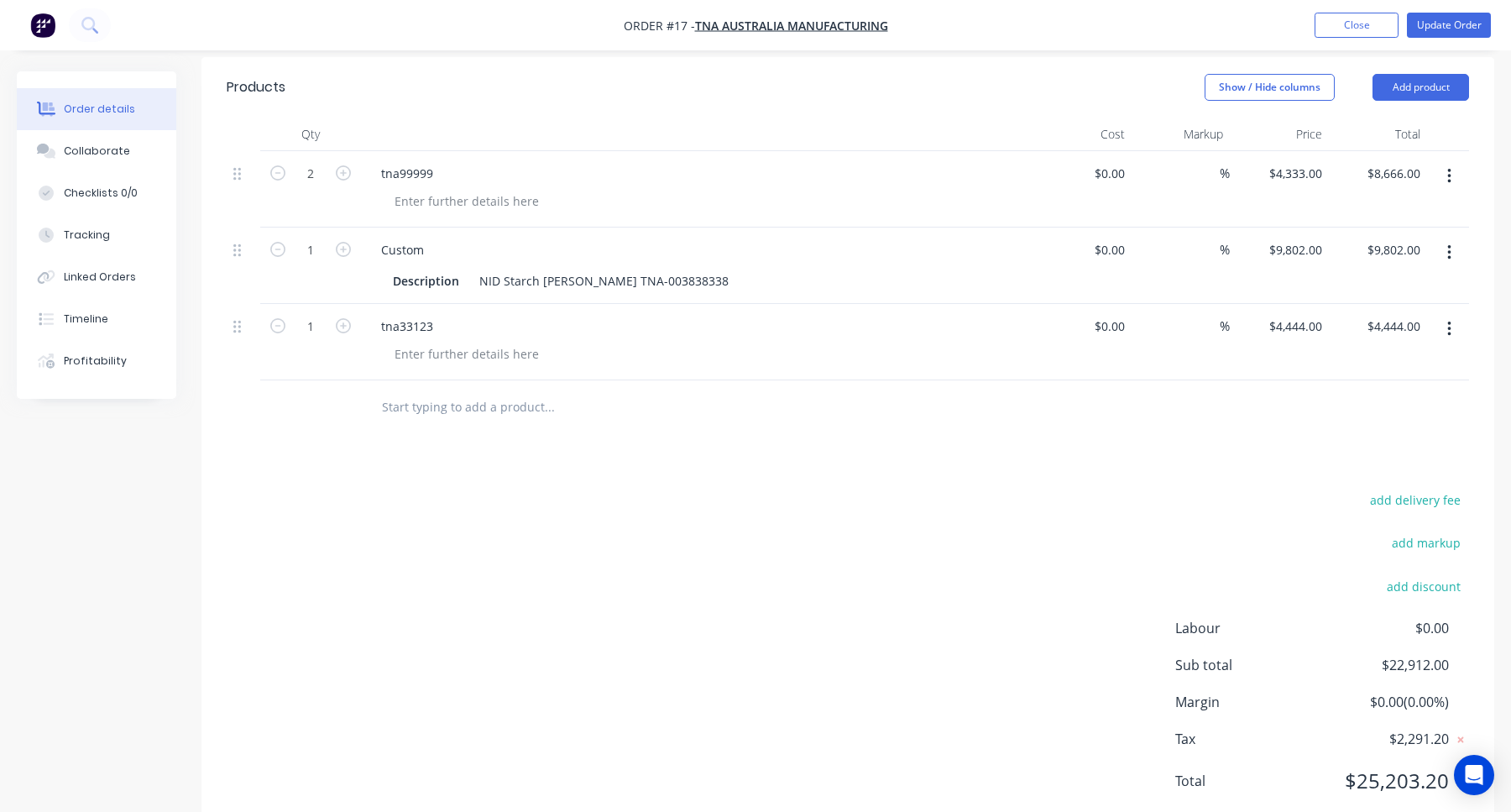
click at [529, 391] on input "text" at bounding box center [548, 407] width 336 height 34
click at [472, 391] on input "text" at bounding box center [548, 407] width 336 height 34
drag, startPoint x: 585, startPoint y: 234, endPoint x: 651, endPoint y: 234, distance: 66.0
click at [651, 268] on div "NID Starch hopper TNA-003838338" at bounding box center [604, 280] width 263 height 24
click at [508, 391] on input "text" at bounding box center [548, 407] width 336 height 34
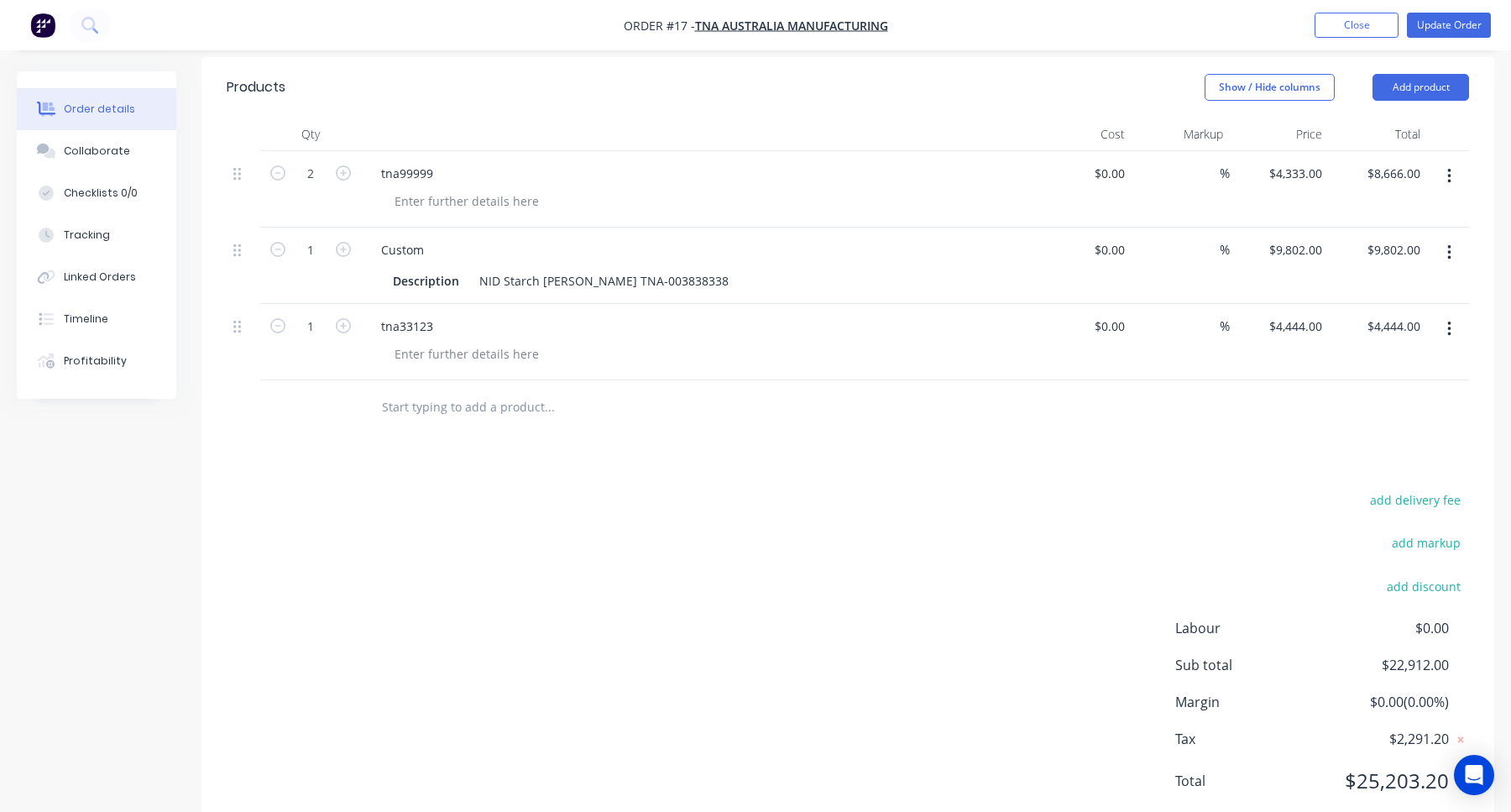
paste input "TNA-0100045_A"
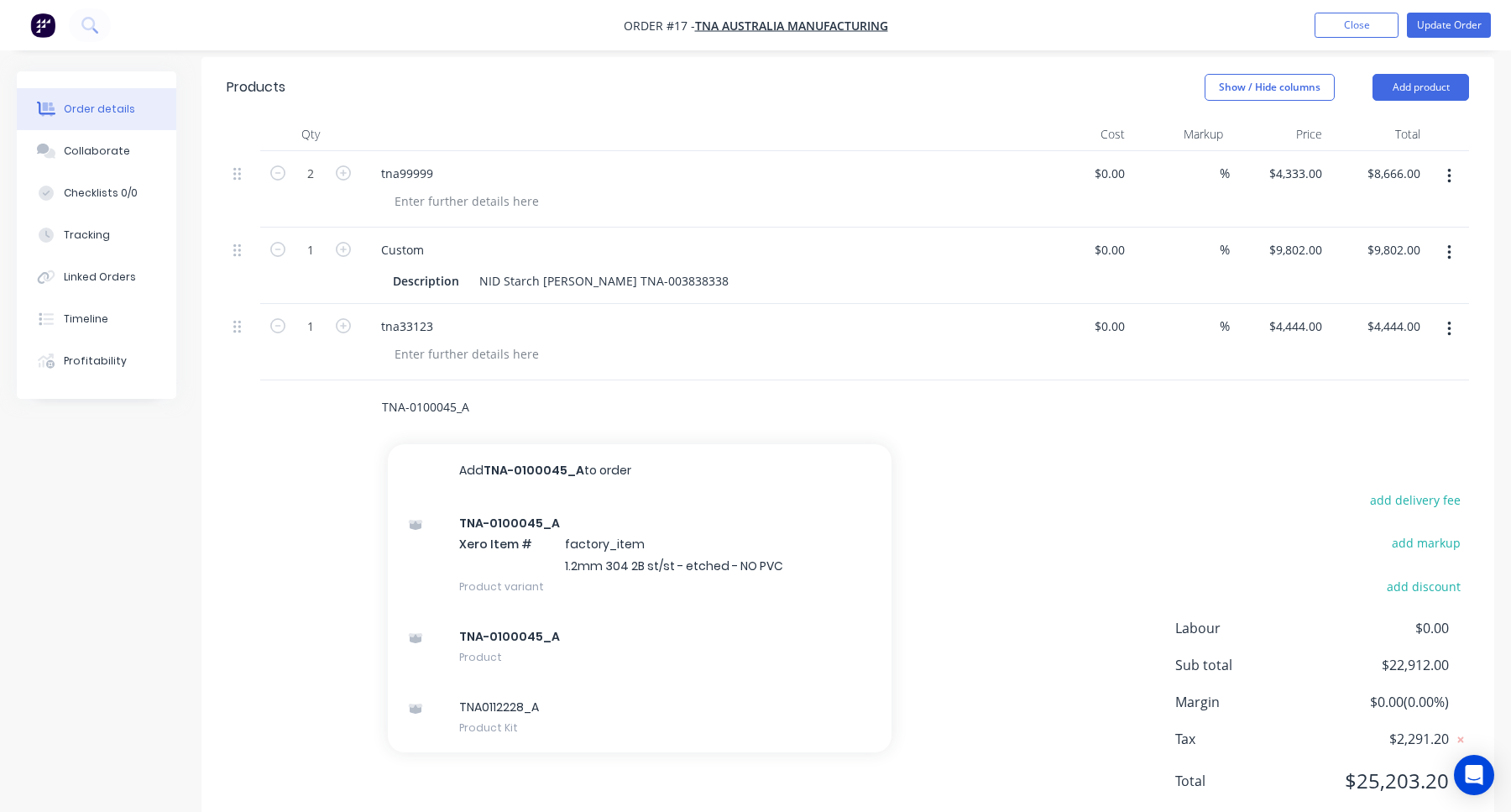
type input "TNA-0100045_A"
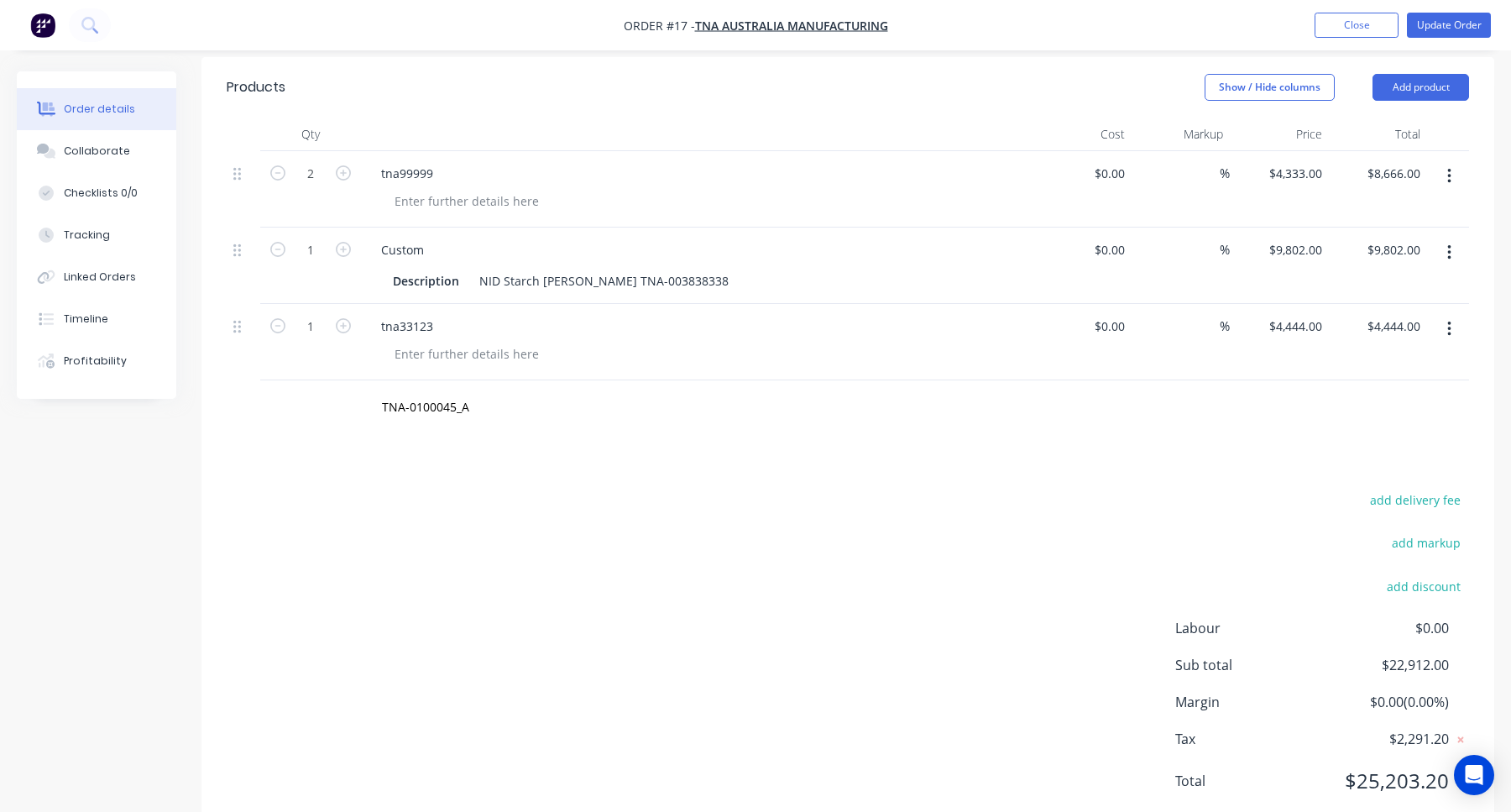
click at [996, 394] on div "Products Show / Hide columns Add product Qty Cost Markup Price Total 2 tna99999…" at bounding box center [848, 447] width 1293 height 781
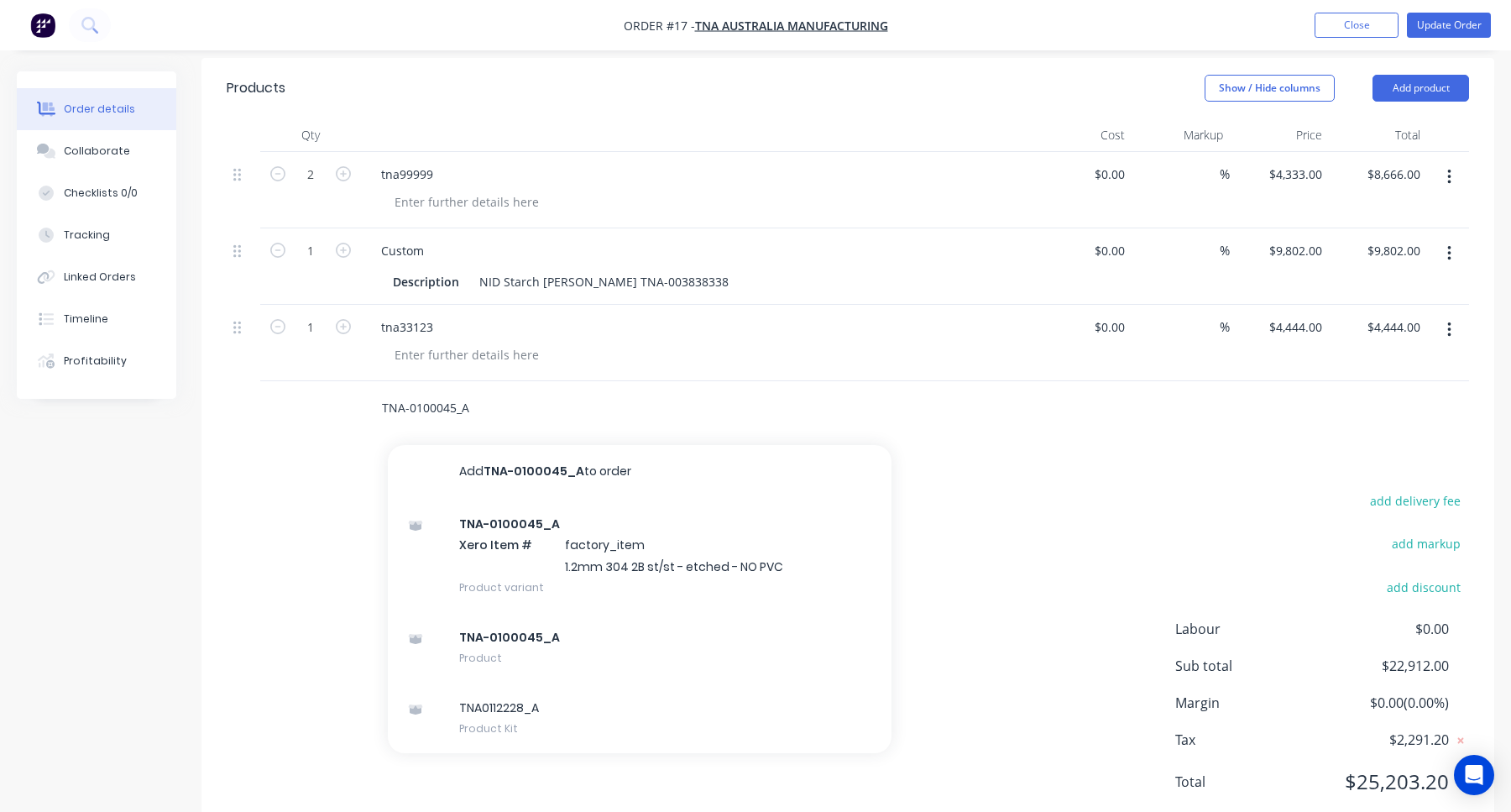
click at [439, 391] on input "TNA-0100045_A" at bounding box center [548, 408] width 336 height 34
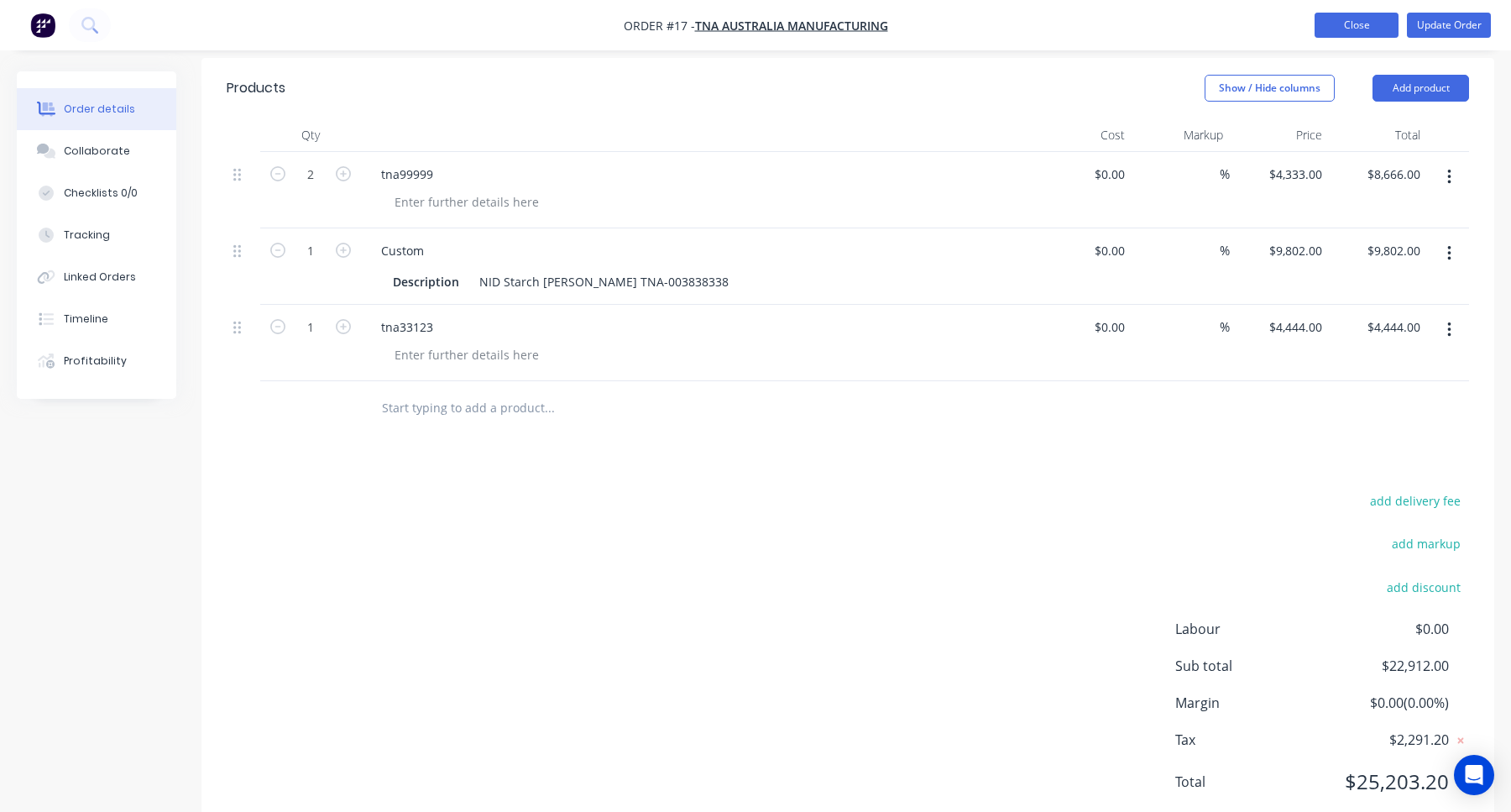
click at [1348, 26] on button "Close" at bounding box center [1357, 25] width 84 height 25
